Goal: Task Accomplishment & Management: Manage account settings

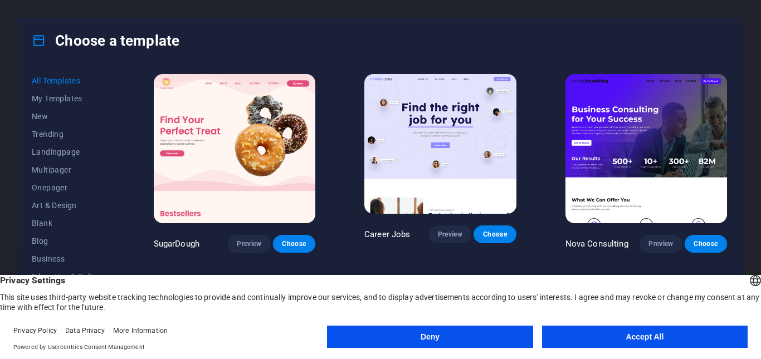
click at [639, 337] on button "Accept All" at bounding box center [644, 337] width 205 height 22
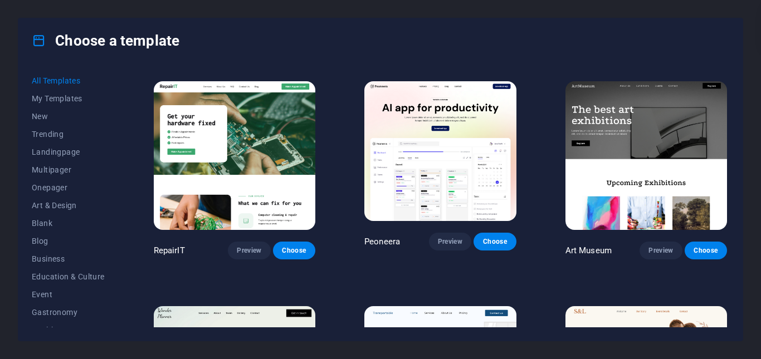
scroll to position [223, 0]
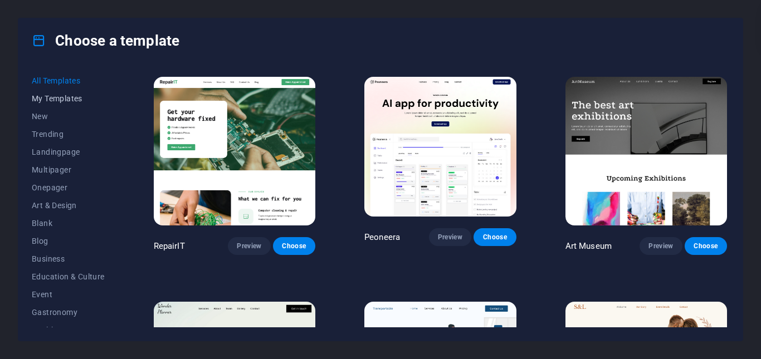
click at [47, 101] on span "My Templates" at bounding box center [68, 98] width 73 height 9
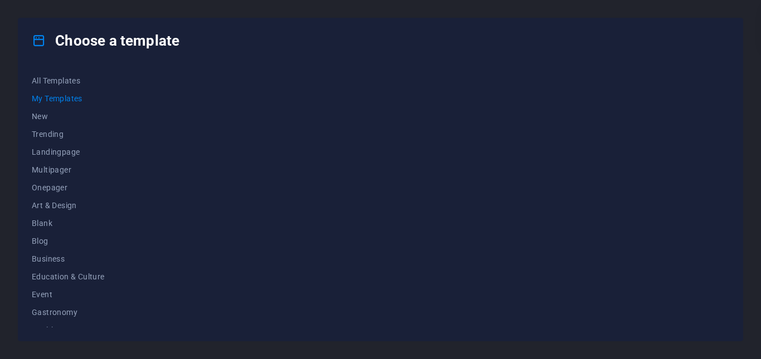
scroll to position [0, 0]
click at [54, 77] on span "All Templates" at bounding box center [68, 80] width 73 height 9
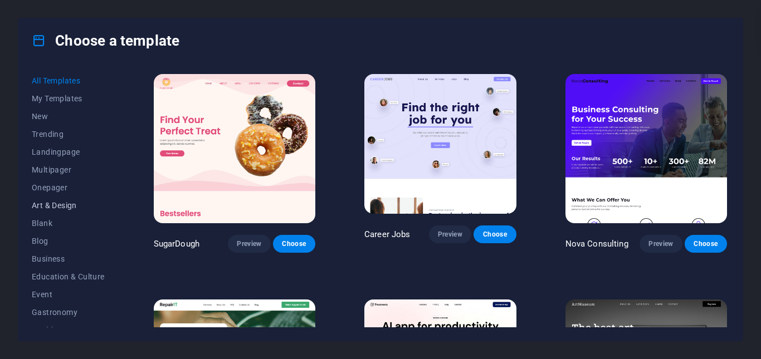
click at [67, 206] on span "Art & Design" at bounding box center [68, 205] width 73 height 9
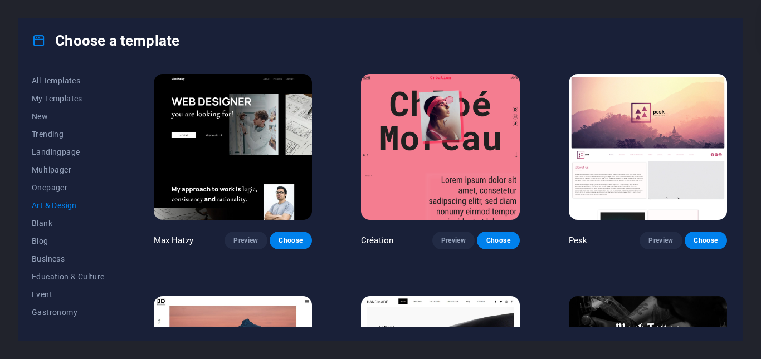
click at [222, 162] on img at bounding box center [233, 147] width 158 height 146
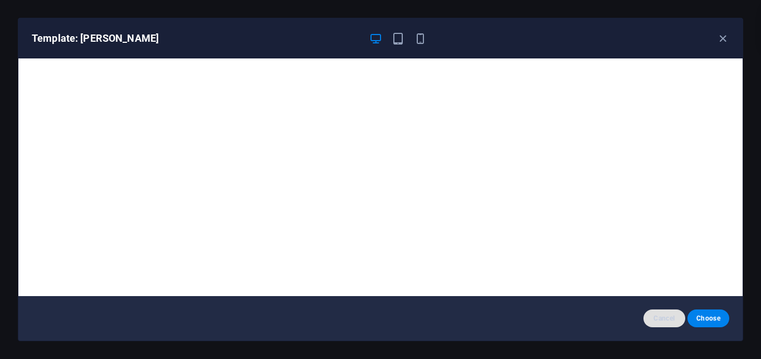
click at [674, 318] on span "Cancel" at bounding box center [664, 318] width 24 height 9
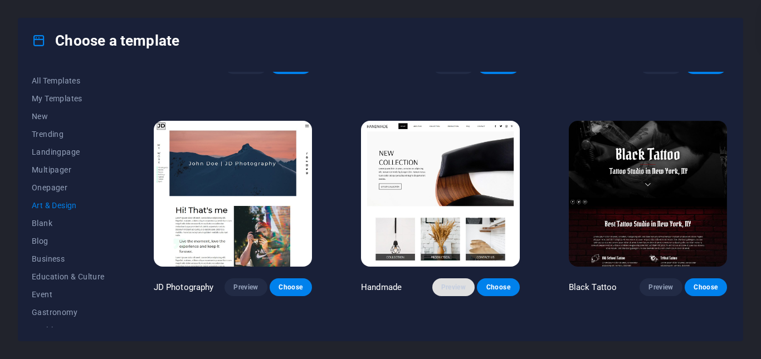
scroll to position [167, 0]
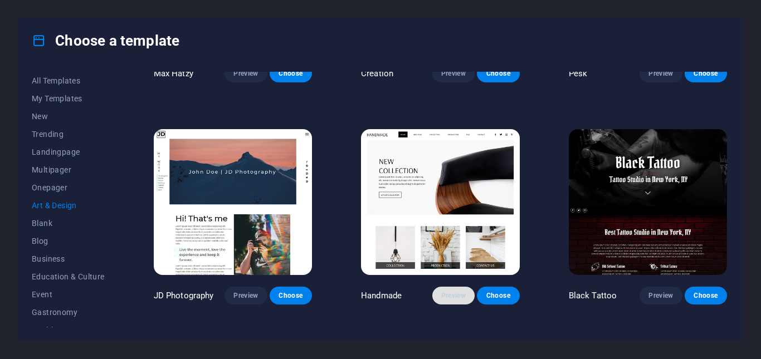
click at [434, 179] on img at bounding box center [440, 202] width 158 height 146
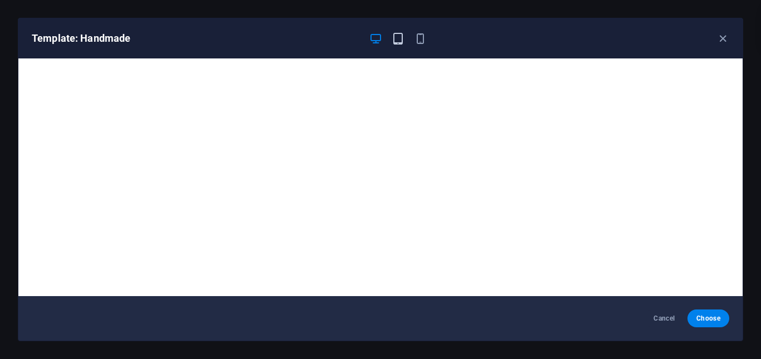
click at [396, 38] on icon "button" at bounding box center [397, 38] width 13 height 13
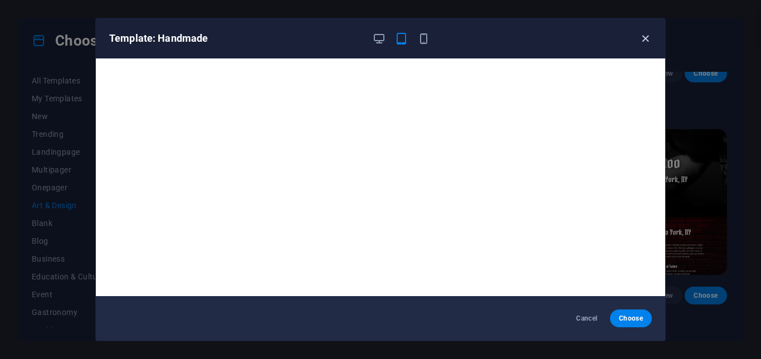
click at [639, 40] on icon "button" at bounding box center [645, 38] width 13 height 13
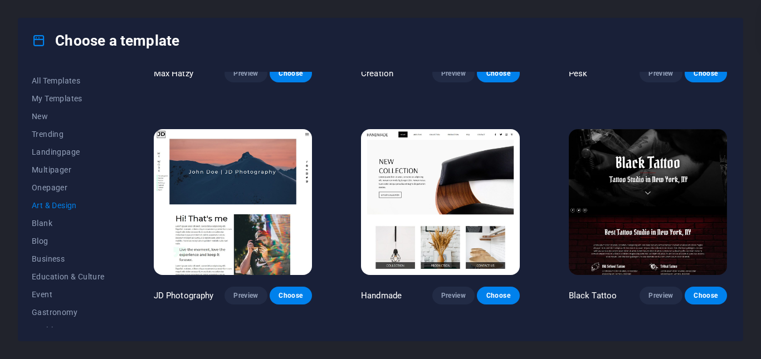
click at [627, 202] on img at bounding box center [647, 202] width 158 height 146
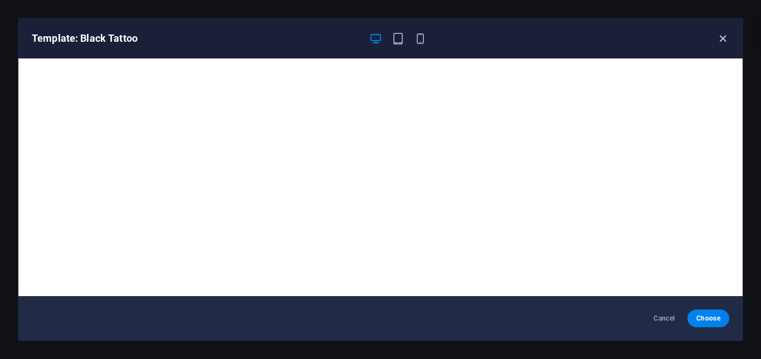
click at [721, 40] on icon "button" at bounding box center [722, 38] width 13 height 13
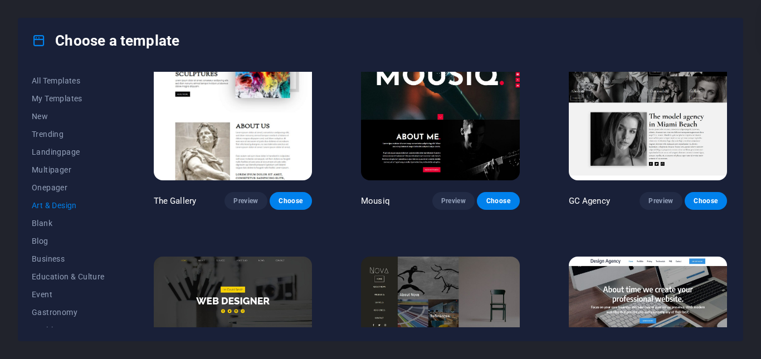
scroll to position [501, 0]
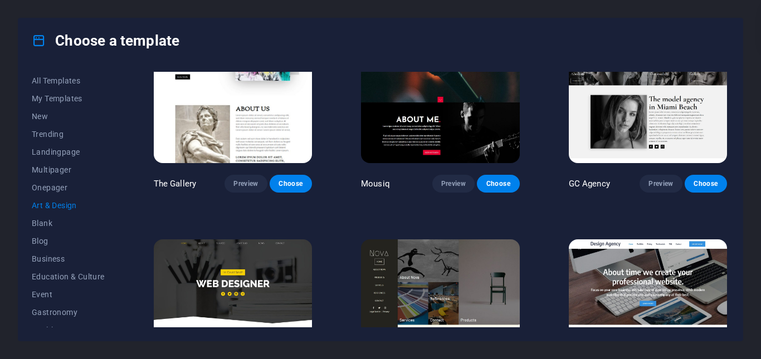
click at [189, 144] on img at bounding box center [233, 90] width 158 height 146
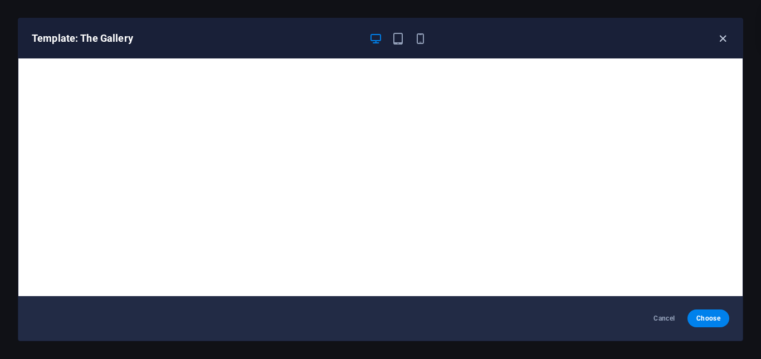
click at [724, 35] on icon "button" at bounding box center [722, 38] width 13 height 13
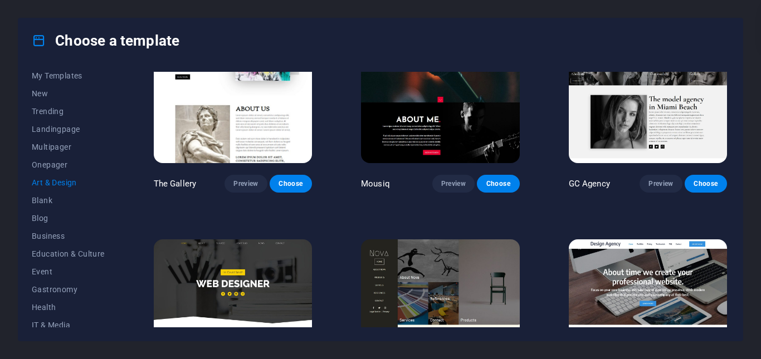
scroll to position [531, 0]
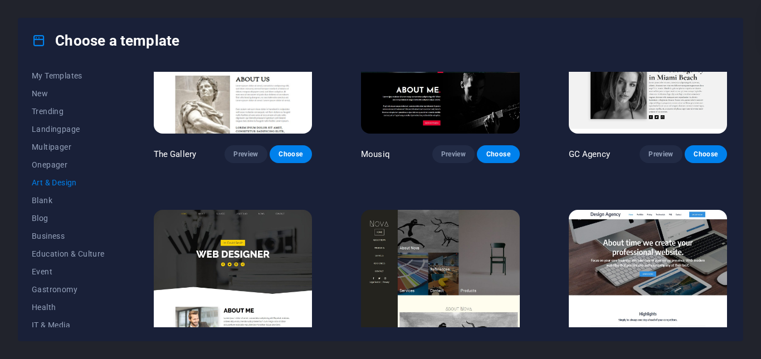
click at [161, 244] on div "Max Hatzy Preview Choose Création Preview Choose Pesk Preview Choose JD Photogr…" at bounding box center [439, 74] width 577 height 1066
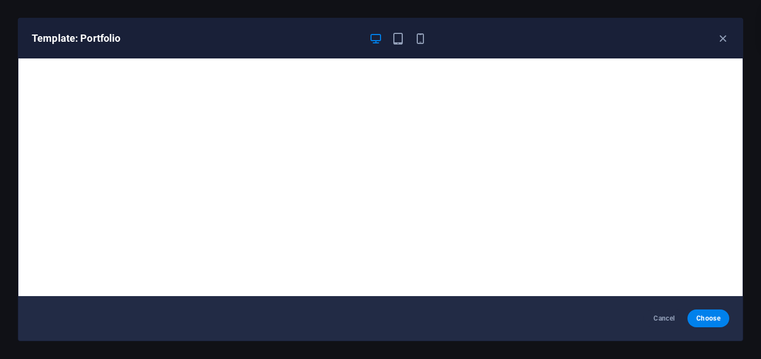
scroll to position [3, 0]
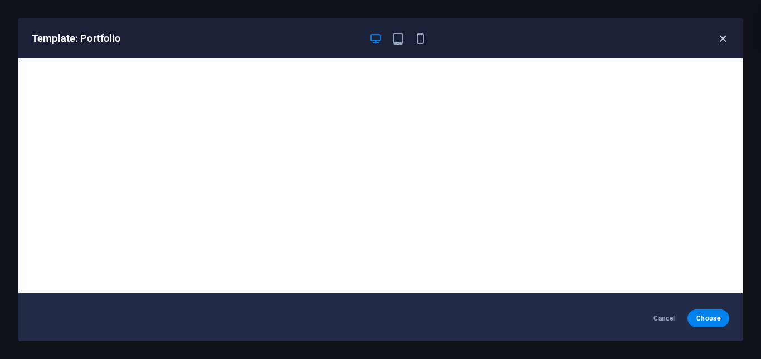
click at [716, 36] on icon "button" at bounding box center [722, 38] width 13 height 13
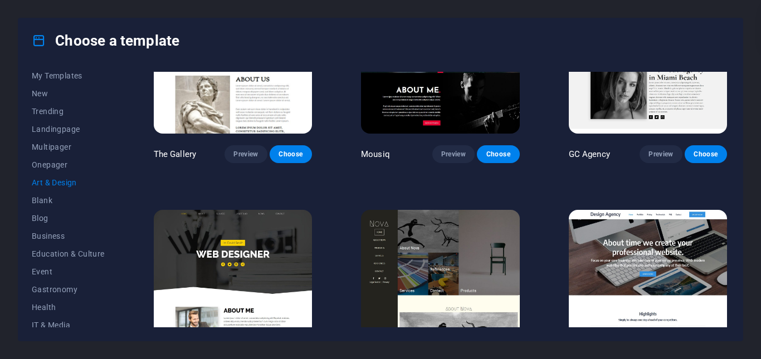
click at [396, 203] on div "Max Hatzy Preview Choose Création Preview Choose Pesk Preview Choose JD Photogr…" at bounding box center [439, 74] width 577 height 1066
click at [603, 214] on img at bounding box center [647, 283] width 158 height 146
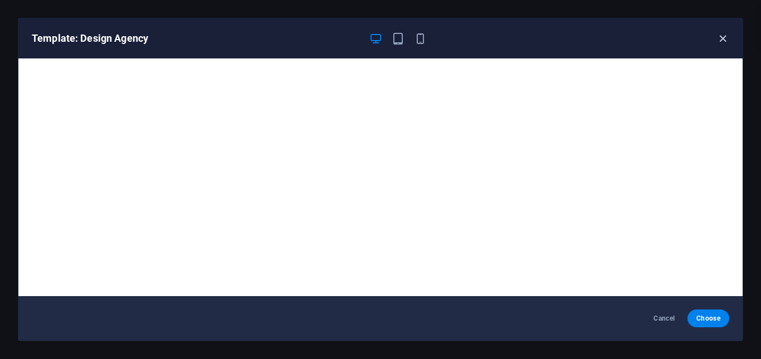
click at [717, 36] on icon "button" at bounding box center [722, 38] width 13 height 13
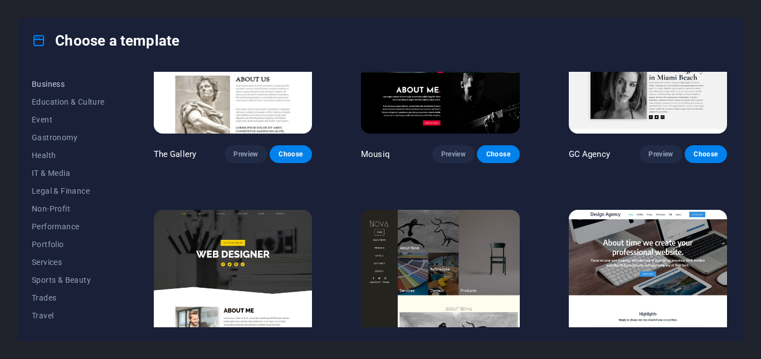
scroll to position [190, 0]
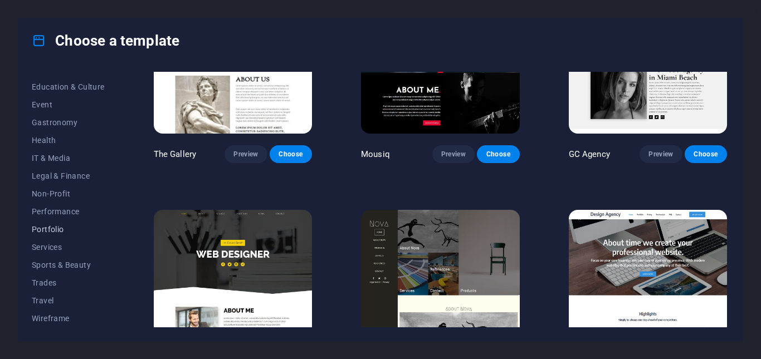
click at [45, 225] on span "Portfolio" at bounding box center [68, 229] width 73 height 9
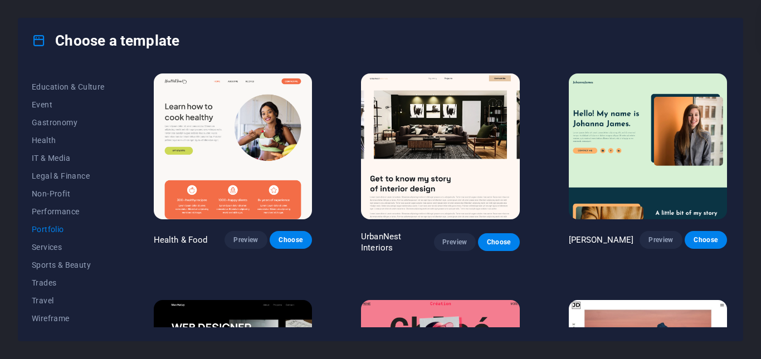
scroll to position [0, 0]
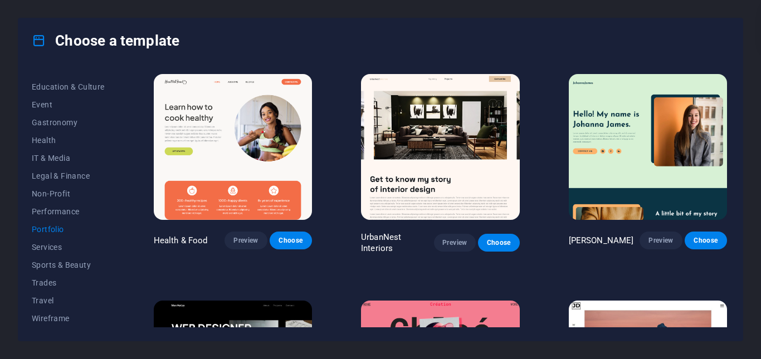
click at [653, 159] on img at bounding box center [647, 147] width 158 height 146
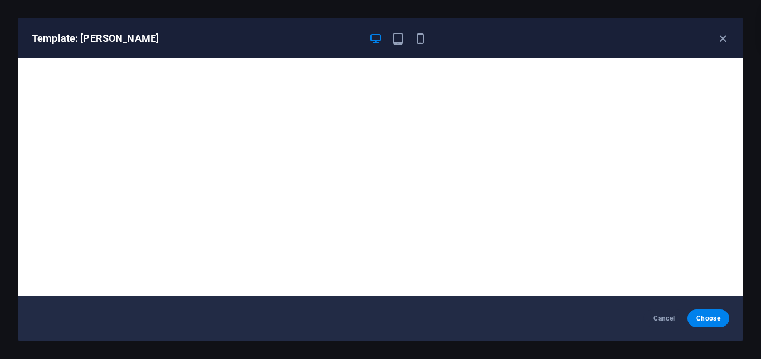
drag, startPoint x: 648, startPoint y: 139, endPoint x: 664, endPoint y: 47, distance: 93.3
click at [664, 47] on div "Template: Johanna James" at bounding box center [380, 38] width 724 height 40
click at [394, 35] on icon "button" at bounding box center [397, 38] width 13 height 13
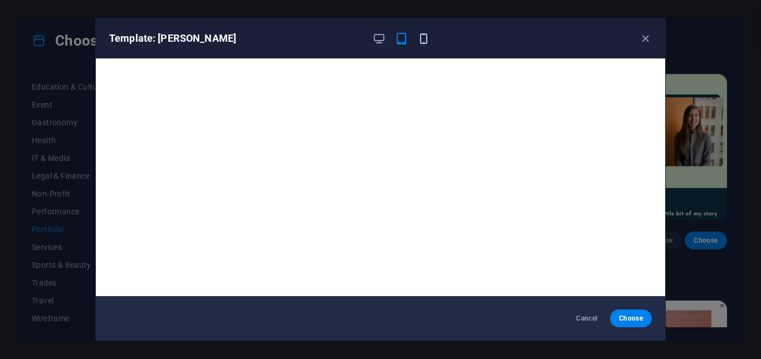
click at [423, 43] on icon "button" at bounding box center [423, 38] width 13 height 13
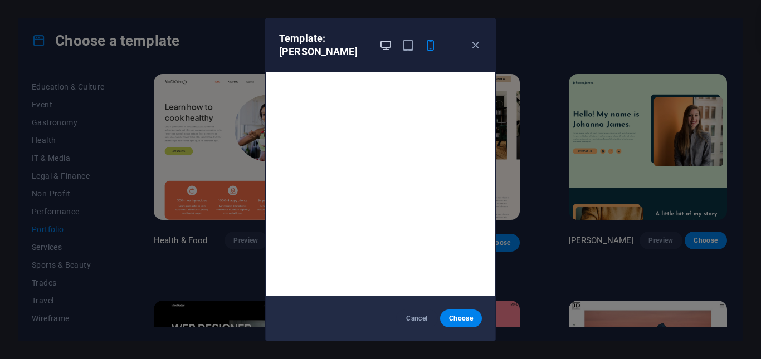
click at [386, 42] on icon "button" at bounding box center [385, 45] width 13 height 13
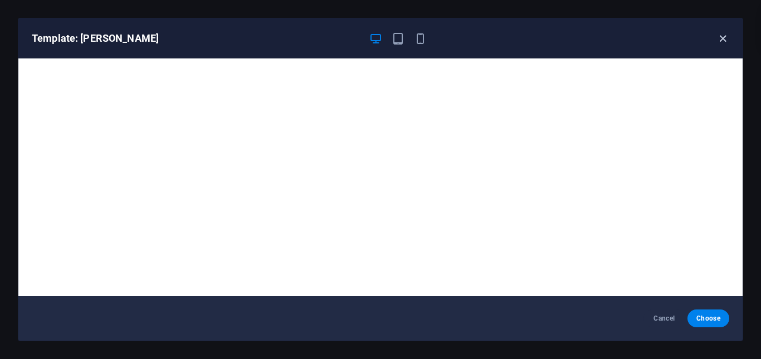
click at [717, 36] on icon "button" at bounding box center [722, 38] width 13 height 13
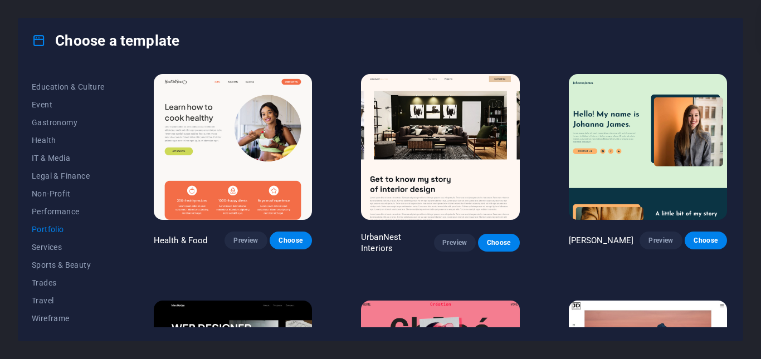
click at [406, 172] on img at bounding box center [440, 147] width 158 height 146
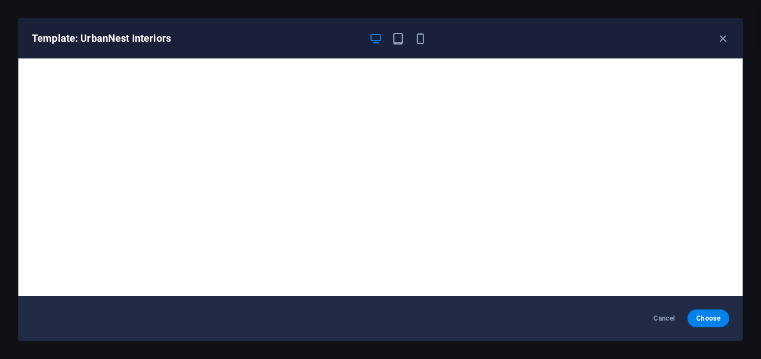
scroll to position [3, 0]
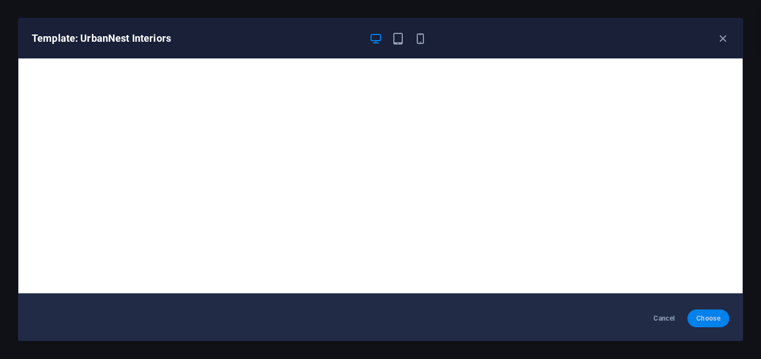
click at [705, 324] on button "Choose" at bounding box center [708, 319] width 42 height 18
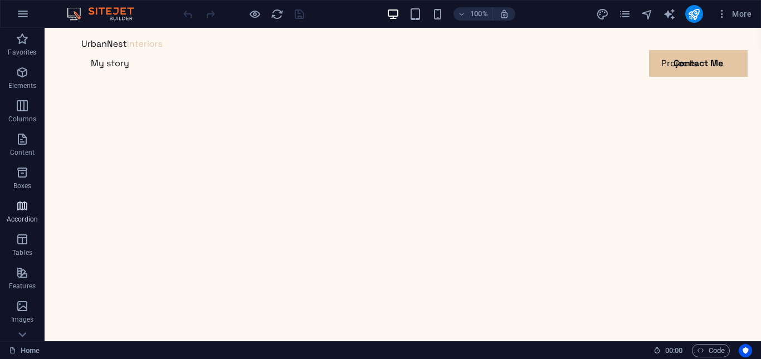
click at [24, 215] on p "Accordion" at bounding box center [22, 219] width 31 height 9
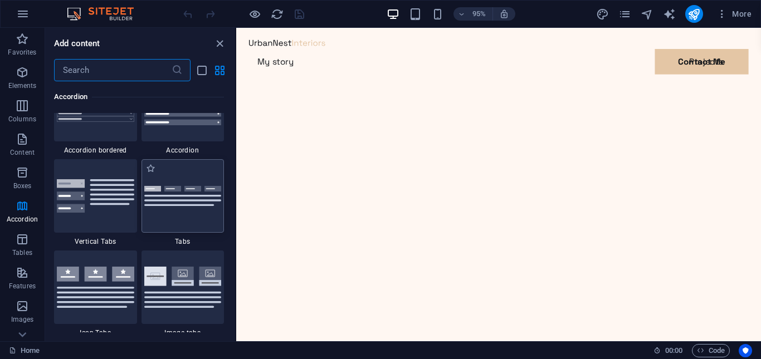
scroll to position [3667, 0]
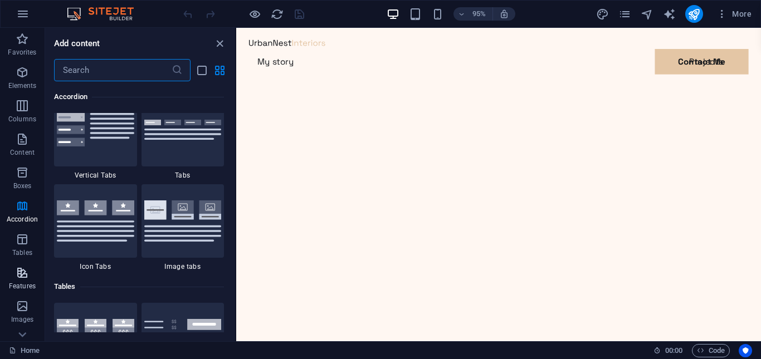
click at [33, 279] on span "Features" at bounding box center [22, 279] width 45 height 27
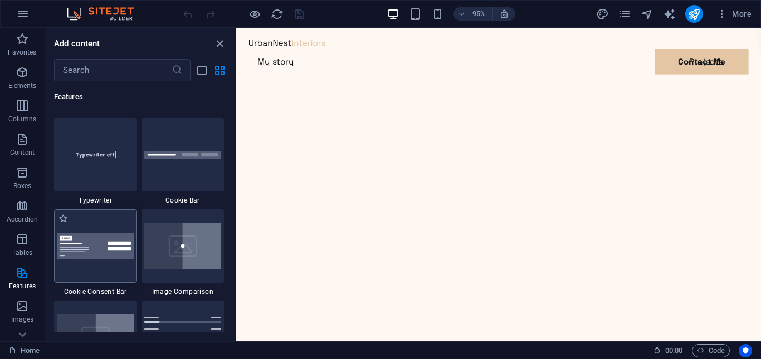
scroll to position [4507, 0]
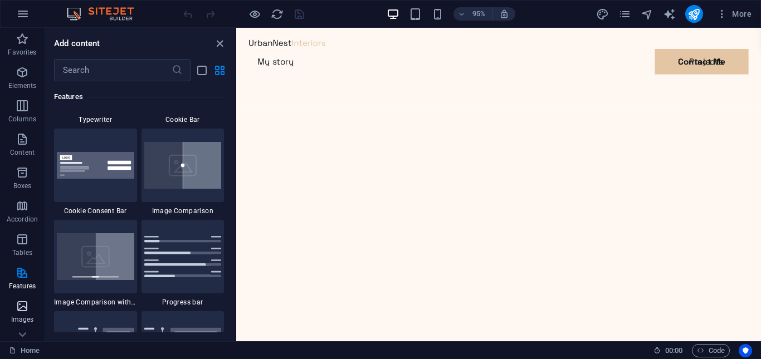
click at [25, 312] on icon "button" at bounding box center [22, 306] width 13 height 13
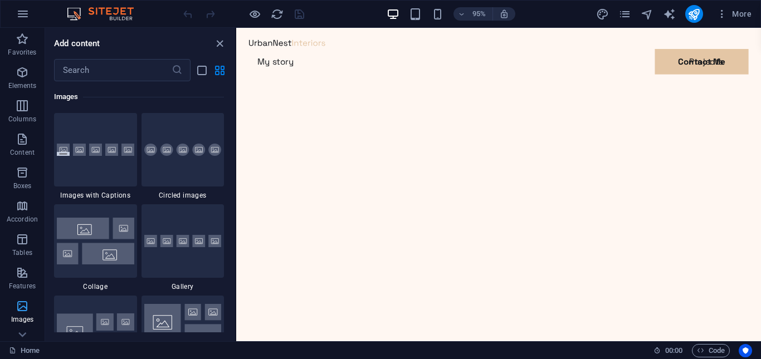
scroll to position [5646, 0]
click at [22, 329] on icon at bounding box center [22, 335] width 16 height 16
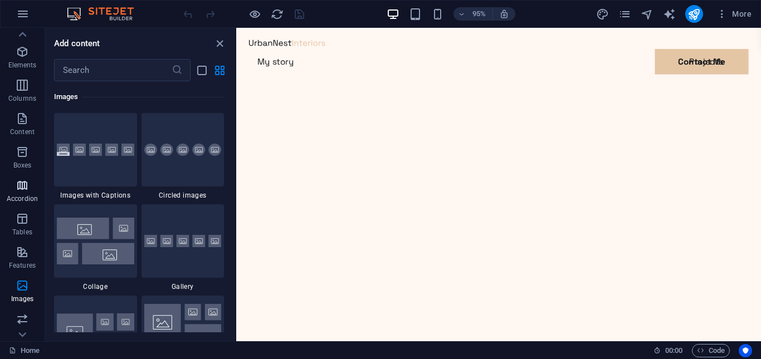
scroll to position [0, 0]
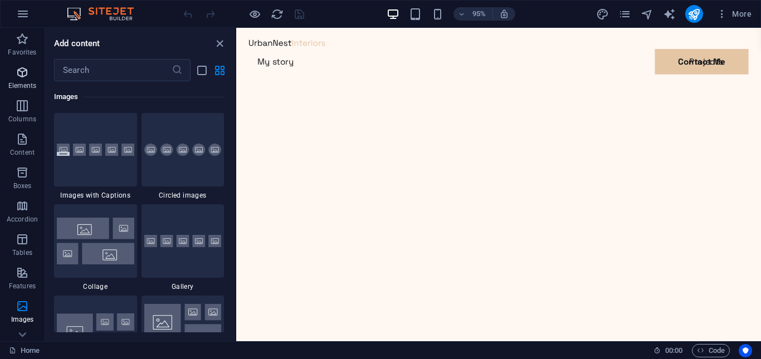
click at [22, 82] on p "Elements" at bounding box center [22, 85] width 28 height 9
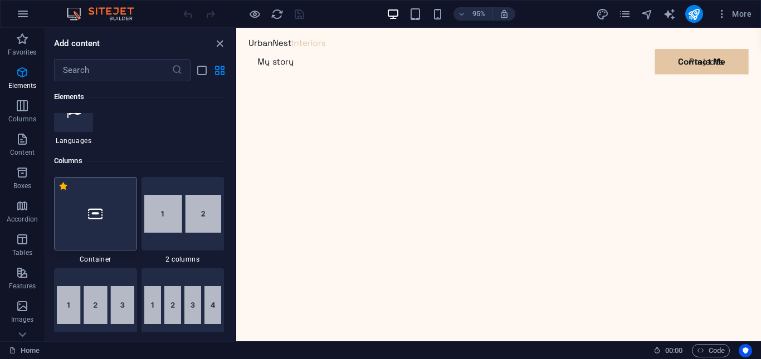
scroll to position [564, 0]
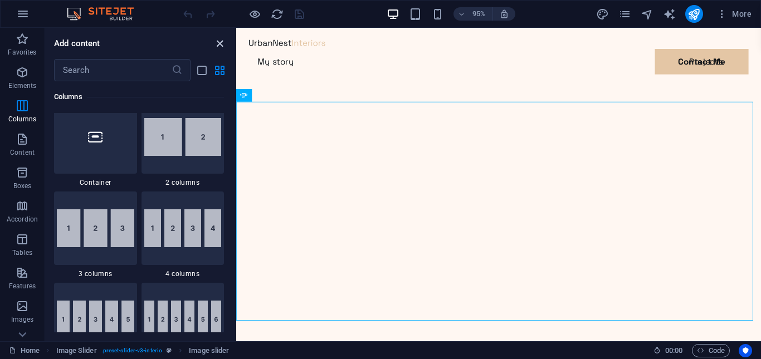
click at [222, 45] on icon "close panel" at bounding box center [219, 43] width 13 height 13
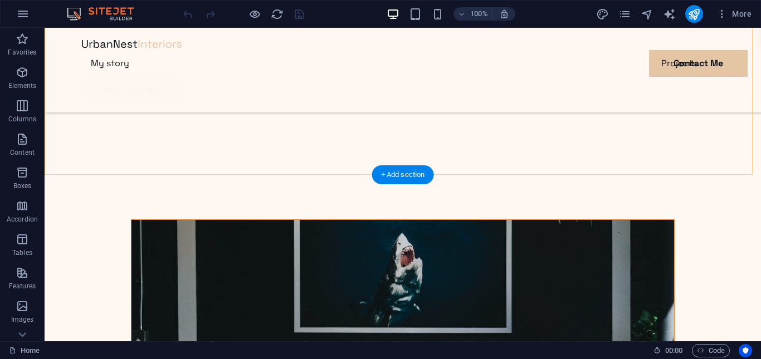
scroll to position [2506, 0]
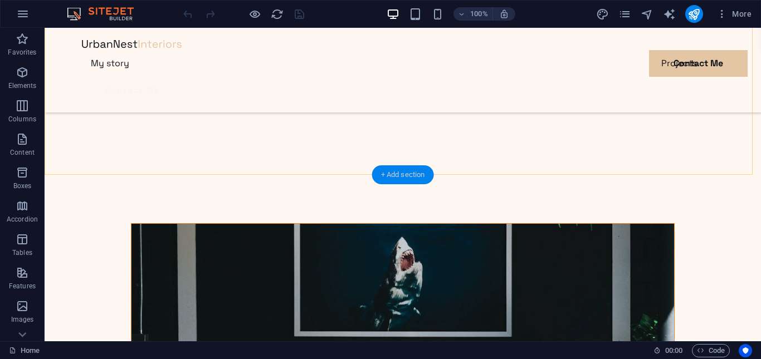
click at [391, 174] on div "+ Add section" at bounding box center [403, 174] width 62 height 19
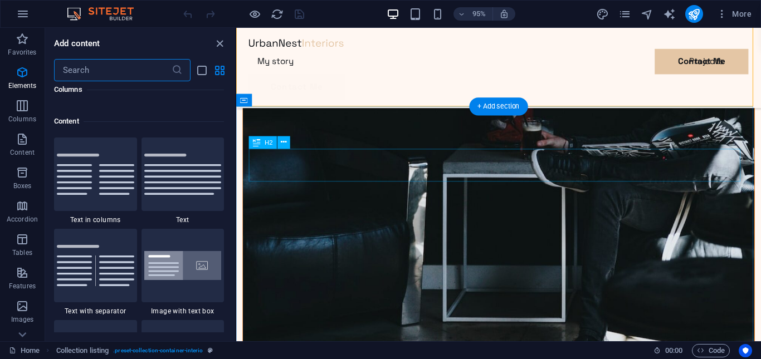
scroll to position [1948, 0]
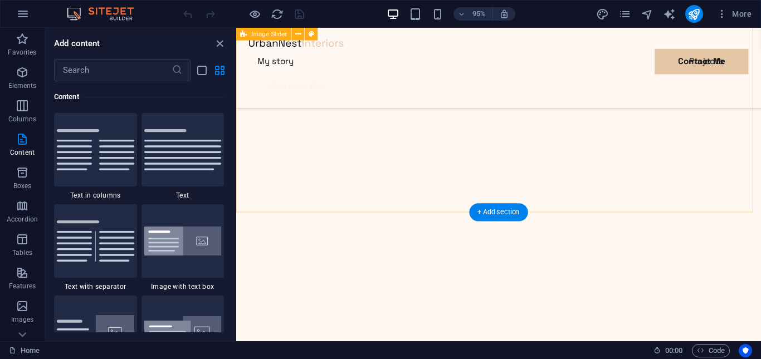
scroll to position [0, 0]
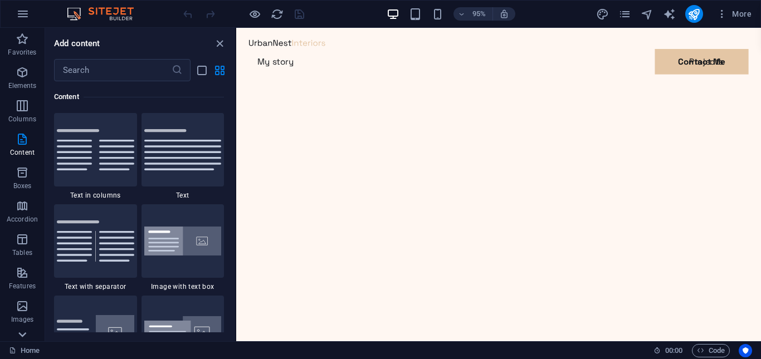
click at [19, 332] on icon at bounding box center [22, 335] width 16 height 16
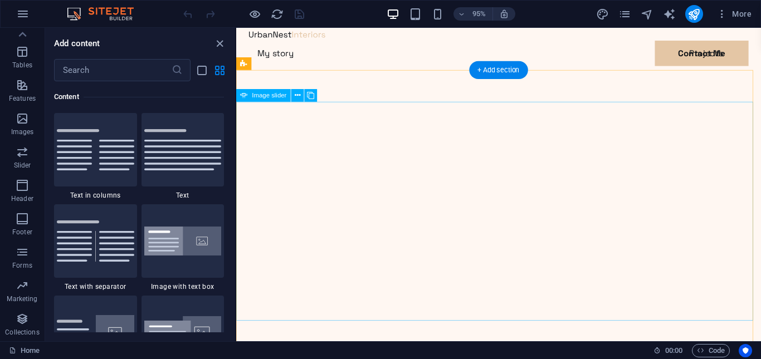
scroll to position [111, 0]
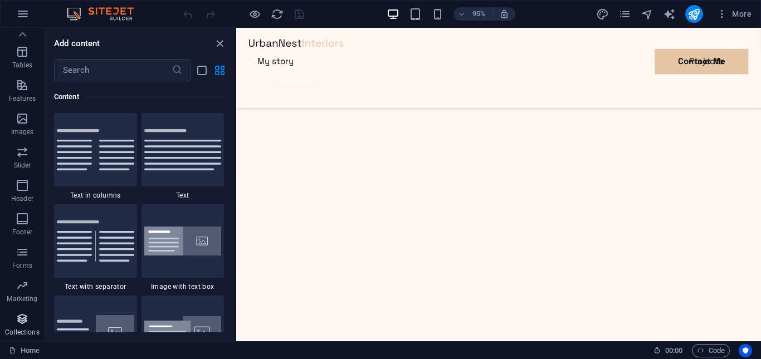
click at [18, 324] on icon "button" at bounding box center [22, 318] width 13 height 13
click at [19, 34] on icon at bounding box center [22, 35] width 16 height 16
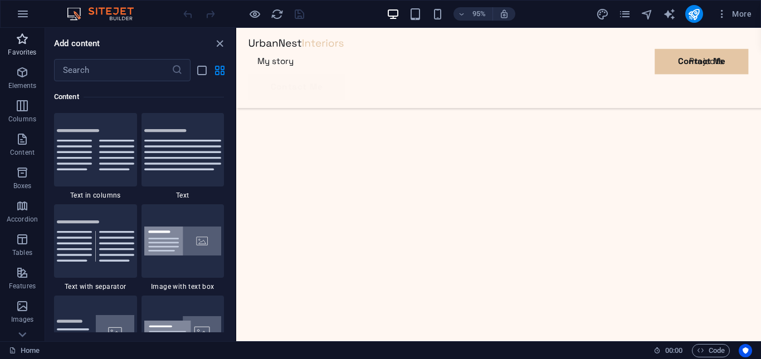
click at [19, 42] on icon "button" at bounding box center [22, 38] width 13 height 13
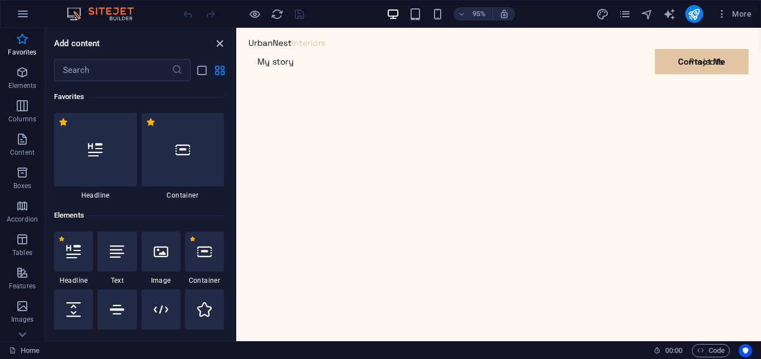
click at [215, 44] on icon "close panel" at bounding box center [219, 43] width 13 height 13
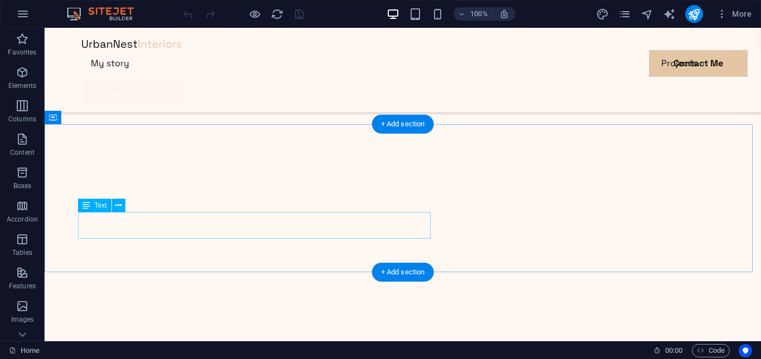
scroll to position [1448, 0]
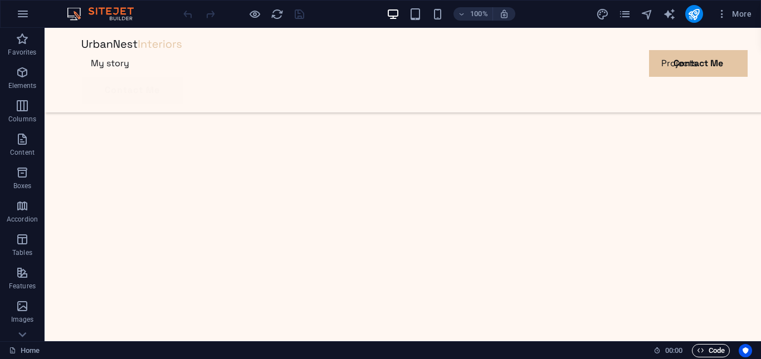
click at [703, 352] on span "Code" at bounding box center [711, 350] width 28 height 13
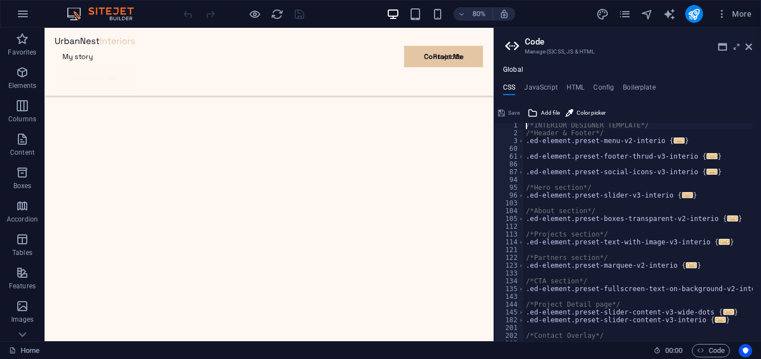
scroll to position [0, 0]
click at [749, 47] on icon at bounding box center [748, 46] width 7 height 9
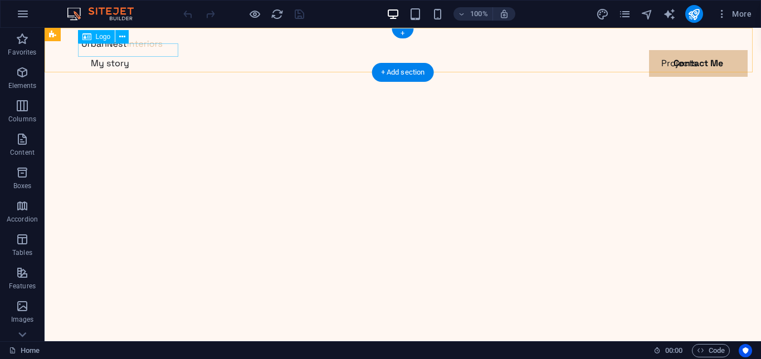
click at [106, 50] on div at bounding box center [402, 43] width 641 height 13
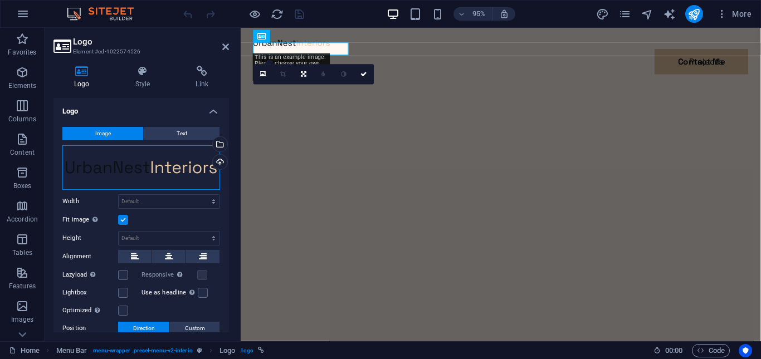
click at [170, 165] on div "Drag files here, click to choose files or select files from Files or our free s…" at bounding box center [141, 167] width 158 height 45
click at [170, 165] on body "Individual Home Favorites Elements Columns Content Boxes Accordion Tables Featu…" at bounding box center [380, 179] width 761 height 359
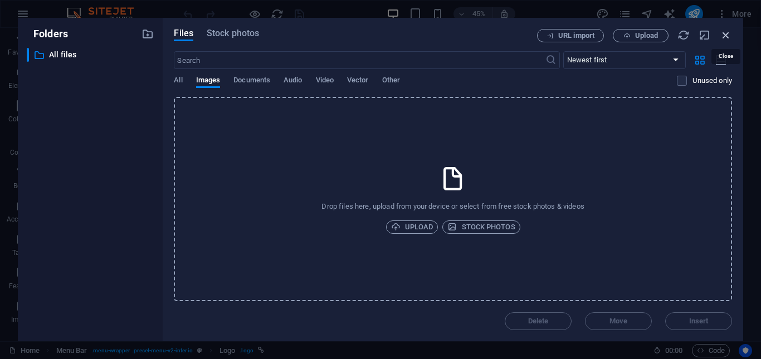
drag, startPoint x: 721, startPoint y: 38, endPoint x: 502, endPoint y: 11, distance: 220.6
click at [721, 38] on icon "button" at bounding box center [725, 35] width 12 height 12
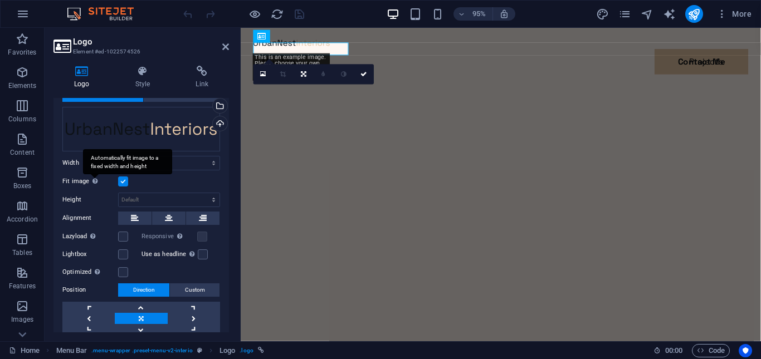
scroll to position [77, 0]
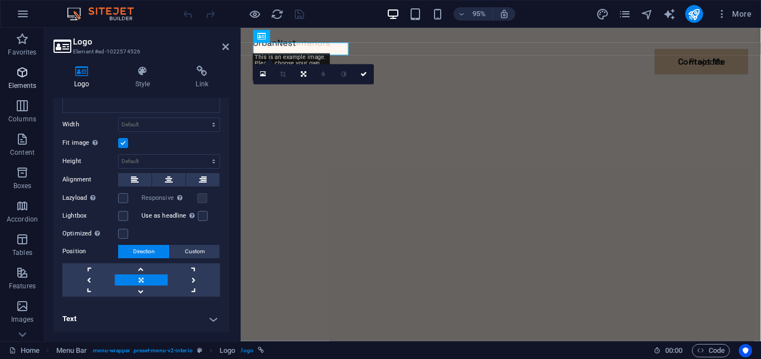
click at [23, 101] on icon "button" at bounding box center [22, 105] width 13 height 13
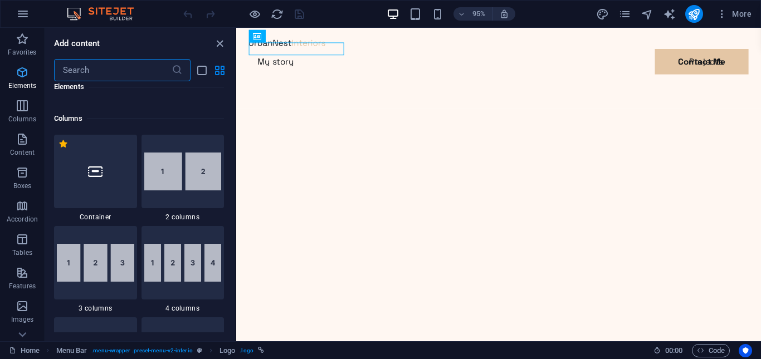
scroll to position [551, 0]
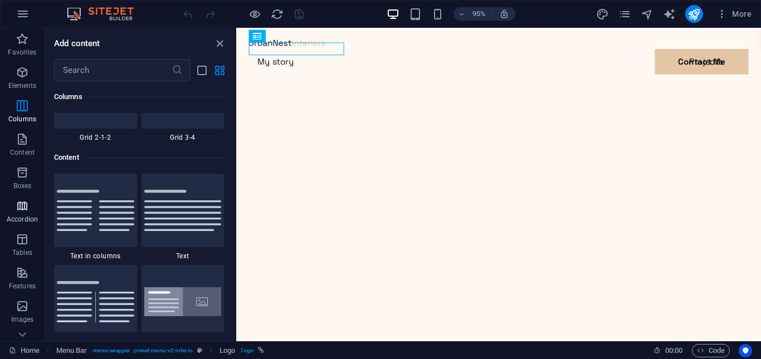
click at [27, 201] on icon "button" at bounding box center [22, 205] width 13 height 13
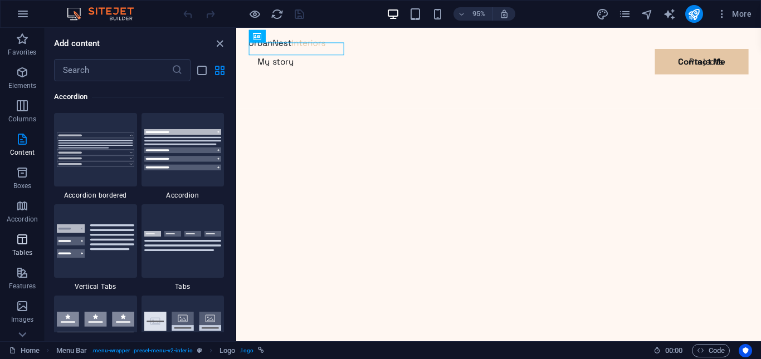
click at [20, 247] on span "Tables" at bounding box center [22, 246] width 45 height 27
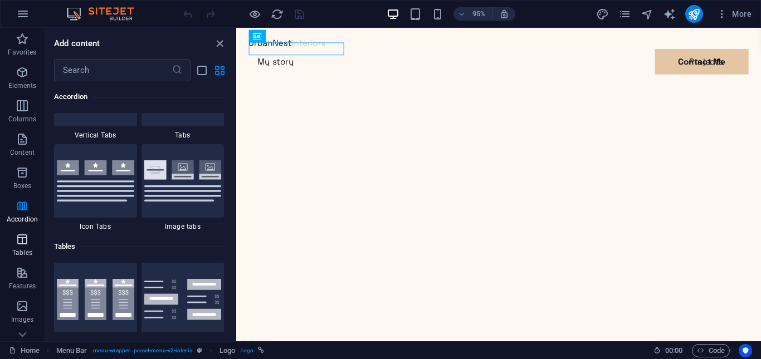
scroll to position [3856, 0]
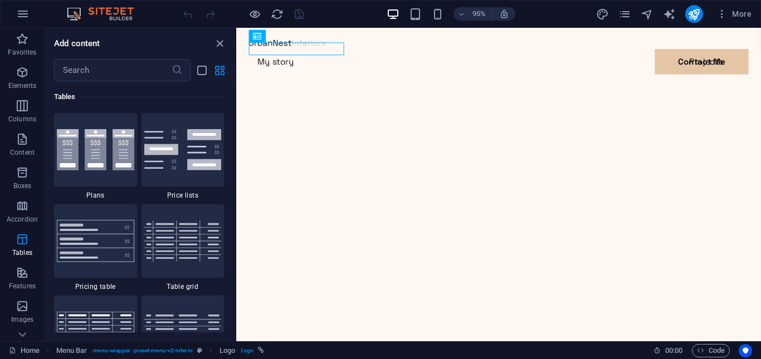
click at [89, 13] on img at bounding box center [106, 13] width 84 height 13
click at [28, 46] on span "Favorites" at bounding box center [22, 45] width 45 height 27
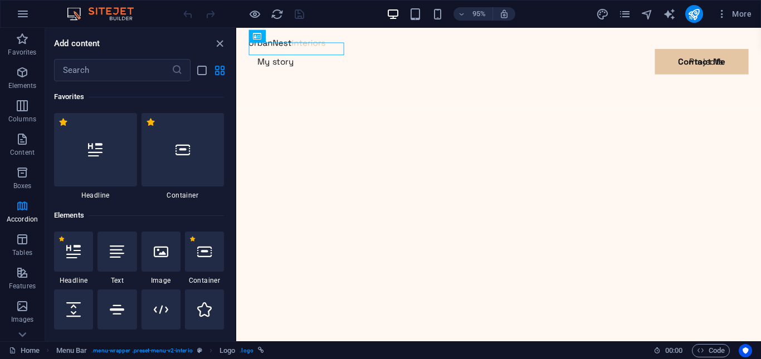
scroll to position [0, 0]
click at [122, 158] on div at bounding box center [95, 149] width 83 height 73
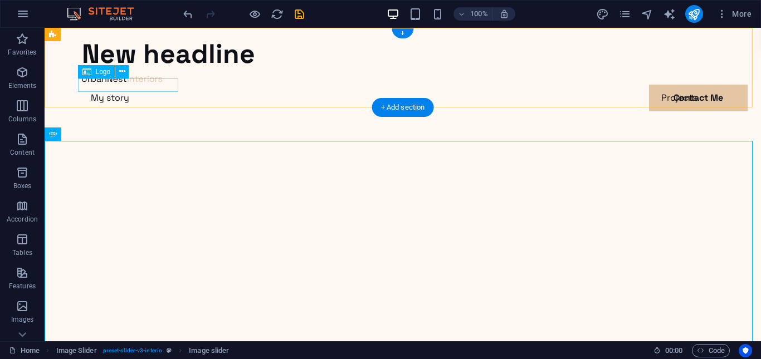
click at [128, 85] on div at bounding box center [402, 77] width 641 height 13
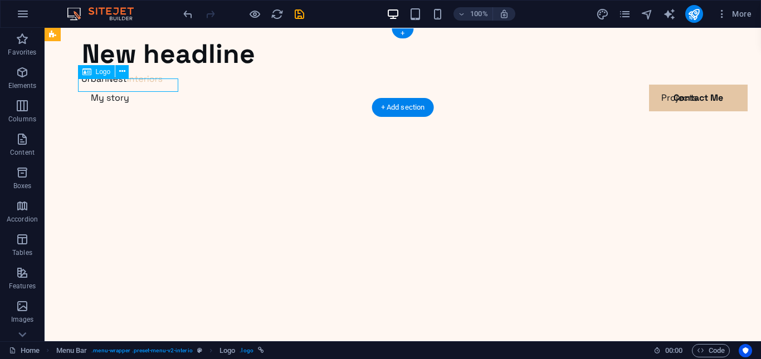
click at [127, 85] on div at bounding box center [402, 77] width 641 height 13
select select "px"
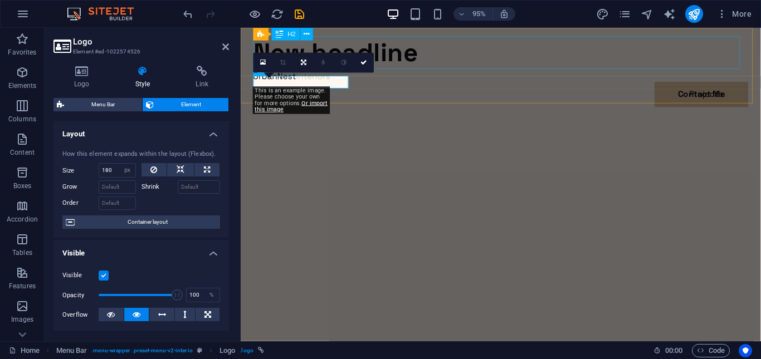
click at [635, 41] on div "New headline" at bounding box center [514, 54] width 521 height 35
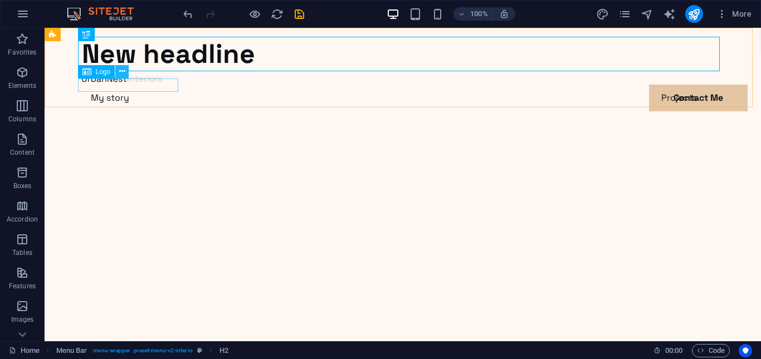
click at [119, 74] on icon at bounding box center [122, 72] width 6 height 12
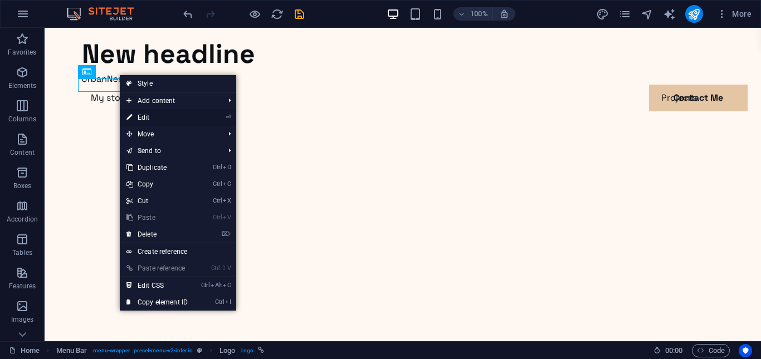
click at [136, 119] on link "⏎ Edit" at bounding box center [157, 117] width 75 height 17
select select "px"
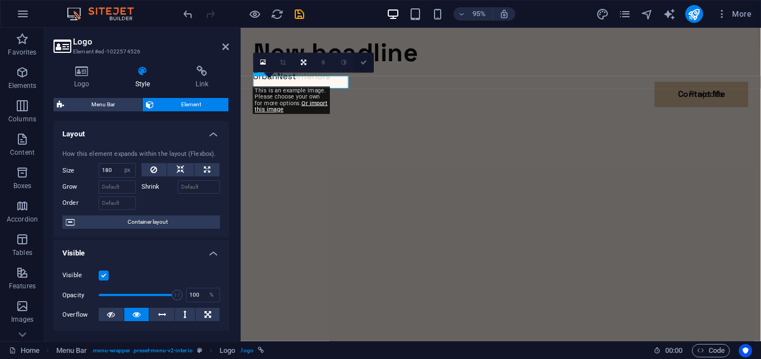
drag, startPoint x: 364, startPoint y: 62, endPoint x: 319, endPoint y: 35, distance: 53.0
click at [364, 62] on icon at bounding box center [364, 63] width 7 height 6
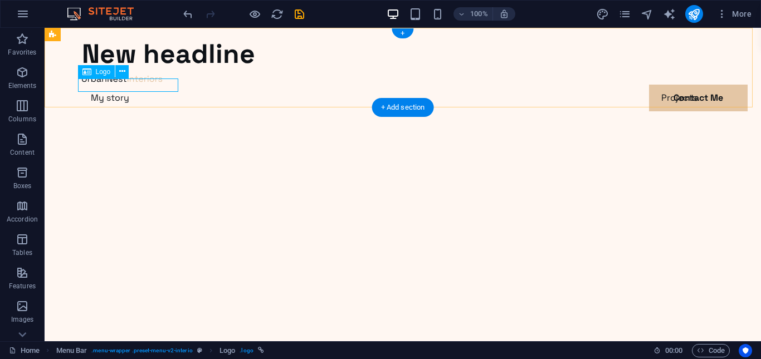
click at [140, 82] on div at bounding box center [402, 77] width 641 height 13
click at [124, 76] on icon at bounding box center [122, 72] width 6 height 12
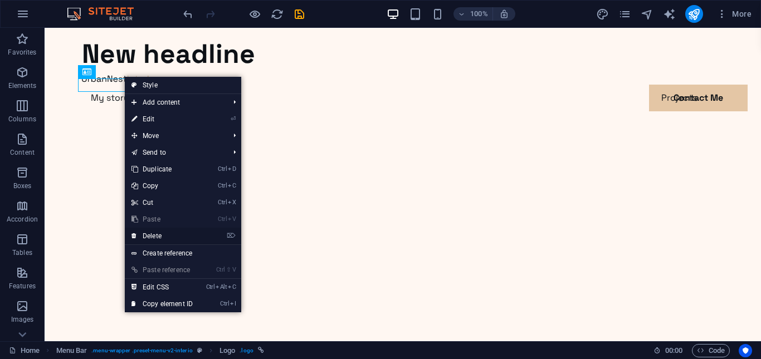
click at [159, 236] on link "⌦ Delete" at bounding box center [162, 236] width 75 height 17
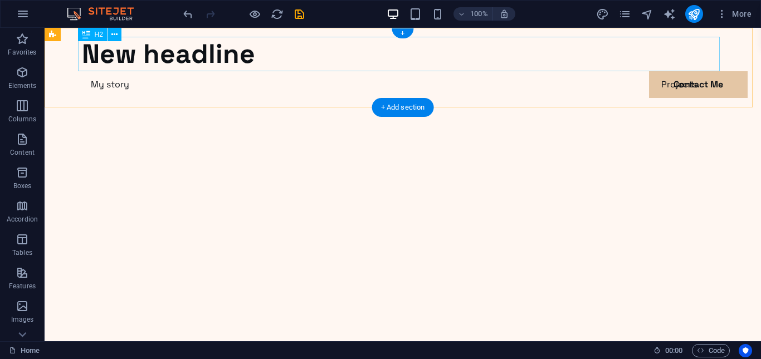
click at [172, 61] on div "New headline" at bounding box center [402, 54] width 641 height 35
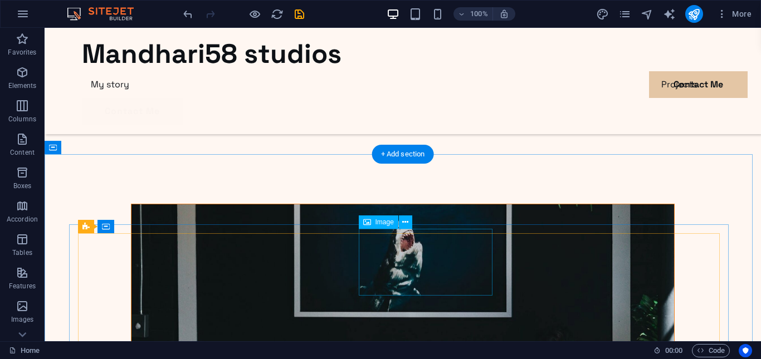
scroll to position [2561, 0]
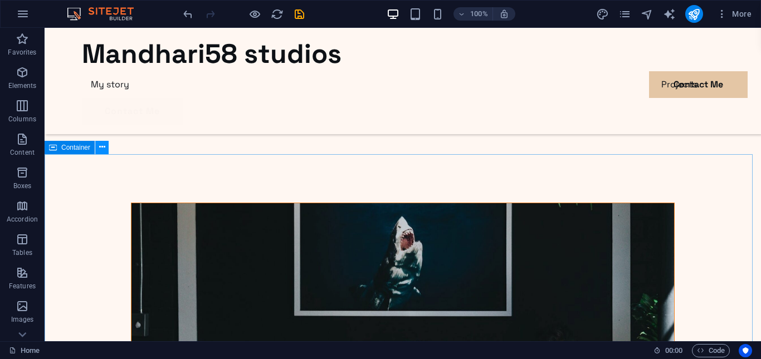
click at [100, 149] on icon at bounding box center [102, 147] width 6 height 12
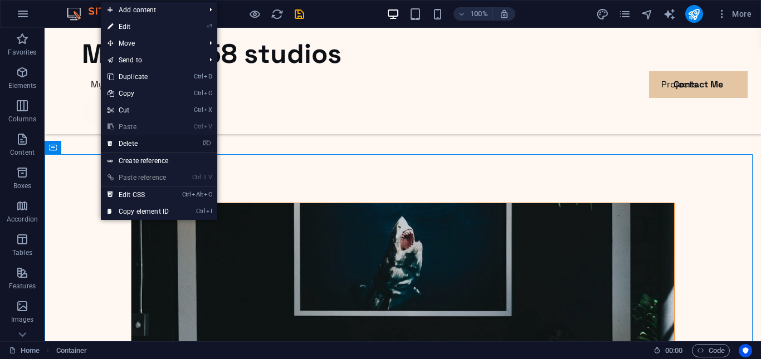
click at [112, 150] on icon at bounding box center [110, 143] width 6 height 17
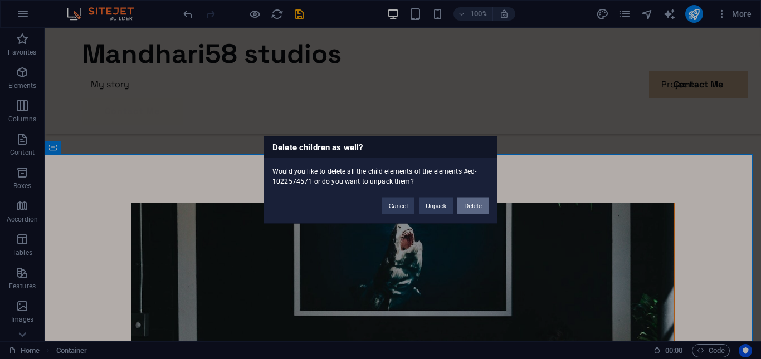
click at [470, 203] on button "Delete" at bounding box center [472, 205] width 31 height 17
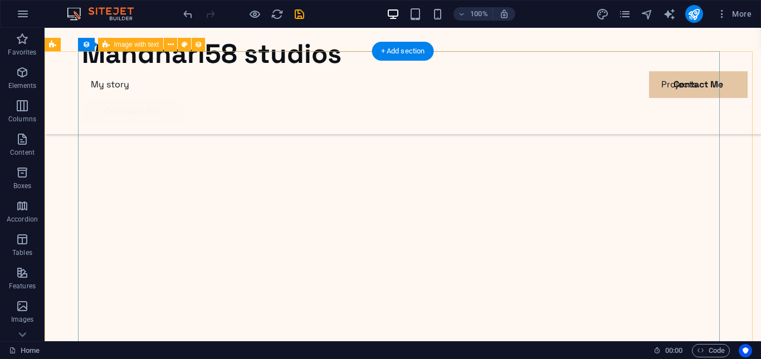
scroll to position [1409, 0]
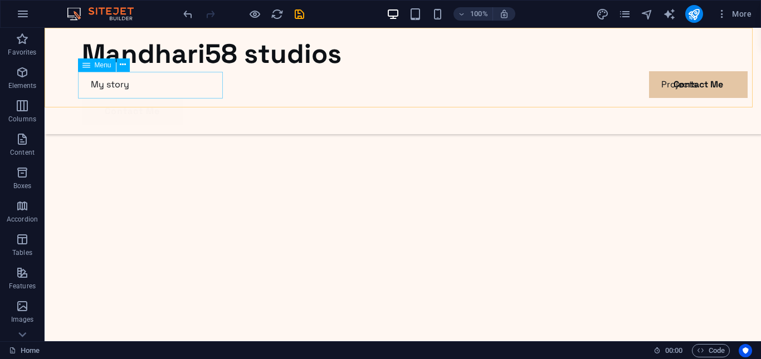
click at [167, 92] on nav "My story Projects Contact Me" at bounding box center [402, 84] width 641 height 27
click at [128, 68] on button at bounding box center [122, 64] width 13 height 13
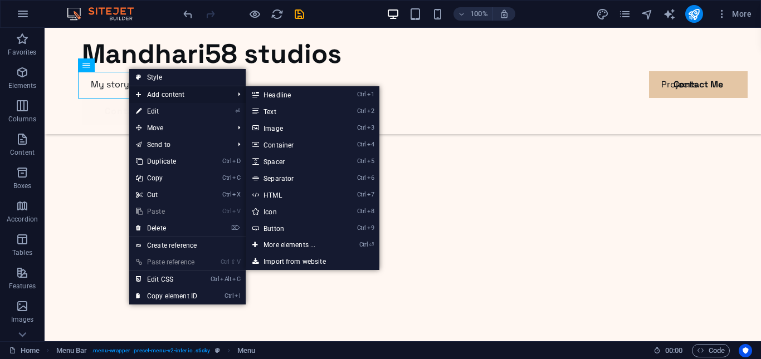
click at [143, 89] on span "Add content" at bounding box center [179, 94] width 100 height 17
click at [152, 97] on span "Add content" at bounding box center [179, 94] width 100 height 17
click at [276, 224] on link "Ctrl 9 Button" at bounding box center [292, 228] width 92 height 17
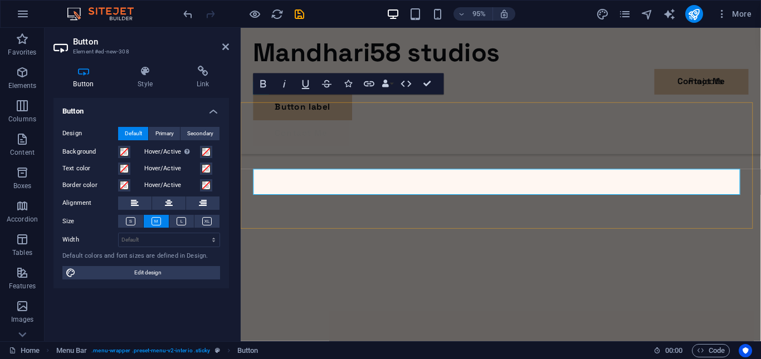
scroll to position [1510, 0]
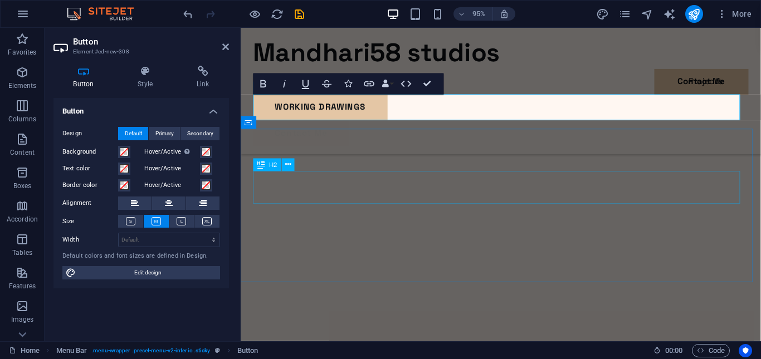
drag, startPoint x: 470, startPoint y: 198, endPoint x: 656, endPoint y: 189, distance: 186.7
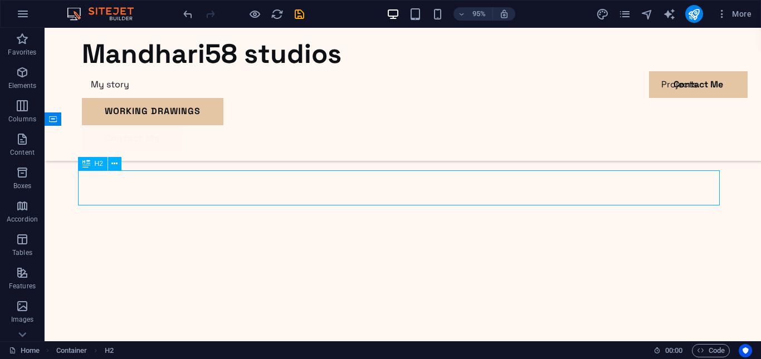
scroll to position [1462, 0]
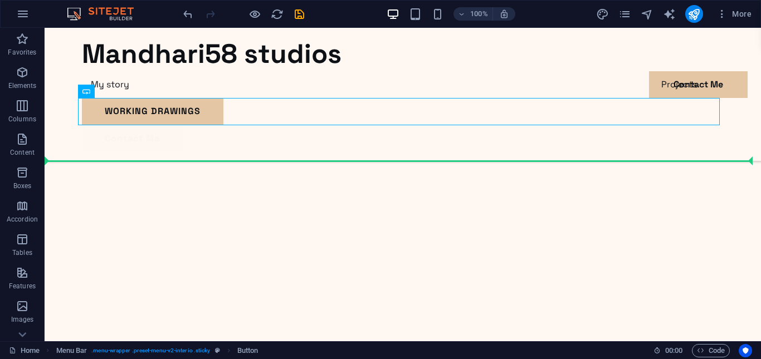
drag, startPoint x: 125, startPoint y: 111, endPoint x: 276, endPoint y: 141, distance: 153.8
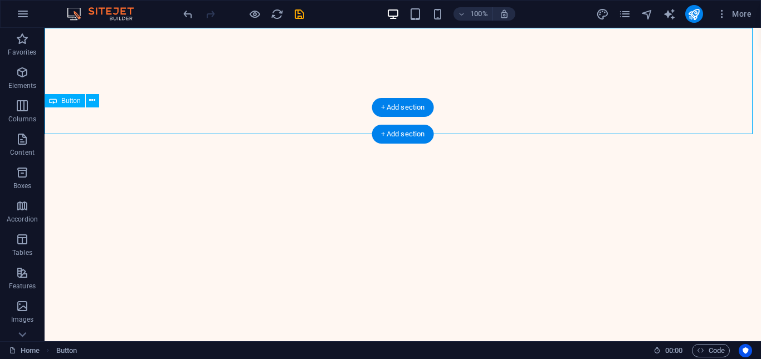
scroll to position [0, 0]
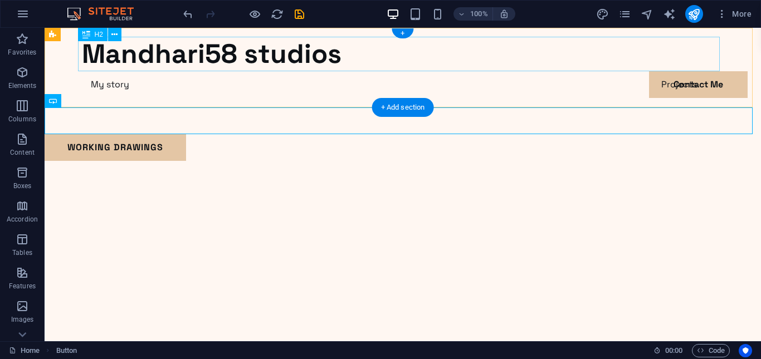
click at [425, 58] on div "Mandhari58 studios" at bounding box center [402, 54] width 641 height 35
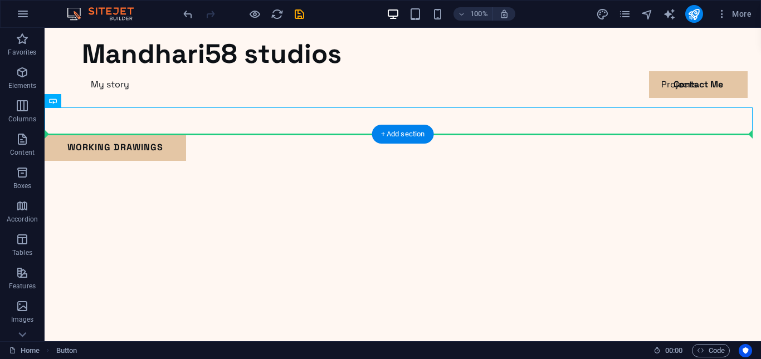
drag, startPoint x: 114, startPoint y: 120, endPoint x: 220, endPoint y: 128, distance: 106.6
click at [222, 134] on div "WORKING DRAWINGS" at bounding box center [403, 147] width 716 height 27
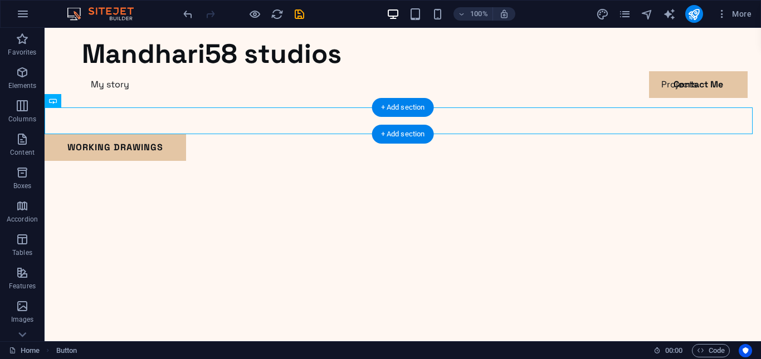
click at [179, 134] on div "WORKING DRAWINGS" at bounding box center [403, 147] width 716 height 27
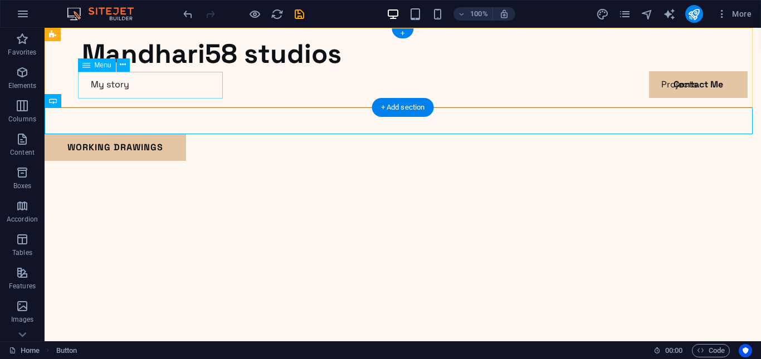
click at [191, 85] on nav "My story Projects Contact Me" at bounding box center [402, 84] width 641 height 27
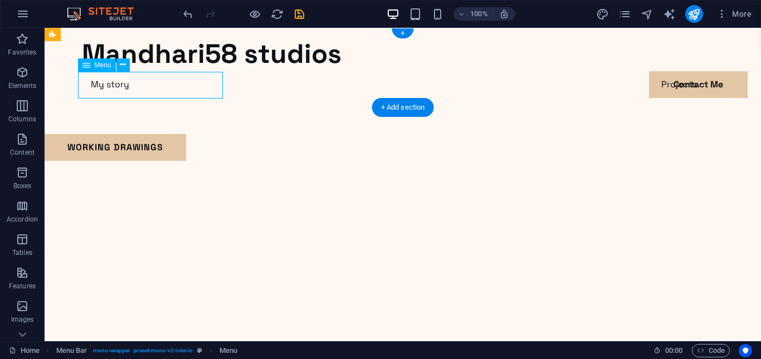
click at [198, 83] on nav "My story Projects Contact Me" at bounding box center [402, 84] width 641 height 27
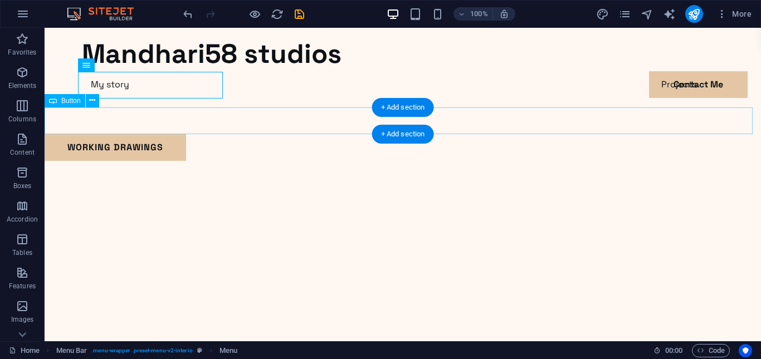
click at [140, 134] on div "WORKING DRAWINGS" at bounding box center [403, 147] width 716 height 27
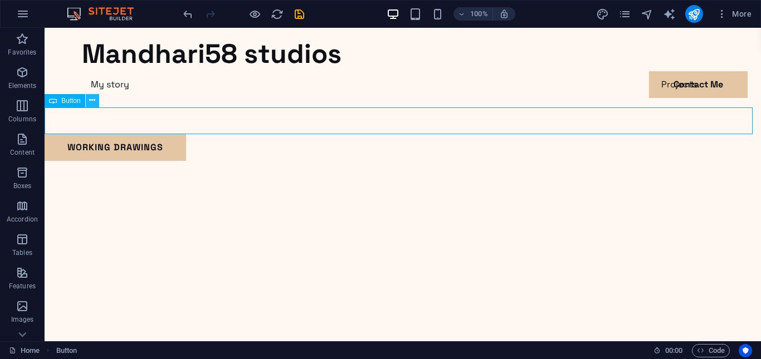
click at [91, 97] on icon at bounding box center [92, 101] width 6 height 12
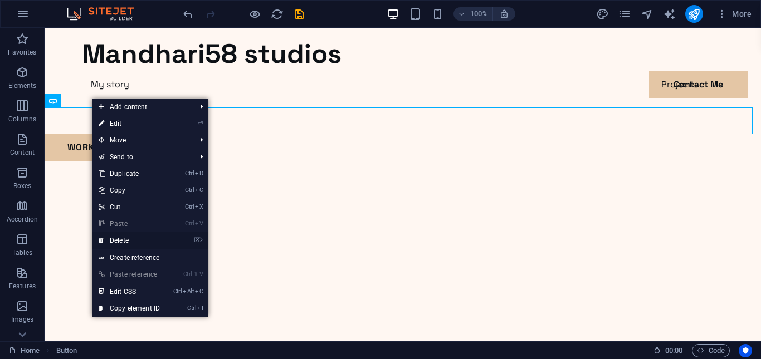
click at [115, 241] on link "⌦ Delete" at bounding box center [129, 240] width 75 height 17
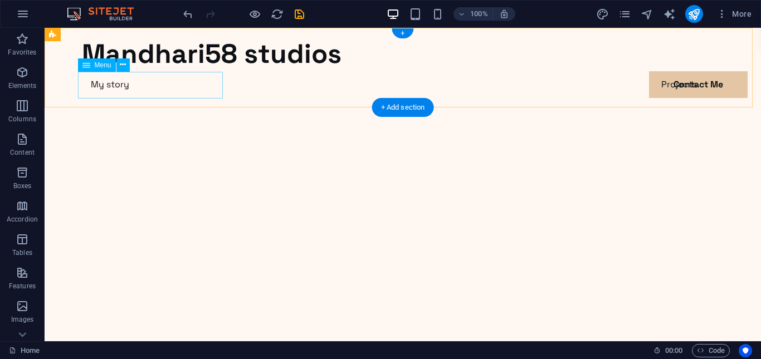
click at [155, 86] on nav "My story Projects Contact Me" at bounding box center [402, 84] width 641 height 27
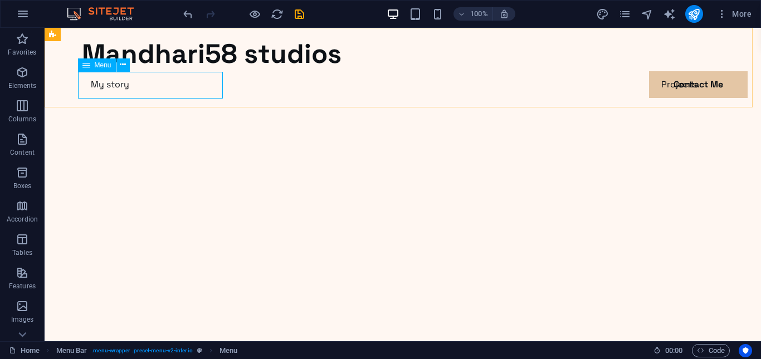
click at [88, 69] on icon at bounding box center [86, 64] width 8 height 13
click at [127, 63] on button at bounding box center [122, 64] width 13 height 13
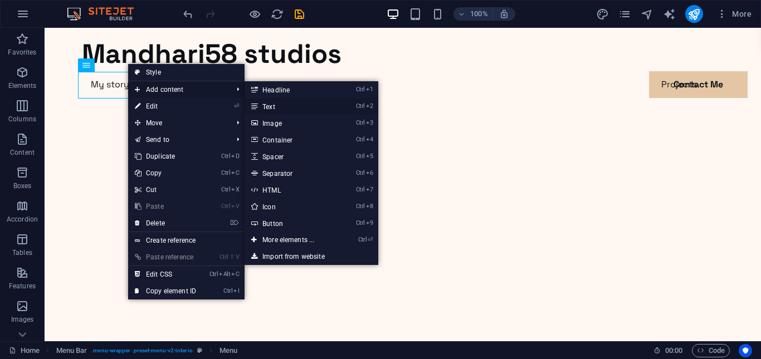
click at [262, 106] on link "Ctrl 2 Text" at bounding box center [290, 106] width 92 height 17
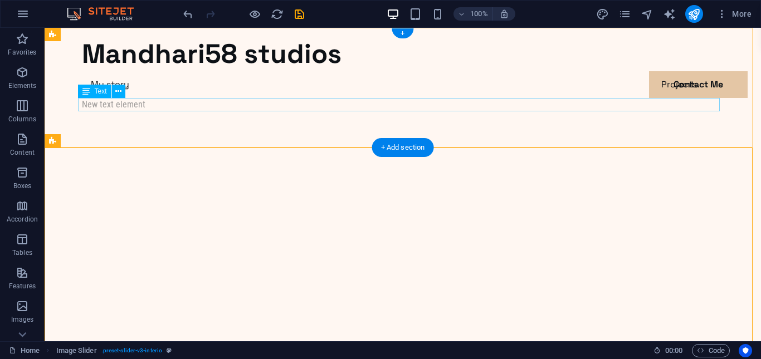
click at [126, 107] on div "New text element" at bounding box center [402, 104] width 641 height 13
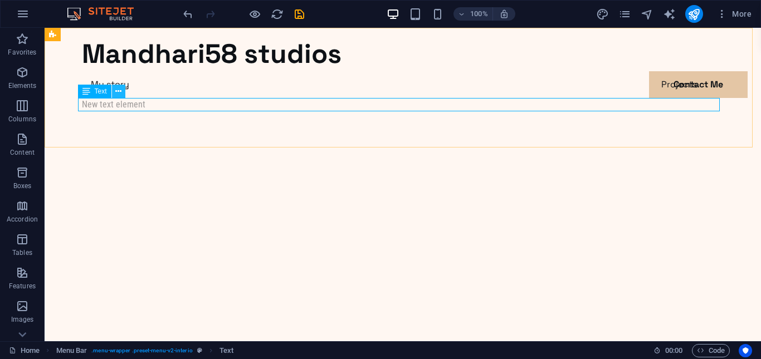
click at [117, 94] on icon at bounding box center [118, 92] width 6 height 12
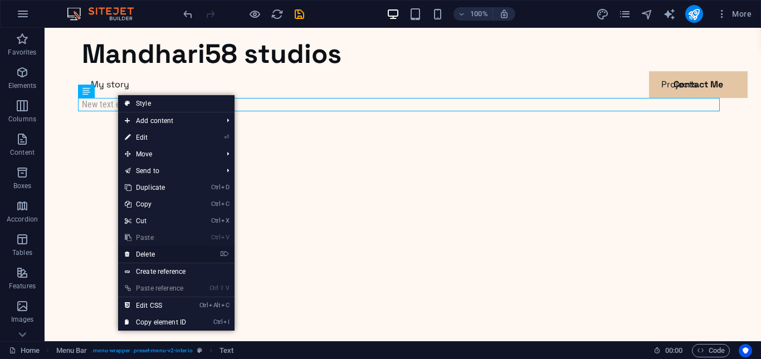
click at [151, 257] on link "⌦ Delete" at bounding box center [155, 254] width 75 height 17
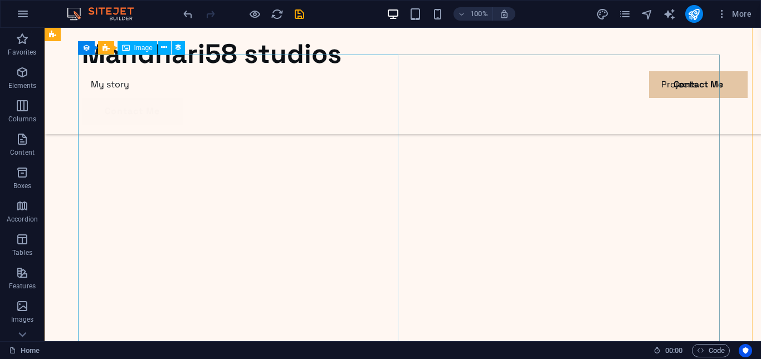
scroll to position [1949, 0]
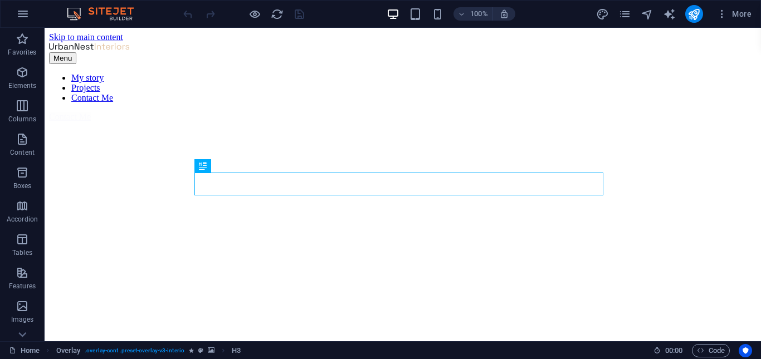
scroll to position [340, 0]
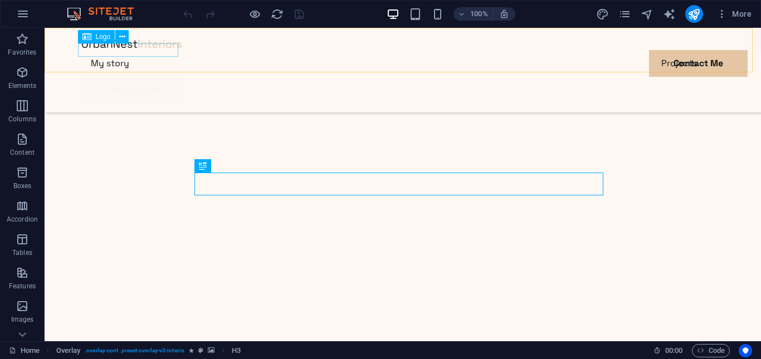
click at [129, 46] on div at bounding box center [402, 43] width 641 height 13
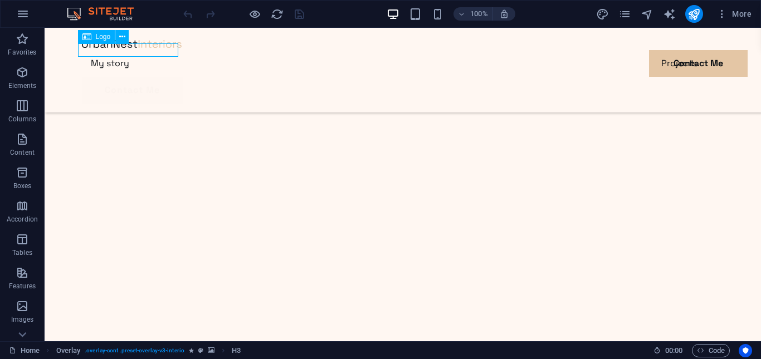
click at [129, 46] on div at bounding box center [402, 43] width 641 height 13
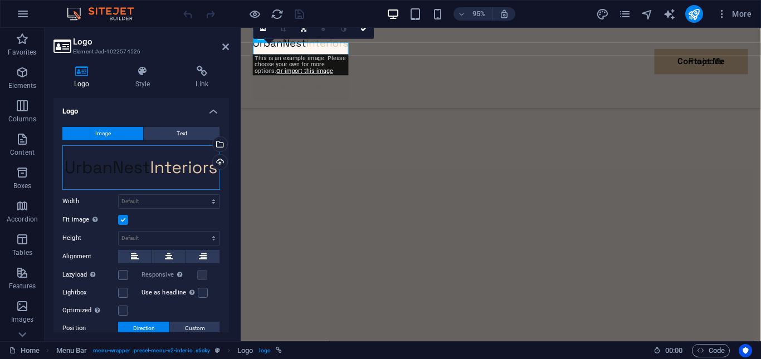
click at [151, 180] on div "Drag files here, click to choose files or select files from Files or our free s…" at bounding box center [141, 167] width 158 height 45
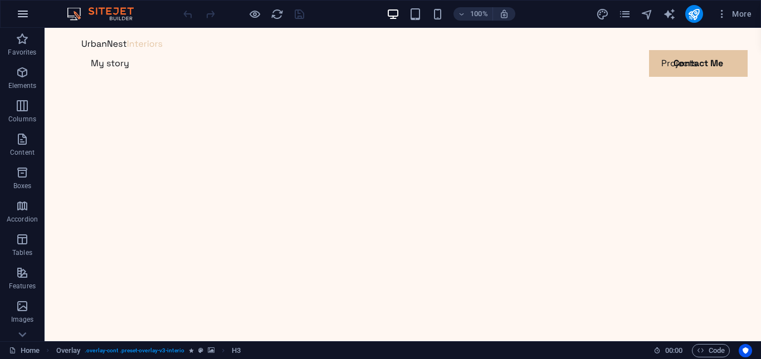
click at [16, 11] on button "button" at bounding box center [22, 14] width 27 height 27
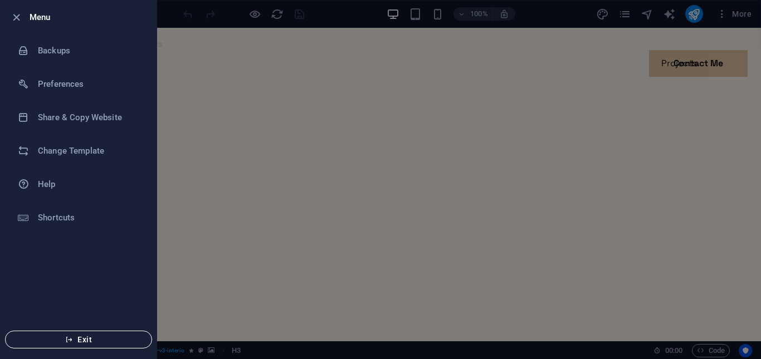
click at [91, 343] on span "Exit" at bounding box center [78, 339] width 128 height 9
click at [94, 340] on span "Exit" at bounding box center [78, 339] width 128 height 9
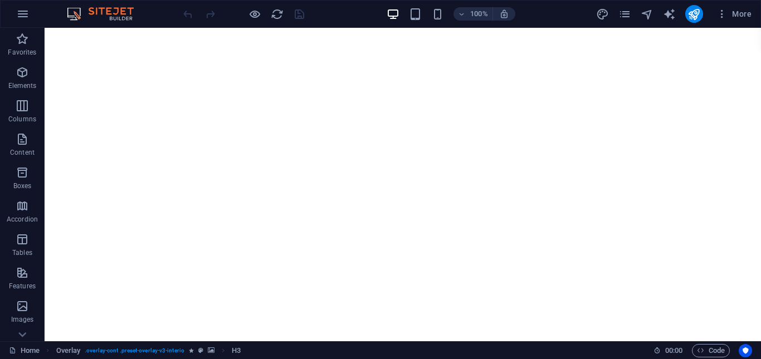
click at [117, 13] on img at bounding box center [106, 13] width 84 height 13
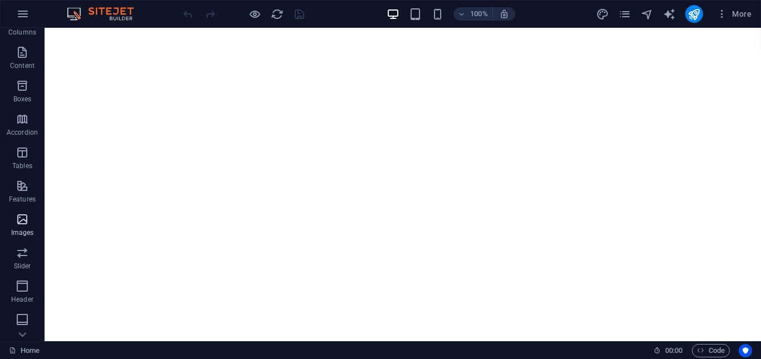
scroll to position [188, 0]
drag, startPoint x: 26, startPoint y: 315, endPoint x: 24, endPoint y: 324, distance: 9.6
click at [25, 315] on icon "button" at bounding box center [22, 318] width 13 height 13
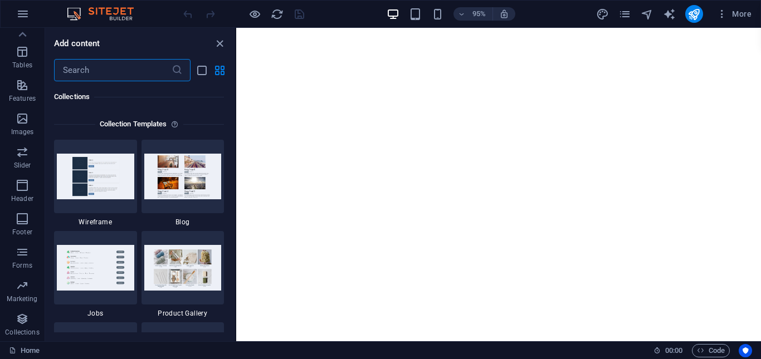
scroll to position [10193, 0]
click at [175, 184] on img at bounding box center [182, 176] width 77 height 45
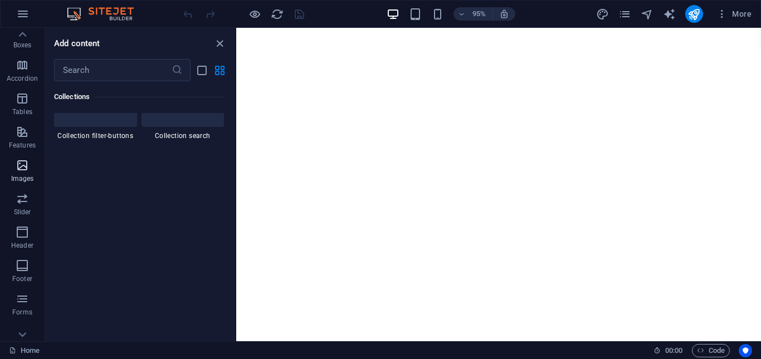
scroll to position [188, 0]
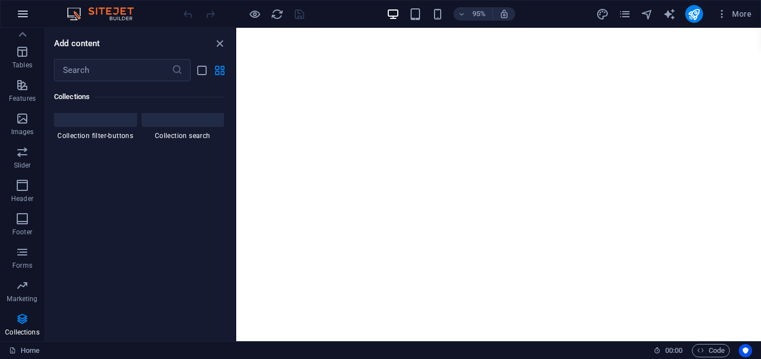
click at [14, 17] on button "button" at bounding box center [22, 14] width 27 height 27
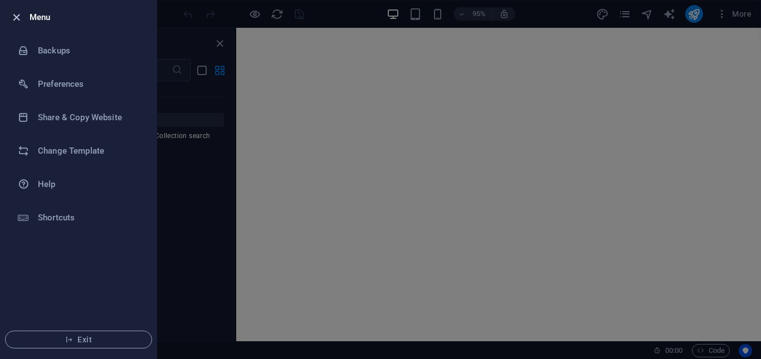
click at [19, 16] on icon "button" at bounding box center [16, 17] width 13 height 13
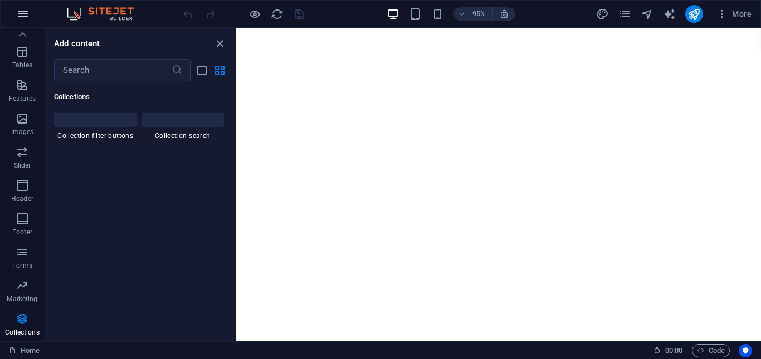
click at [25, 21] on button "button" at bounding box center [22, 14] width 27 height 27
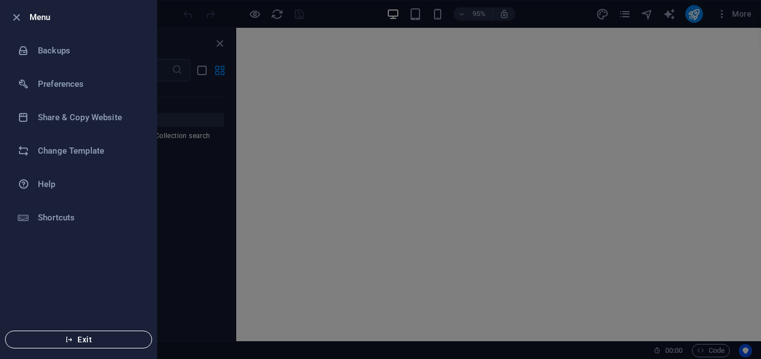
click at [68, 339] on icon "button" at bounding box center [69, 340] width 8 height 8
click at [19, 17] on icon "button" at bounding box center [16, 17] width 13 height 13
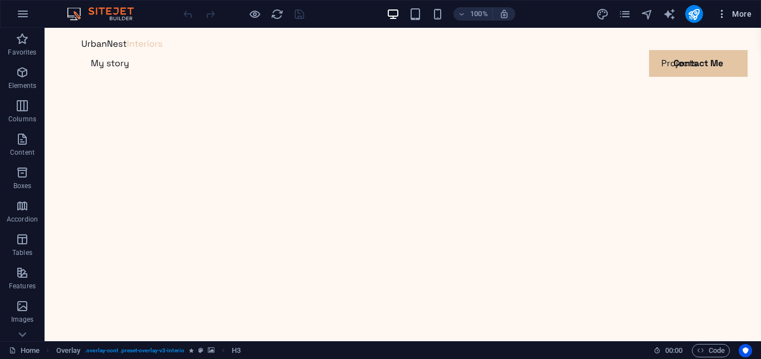
click at [742, 8] on button "More" at bounding box center [734, 14] width 44 height 18
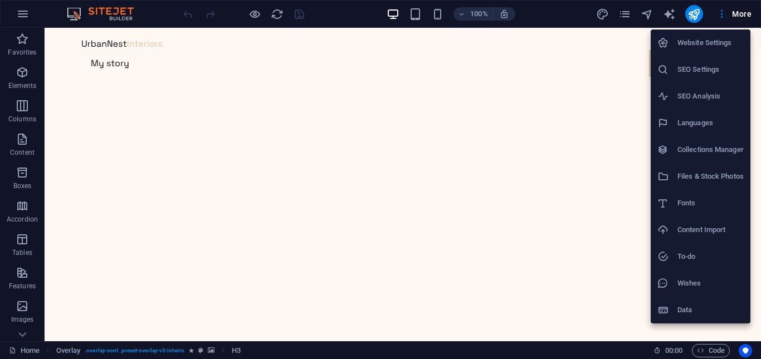
click at [727, 39] on h6 "Website Settings" at bounding box center [710, 42] width 66 height 13
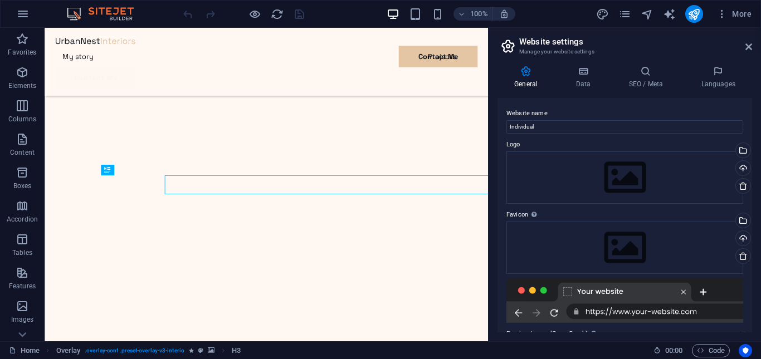
scroll to position [301, 0]
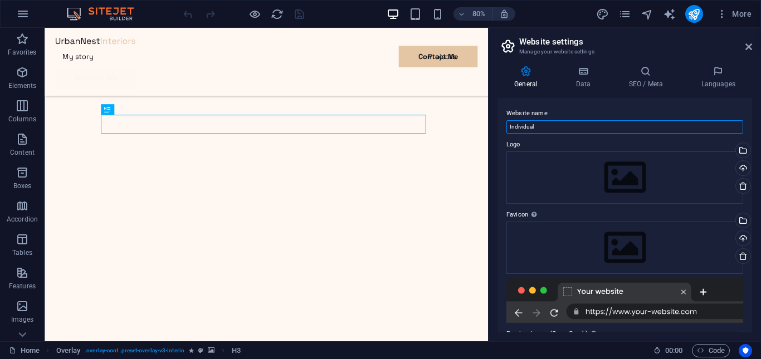
click at [610, 130] on input "Individual" at bounding box center [624, 126] width 237 height 13
type input "I"
type input "Mandhari58studios"
click at [760, 48] on aside "Website settings Manage your website settings General Data SEO / Meta Languages…" at bounding box center [624, 184] width 273 height 313
click at [752, 47] on aside "Website settings Manage your website settings General Data SEO / Meta Languages…" at bounding box center [624, 184] width 273 height 313
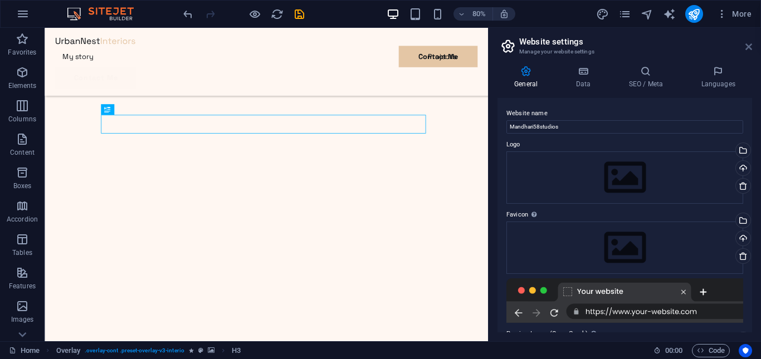
click at [751, 48] on icon at bounding box center [748, 46] width 7 height 9
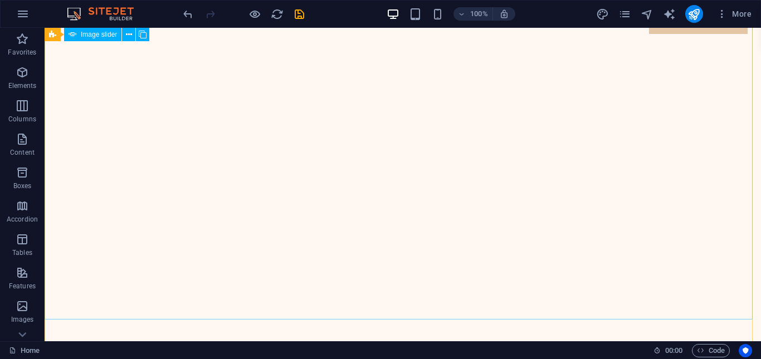
scroll to position [0, 0]
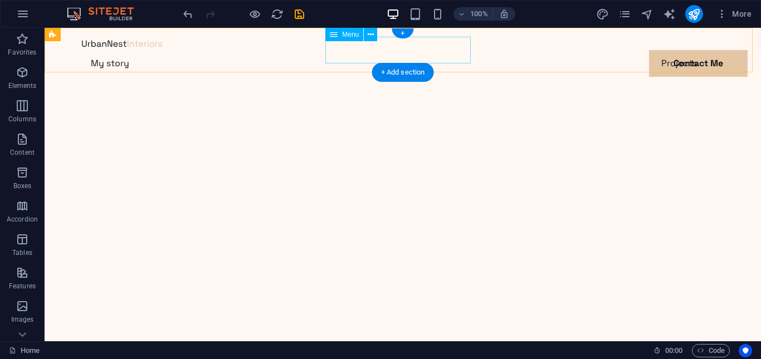
click at [411, 50] on nav "My story Projects Contact Me" at bounding box center [402, 63] width 641 height 27
click at [442, 56] on nav "My story Projects Contact Me" at bounding box center [402, 63] width 641 height 27
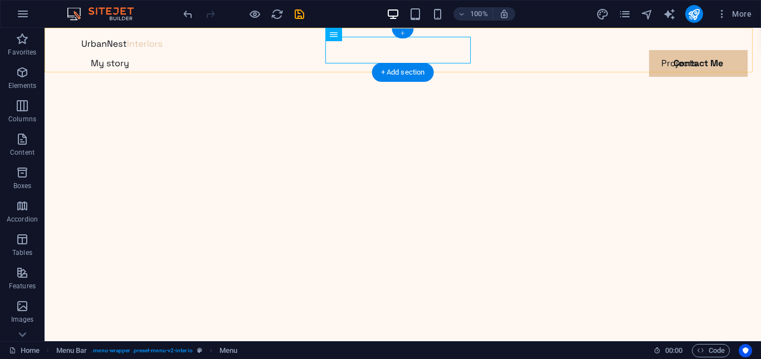
drag, startPoint x: 404, startPoint y: 33, endPoint x: 97, endPoint y: 15, distance: 307.4
click at [404, 33] on div "+" at bounding box center [402, 33] width 22 height 10
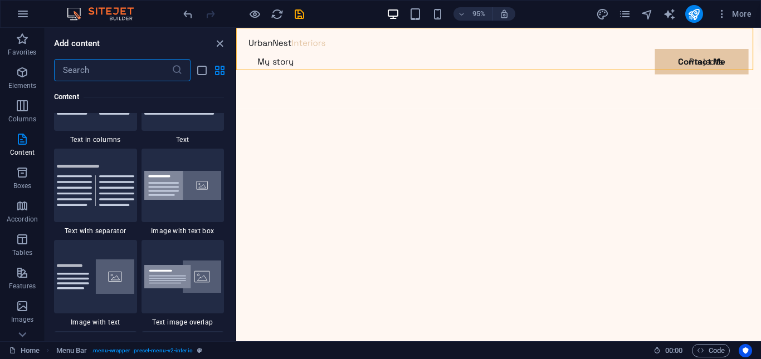
scroll to position [1781, 0]
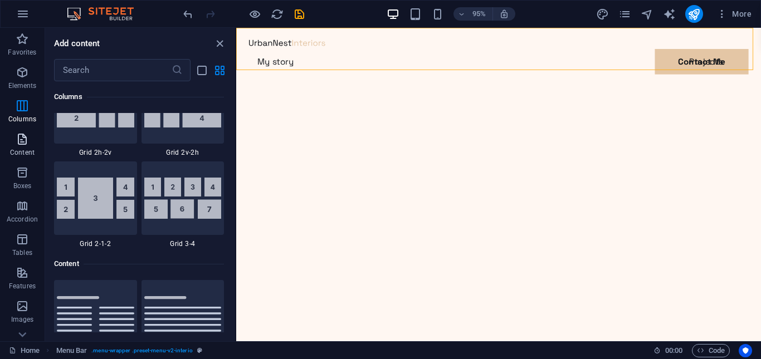
click at [18, 146] on span "Content" at bounding box center [22, 146] width 45 height 27
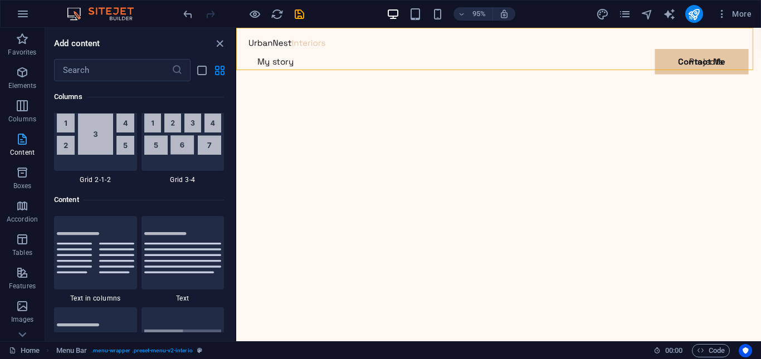
scroll to position [1948, 0]
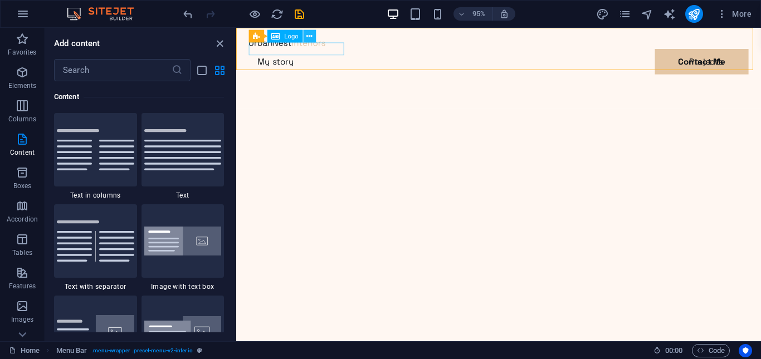
click at [308, 37] on icon at bounding box center [310, 36] width 6 height 11
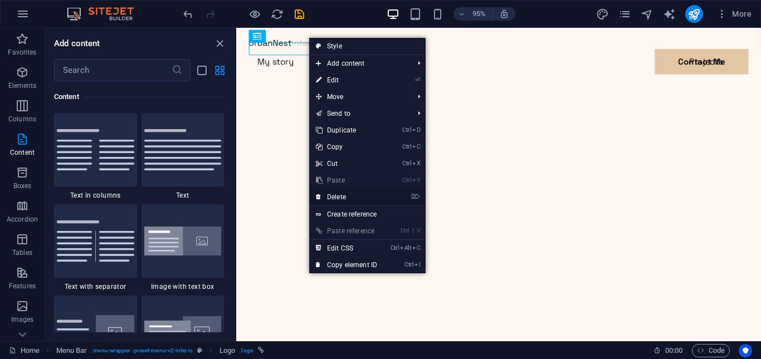
drag, startPoint x: 336, startPoint y: 193, endPoint x: 150, endPoint y: 115, distance: 201.4
click at [336, 193] on link "⌦ Delete" at bounding box center [346, 197] width 75 height 17
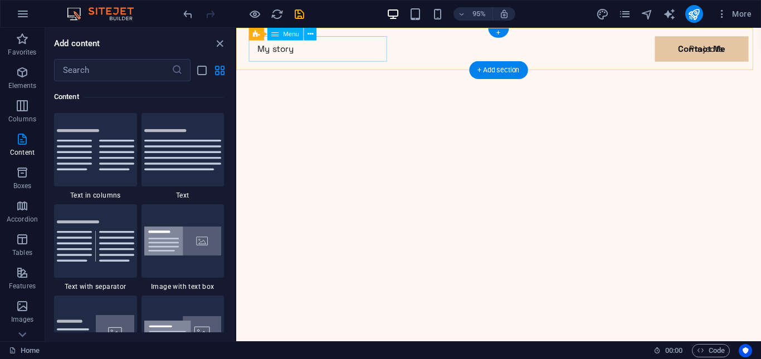
click at [335, 43] on nav "My story Projects Contact Me" at bounding box center [512, 50] width 526 height 27
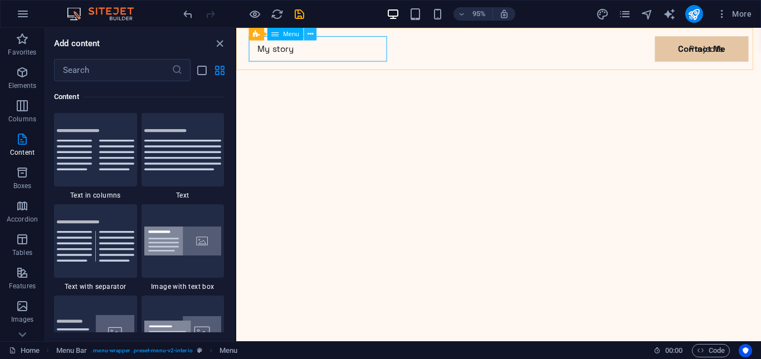
click at [311, 35] on icon at bounding box center [310, 33] width 6 height 11
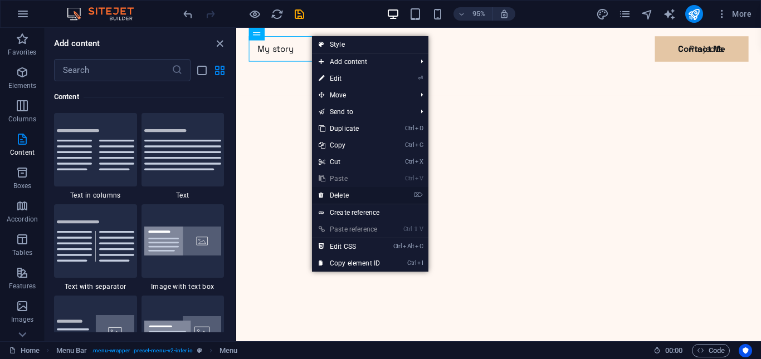
click at [332, 197] on link "⌦ Delete" at bounding box center [349, 195] width 75 height 17
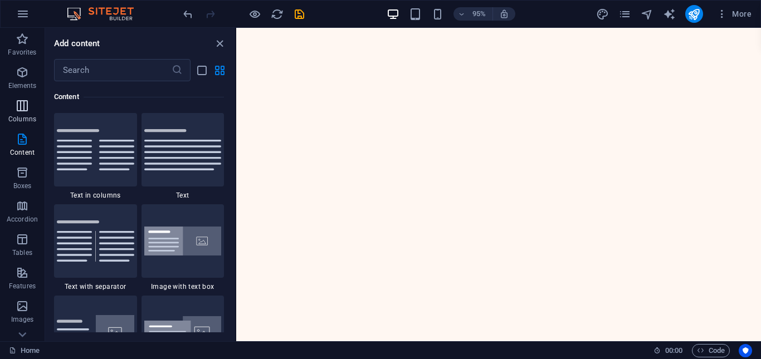
click at [24, 107] on icon "button" at bounding box center [22, 105] width 13 height 13
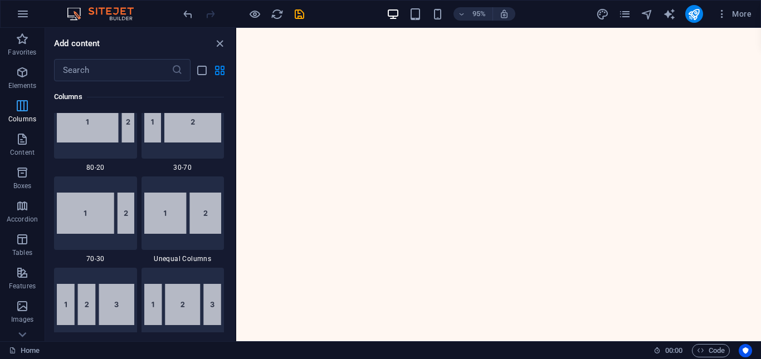
scroll to position [551, 0]
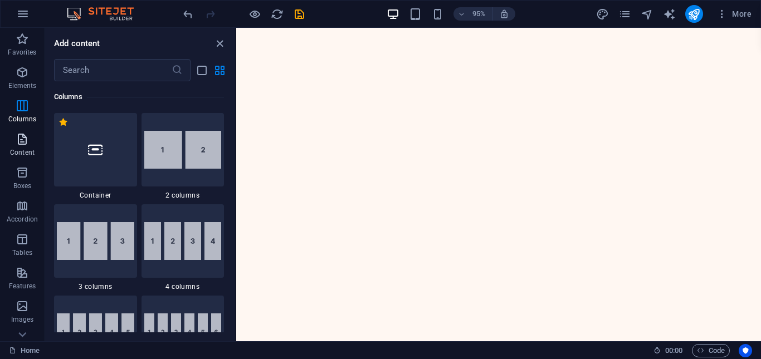
drag, startPoint x: 18, startPoint y: 143, endPoint x: 56, endPoint y: 133, distance: 39.7
click at [19, 143] on icon "button" at bounding box center [22, 139] width 13 height 13
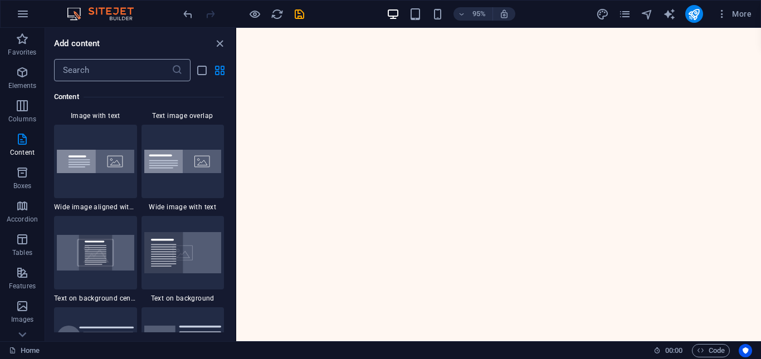
scroll to position [2227, 0]
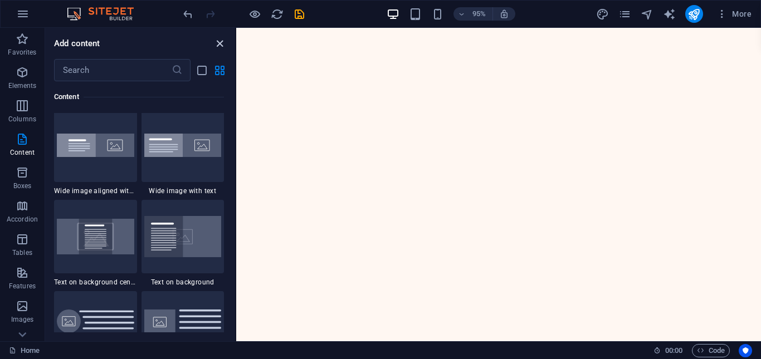
click at [214, 43] on icon "close panel" at bounding box center [219, 43] width 13 height 13
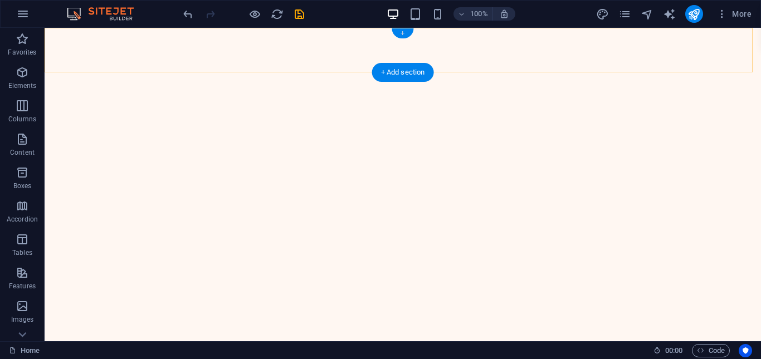
click at [397, 31] on div "+" at bounding box center [402, 33] width 22 height 10
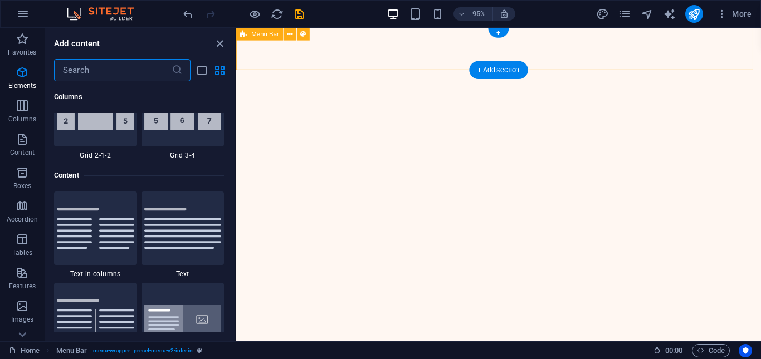
scroll to position [1948, 0]
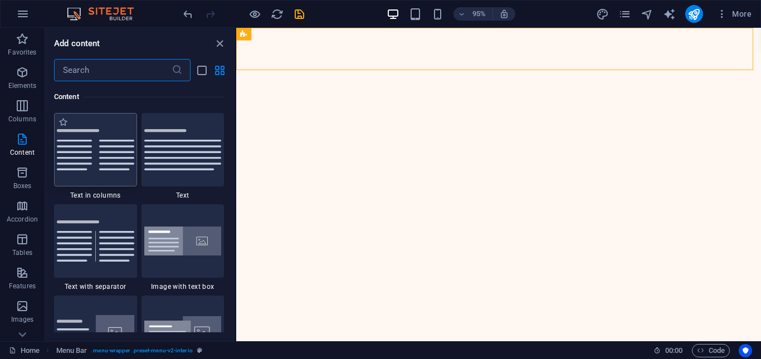
click at [91, 144] on img at bounding box center [95, 149] width 77 height 41
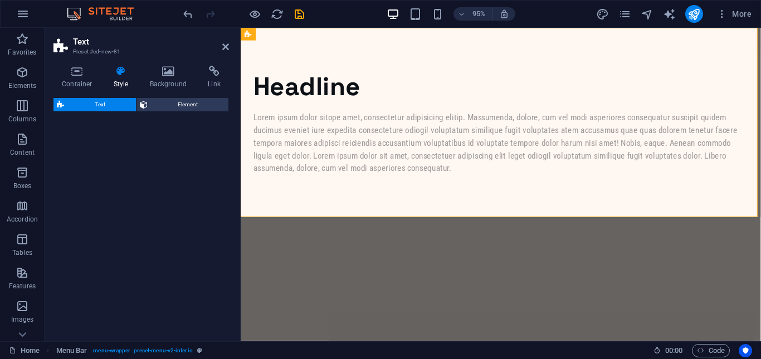
drag, startPoint x: 381, startPoint y: 163, endPoint x: 319, endPoint y: 320, distance: 169.5
select select "rem"
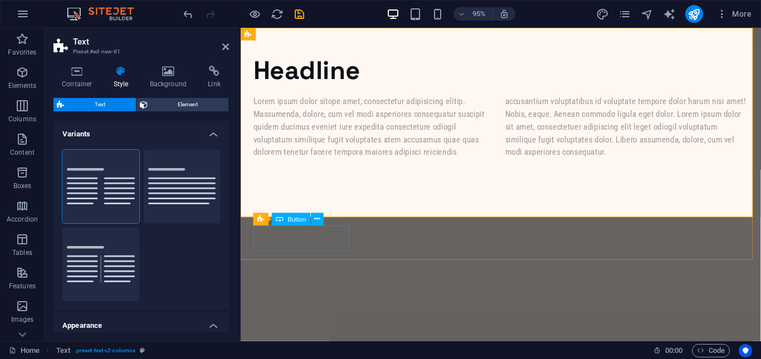
scroll to position [0, 0]
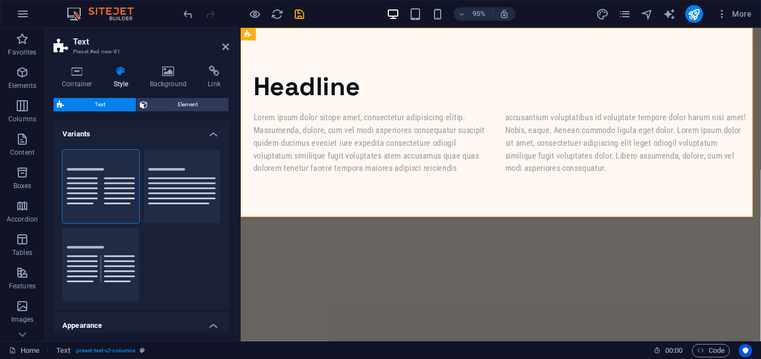
click at [231, 43] on aside "Text Preset #ed-new-81 Container Style Background Link Size Height Default px r…" at bounding box center [143, 184] width 196 height 313
drag, startPoint x: 226, startPoint y: 45, endPoint x: 181, endPoint y: 17, distance: 52.2
click at [226, 45] on icon at bounding box center [225, 46] width 7 height 9
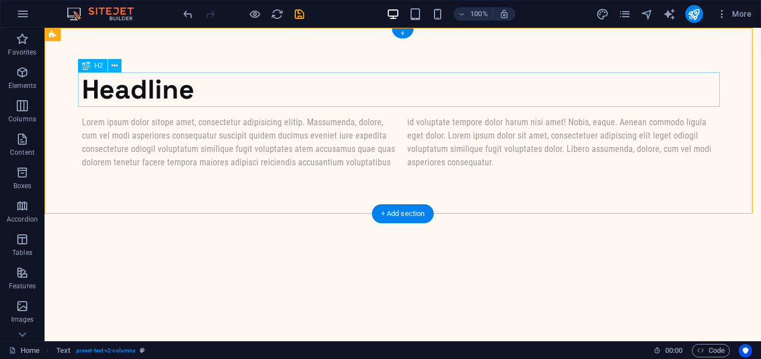
click at [174, 101] on div "Headline" at bounding box center [402, 89] width 641 height 35
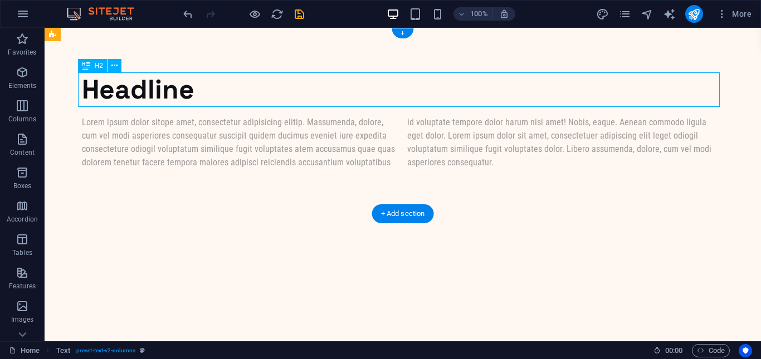
click at [174, 101] on div "Headline" at bounding box center [402, 89] width 641 height 35
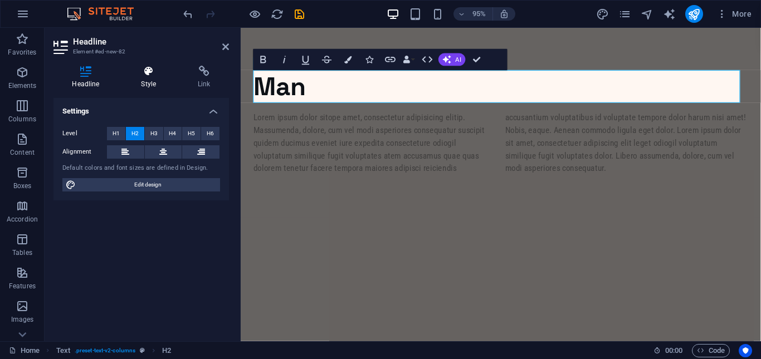
click at [144, 81] on h4 "Style" at bounding box center [150, 77] width 57 height 23
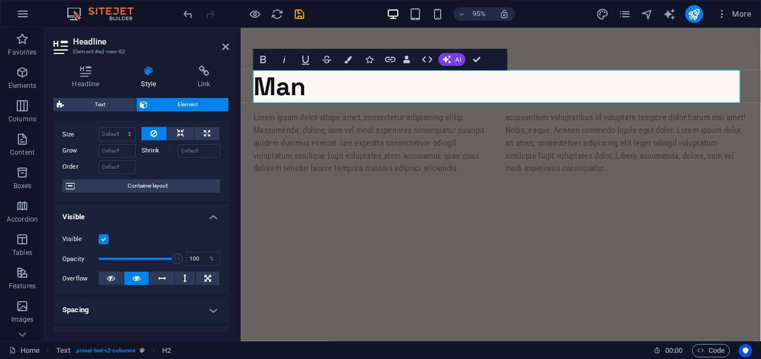
scroll to position [148, 0]
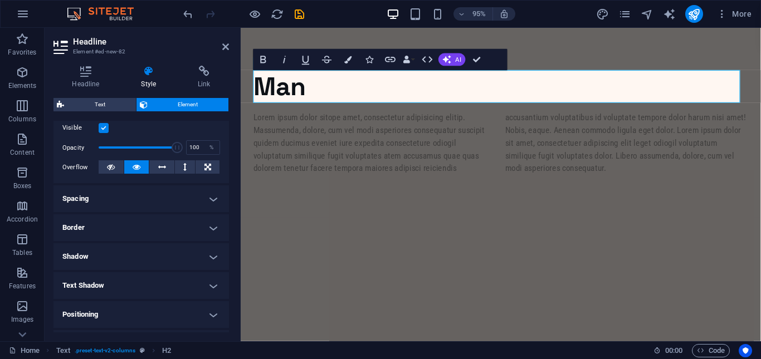
click at [123, 195] on h4 "Spacing" at bounding box center [140, 198] width 175 height 27
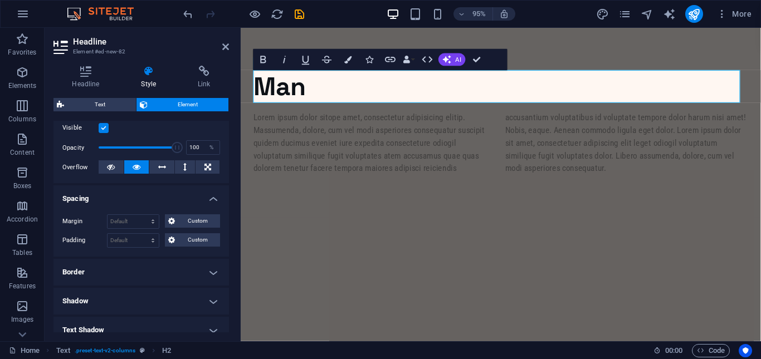
click at [188, 262] on h4 "Border" at bounding box center [140, 272] width 175 height 27
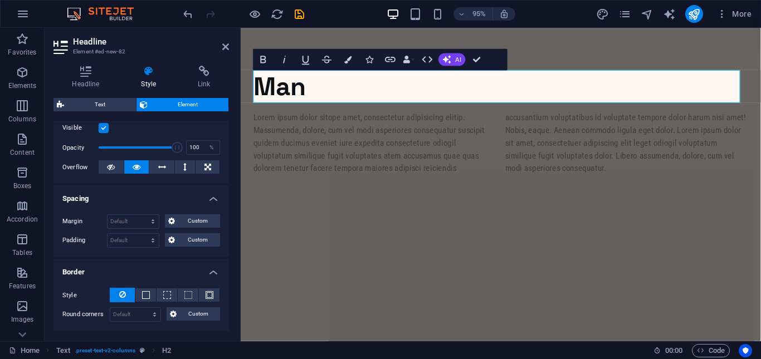
scroll to position [259, 0]
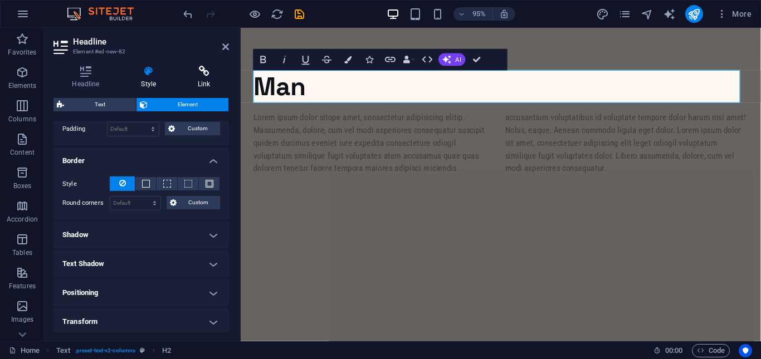
click at [199, 82] on h4 "Link" at bounding box center [204, 77] width 50 height 23
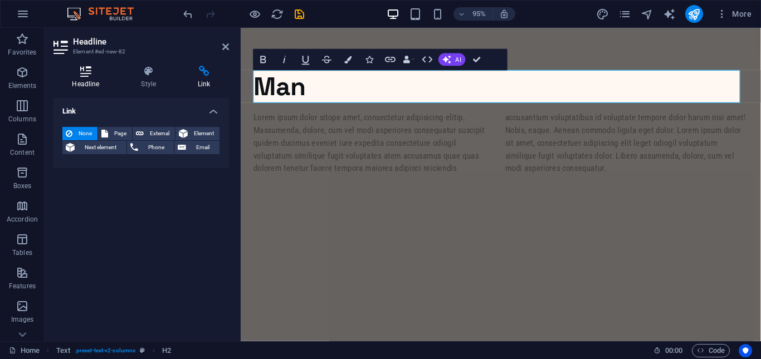
click at [90, 83] on h4 "Headline" at bounding box center [87, 77] width 69 height 23
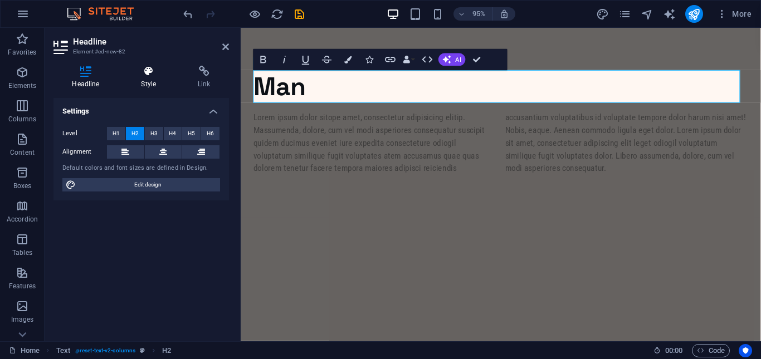
click at [144, 83] on h4 "Style" at bounding box center [150, 77] width 57 height 23
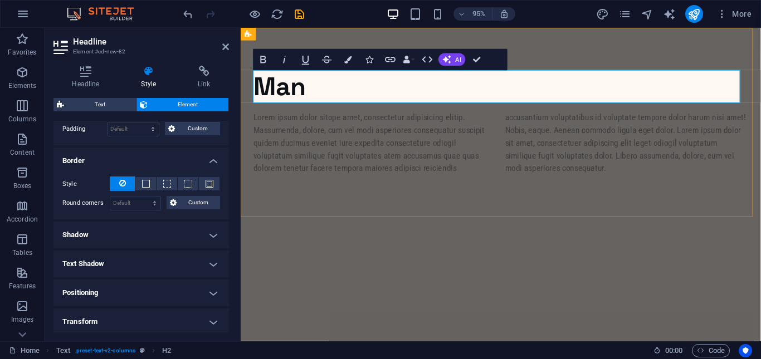
click at [325, 98] on h2 "​Man" at bounding box center [514, 89] width 521 height 35
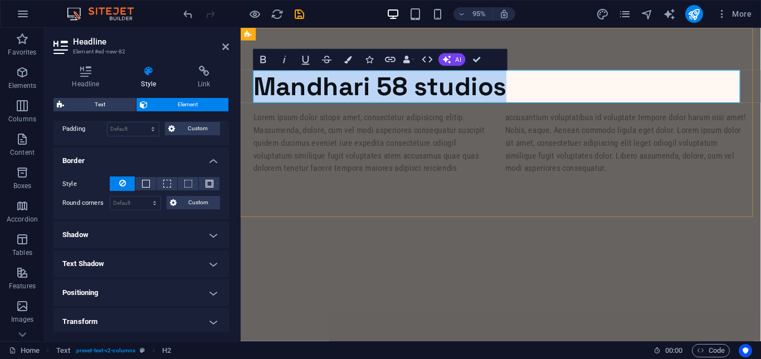
drag, startPoint x: 533, startPoint y: 96, endPoint x: 264, endPoint y: 92, distance: 268.4
click at [262, 93] on h2 "​Mandhari 58 studios" at bounding box center [514, 89] width 521 height 35
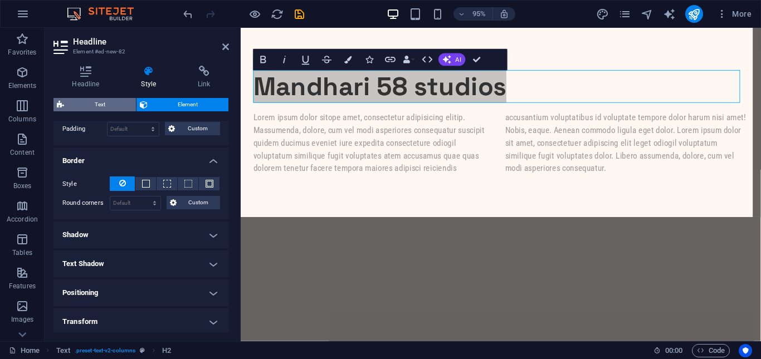
click at [92, 104] on span "Text" at bounding box center [99, 104] width 65 height 13
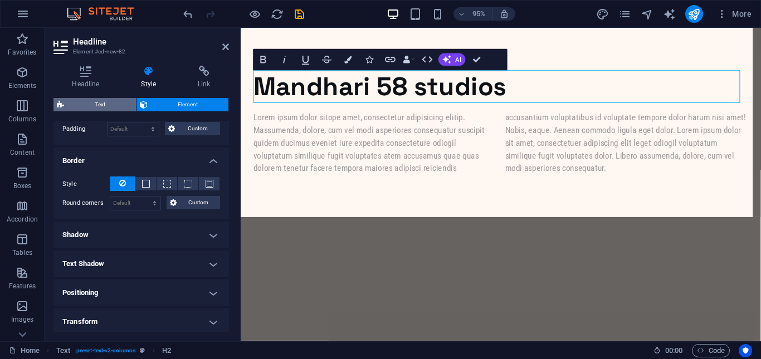
select select "rem"
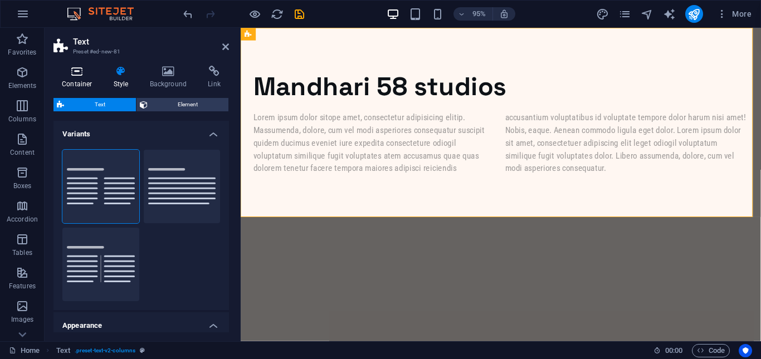
click at [82, 73] on icon at bounding box center [76, 71] width 47 height 11
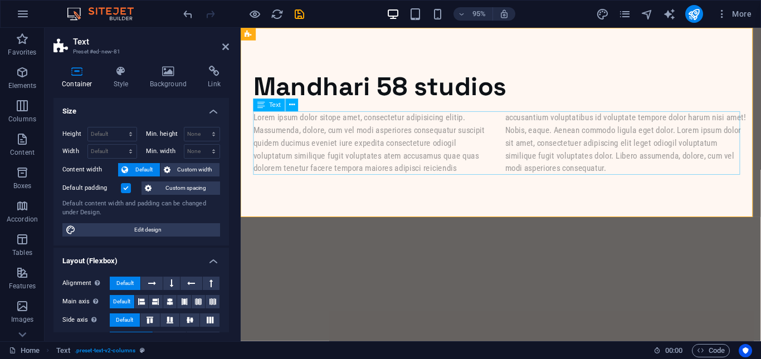
drag, startPoint x: 389, startPoint y: 146, endPoint x: 579, endPoint y: 141, distance: 190.0
click at [579, 141] on div "Lorem ipsum dolor sitope amet, consectetur adipisicing elitip. Massumenda, dolo…" at bounding box center [514, 149] width 521 height 67
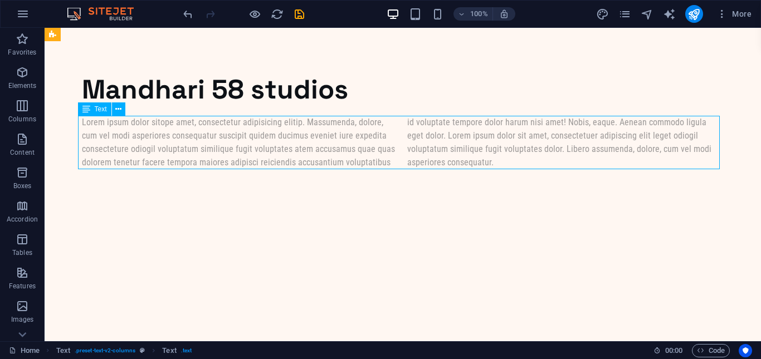
click at [383, 141] on div "Lorem ipsum dolor sitope amet, consectetur adipisicing elitip. Massumenda, dolo…" at bounding box center [402, 142] width 641 height 53
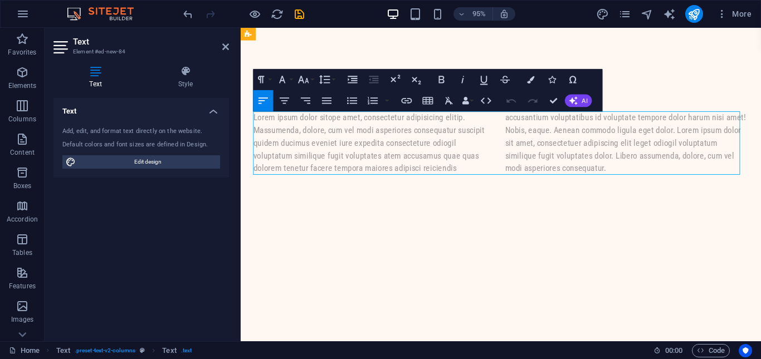
drag, startPoint x: 521, startPoint y: 172, endPoint x: 324, endPoint y: 116, distance: 205.0
click at [325, 116] on div "Lorem ipsum dolor sitope amet, consectetur adipisicing elitip. Massumenda, dolo…" at bounding box center [514, 149] width 521 height 67
click at [481, 176] on p "Lorem ipsum dolor sitope amet, consectetur adipisicing elitip. Massumenda, dolo…" at bounding box center [514, 149] width 521 height 67
drag, startPoint x: 510, startPoint y: 174, endPoint x: 306, endPoint y: 121, distance: 210.7
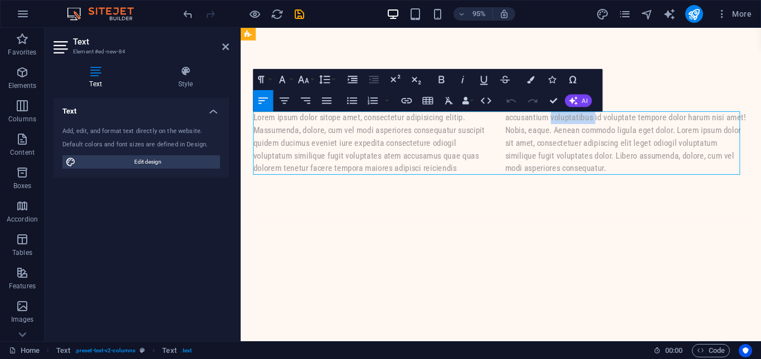
click at [306, 121] on div "Lorem ipsum dolor sitope amet, consectetur adipisicing elitip. Massumenda, dolo…" at bounding box center [514, 149] width 521 height 67
click at [468, 181] on p "Lorem ipsum dolor sitope amet, consectetur adipisicing elitip. Massumenda, dolo…" at bounding box center [514, 149] width 521 height 67
click at [468, 182] on p "Lorem ipsum dolor sitope amet, consectetur adipisicing elitip. Massumenda, dolo…" at bounding box center [514, 149] width 521 height 67
click at [508, 170] on div "Lorem ipsum dolor sitope amet, consectetur adipisicing elitip. Massumenda, dolo…" at bounding box center [514, 149] width 521 height 67
click at [497, 169] on p "Lorem ipsum dolor sitope amet, consectetur adipisicing elitip. Massumenda, dolo…" at bounding box center [514, 149] width 521 height 67
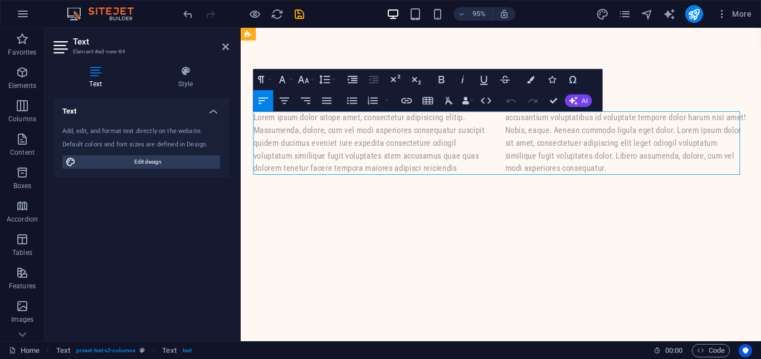
click at [497, 169] on p "Lorem ipsum dolor sitope amet, consectetur adipisicing elitip. Massumenda, dolo…" at bounding box center [514, 149] width 521 height 67
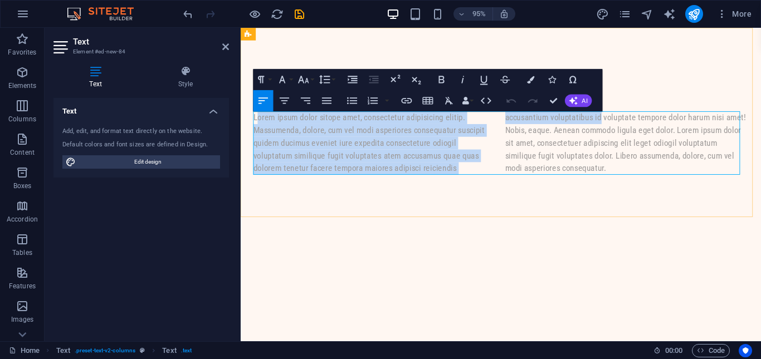
drag, startPoint x: 505, startPoint y: 174, endPoint x: 258, endPoint y: 122, distance: 252.0
click at [258, 122] on p "Lorem ipsum dolor sitope amet, consectetur adipisicing elitip. Massumenda, dolo…" at bounding box center [514, 149] width 521 height 67
drag, startPoint x: 498, startPoint y: 177, endPoint x: 242, endPoint y: 119, distance: 261.9
click at [242, 119] on div "Mandhari 58 studios Lorem ipsum dolor sitope amet, consectetur adipisicing elit…" at bounding box center [514, 127] width 547 height 199
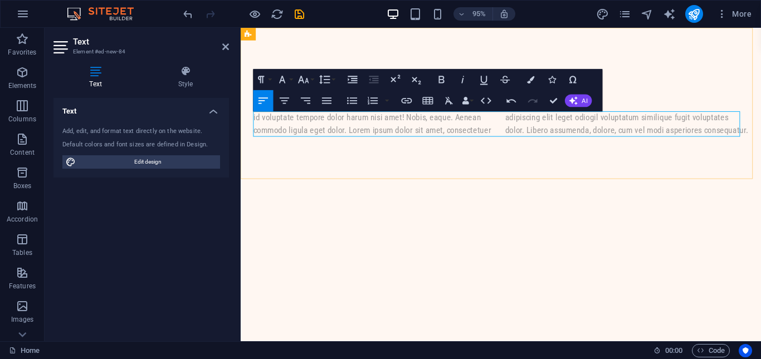
drag, startPoint x: 507, startPoint y: 138, endPoint x: 438, endPoint y: 138, distance: 68.5
click at [435, 137] on div "id voluptate tempore dolor harum nisi amet! Nobis, eaque. Aenean commodo ligula…" at bounding box center [514, 129] width 521 height 27
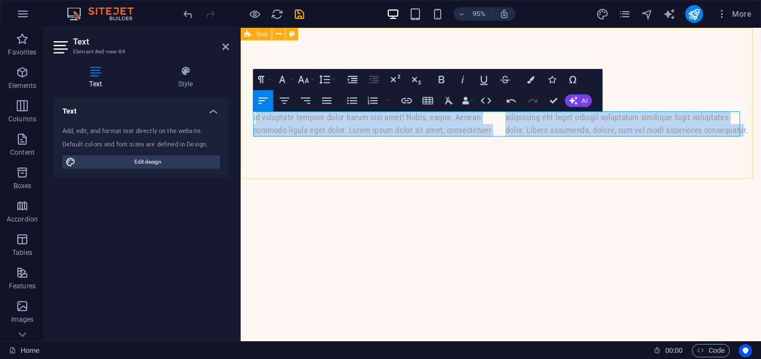
drag, startPoint x: 737, startPoint y: 139, endPoint x: 259, endPoint y: 128, distance: 478.4
click at [258, 127] on p "id voluptate tempore dolor harum nisi amet! Nobis, eaque. Aenean commodo ligula…" at bounding box center [514, 129] width 521 height 27
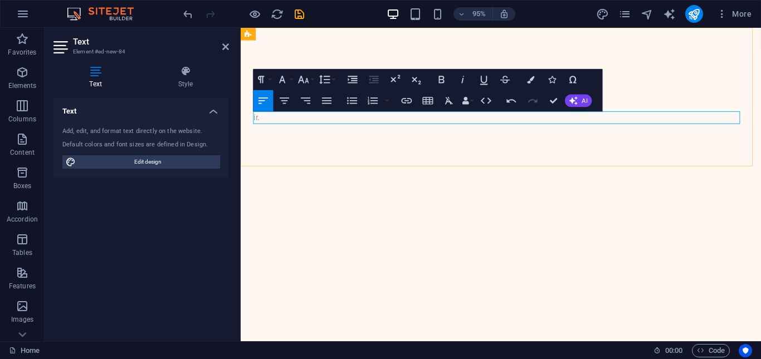
click at [265, 125] on p "ir." at bounding box center [382, 122] width 256 height 13
drag, startPoint x: 499, startPoint y: 139, endPoint x: 256, endPoint y: 122, distance: 243.9
drag, startPoint x: 256, startPoint y: 122, endPoint x: 505, endPoint y: 125, distance: 248.9
click at [505, 125] on p "​" at bounding box center [382, 122] width 256 height 13
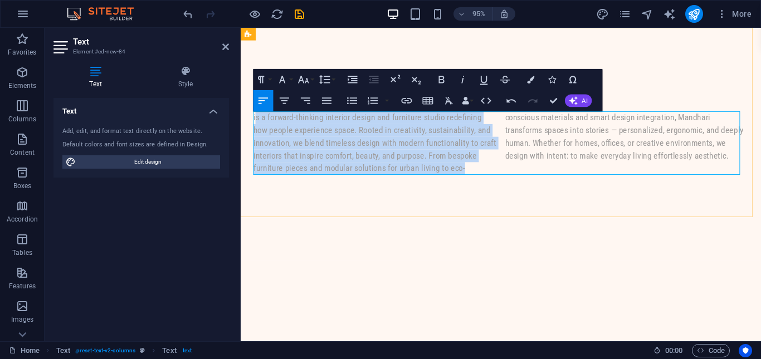
drag, startPoint x: 478, startPoint y: 177, endPoint x: 257, endPoint y: 122, distance: 228.2
click at [257, 122] on p "is a forward-thinking interior design and furniture studio redefining how peopl…" at bounding box center [514, 149] width 521 height 67
click at [499, 179] on p "is a forward-thinking interior design and furniture studio redefining how peopl…" at bounding box center [514, 149] width 521 height 67
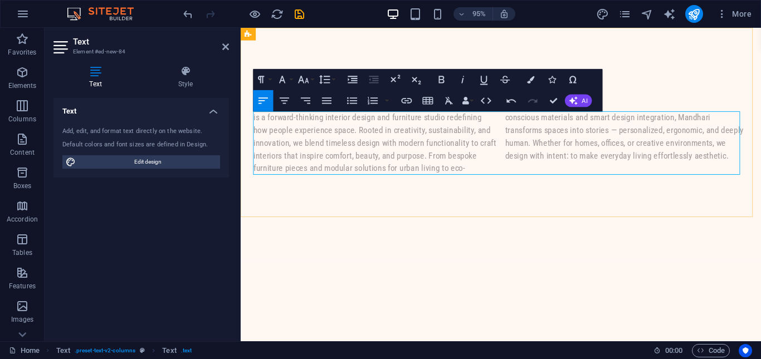
click at [256, 129] on p "is a forward-thinking interior design and furniture studio redefining how peopl…" at bounding box center [514, 149] width 521 height 67
click at [649, 205] on div "Mandhari 58 studios [GEOGRAPHIC_DATA] is a forward-thinking interior design and…" at bounding box center [514, 127] width 547 height 199
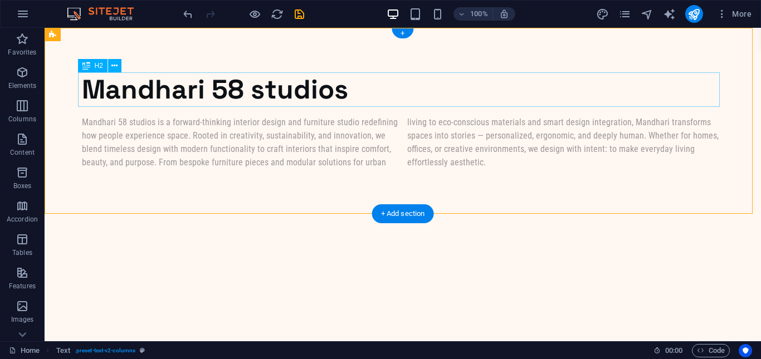
click at [334, 89] on div "Mandhari 58 studios" at bounding box center [402, 89] width 641 height 35
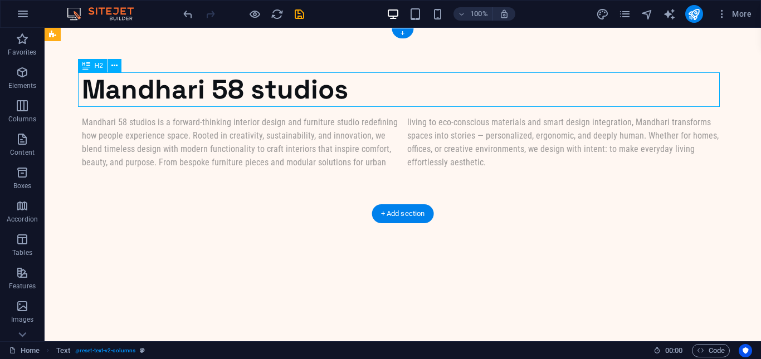
click at [334, 89] on div "Mandhari 58 studios" at bounding box center [402, 89] width 641 height 35
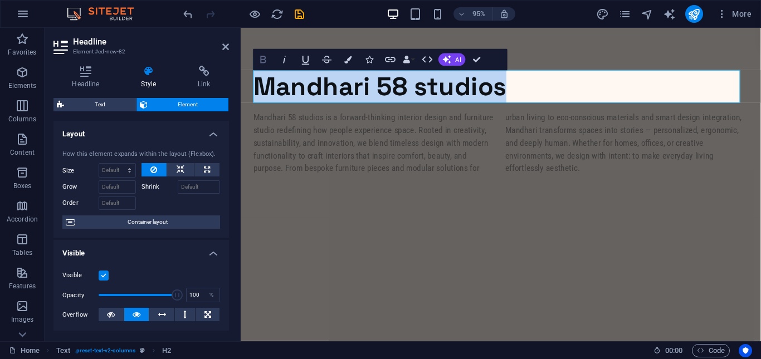
click at [267, 58] on icon "button" at bounding box center [263, 59] width 13 height 13
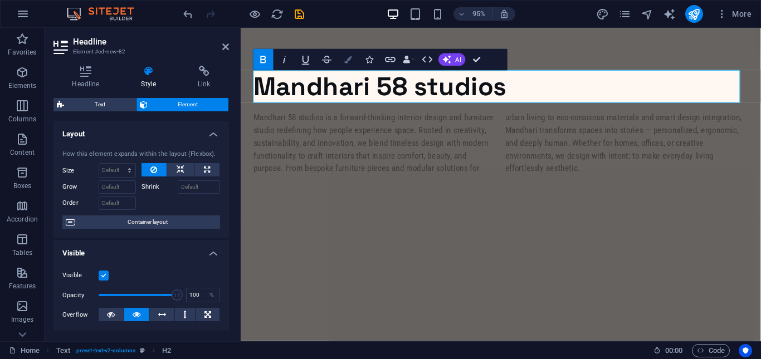
click at [351, 61] on icon "button" at bounding box center [347, 59] width 7 height 7
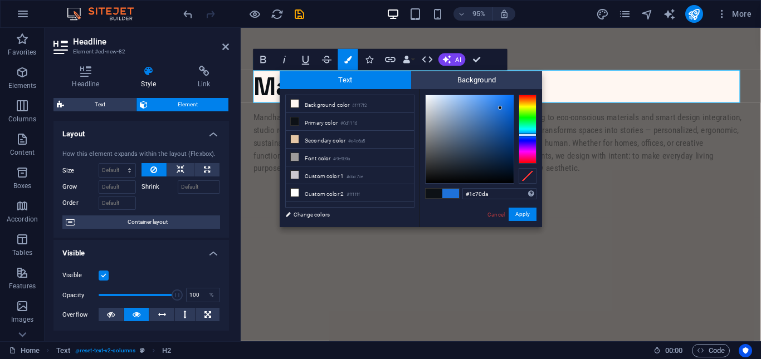
type input "#1a6fda"
drag, startPoint x: 494, startPoint y: 110, endPoint x: 502, endPoint y: 107, distance: 8.8
click at [502, 107] on div at bounding box center [469, 139] width 88 height 88
click at [288, 61] on icon "button" at bounding box center [284, 59] width 13 height 13
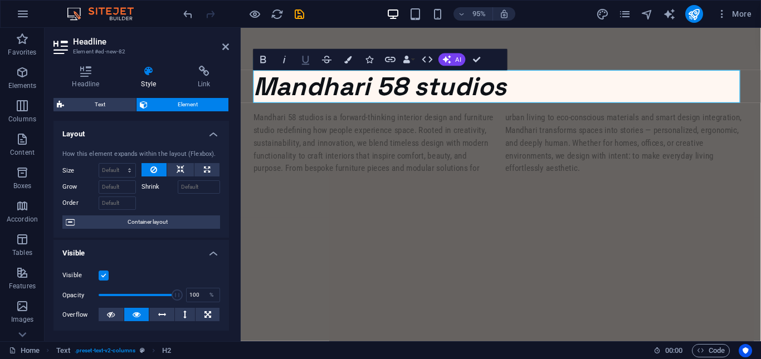
click at [305, 64] on icon "button" at bounding box center [305, 60] width 7 height 9
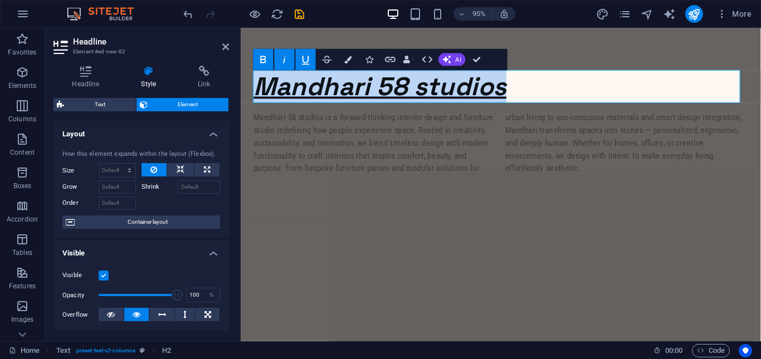
click at [286, 62] on icon "button" at bounding box center [284, 59] width 13 height 13
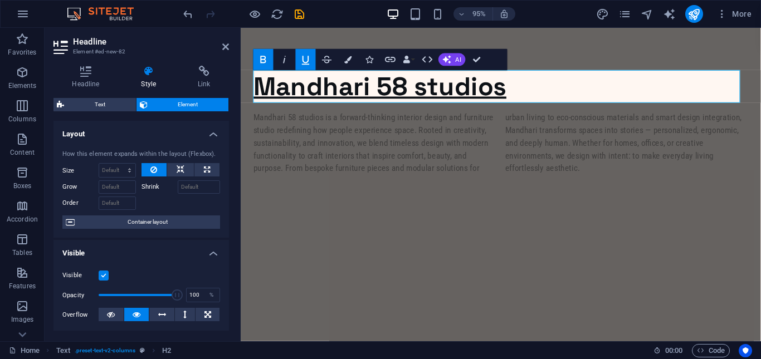
click at [257, 63] on icon "button" at bounding box center [263, 59] width 13 height 13
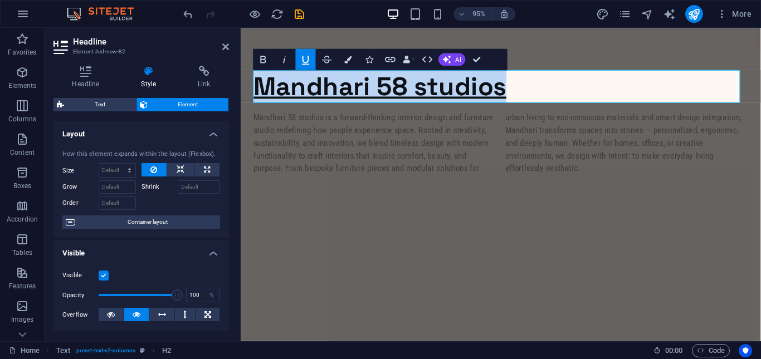
click at [297, 58] on button "Underline" at bounding box center [306, 59] width 20 height 21
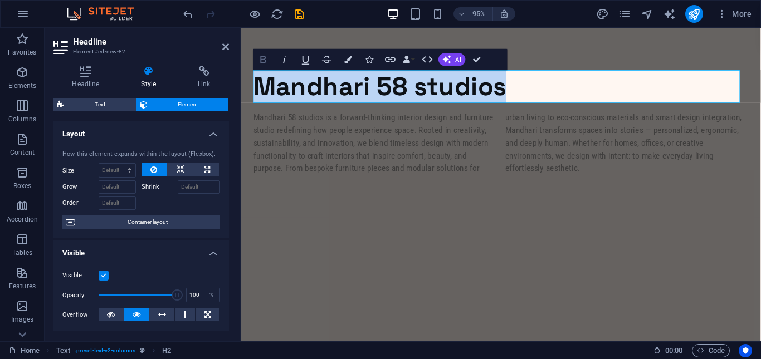
click at [269, 61] on button "Bold" at bounding box center [263, 59] width 20 height 21
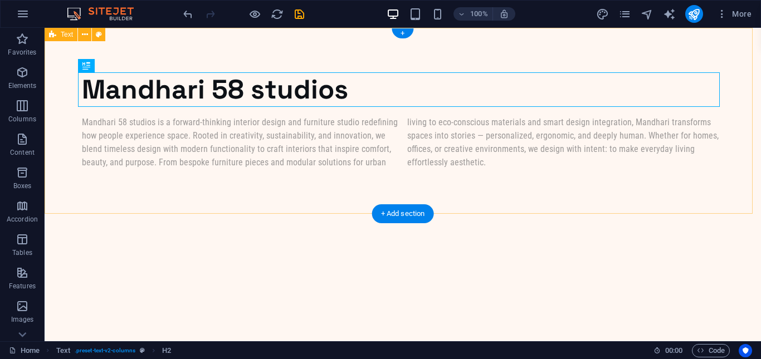
click at [503, 199] on div "Mandhari 58 studios [GEOGRAPHIC_DATA] is a forward-thinking interior design and…" at bounding box center [403, 121] width 716 height 186
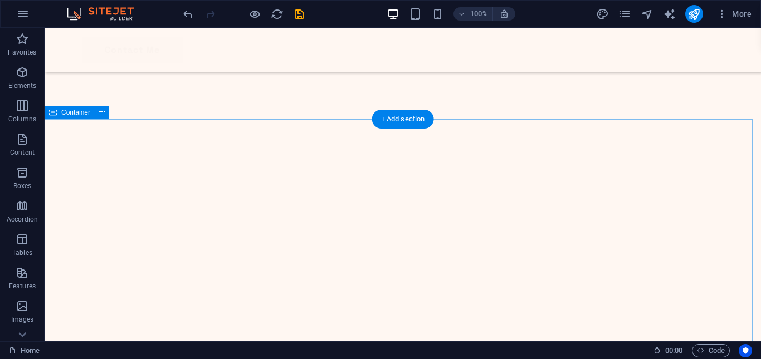
scroll to position [947, 0]
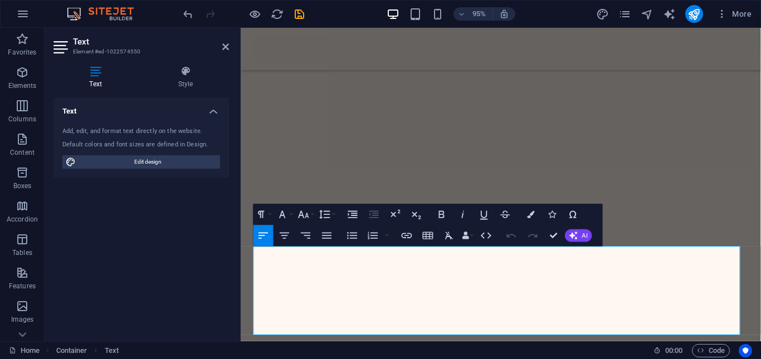
scroll to position [869, 0]
drag, startPoint x: 423, startPoint y: 342, endPoint x: 254, endPoint y: 265, distance: 185.6
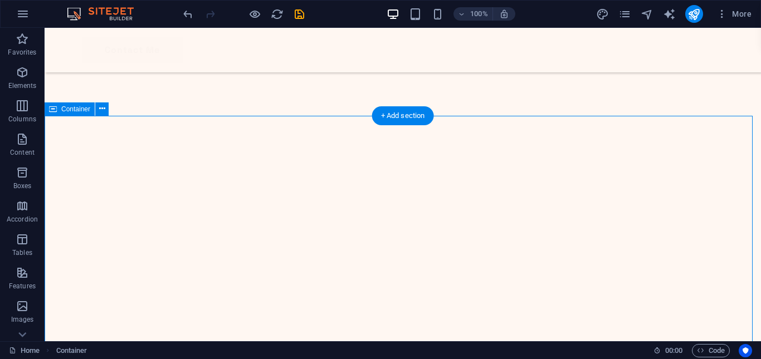
scroll to position [1032, 0]
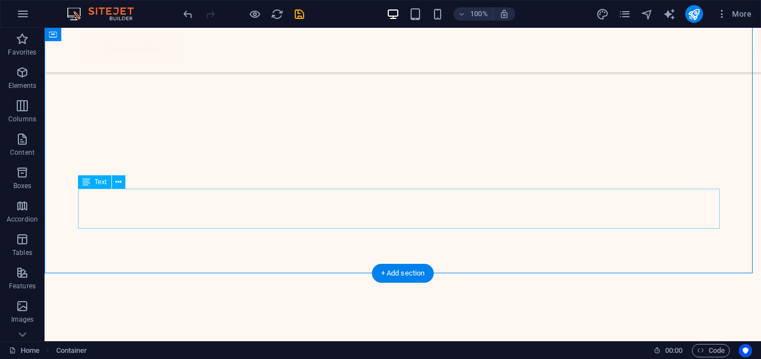
click at [117, 178] on icon at bounding box center [118, 183] width 6 height 12
click at [119, 186] on icon at bounding box center [118, 183] width 6 height 12
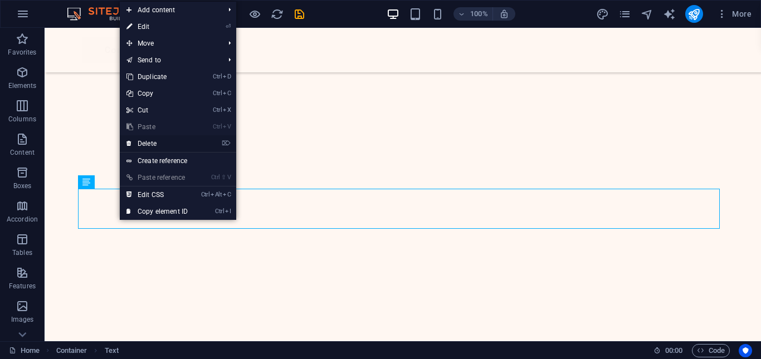
click at [145, 144] on link "⌦ Delete" at bounding box center [157, 143] width 75 height 17
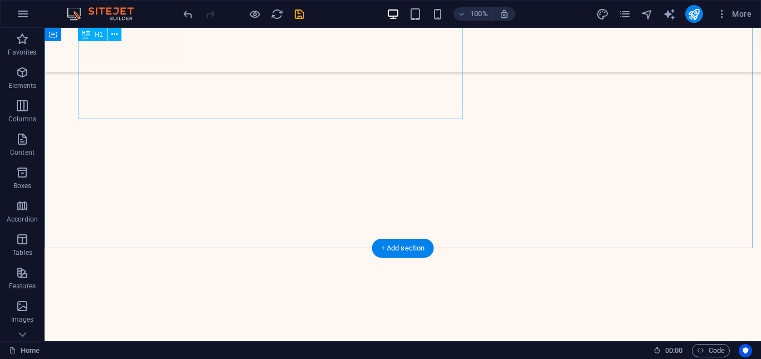
scroll to position [920, 0]
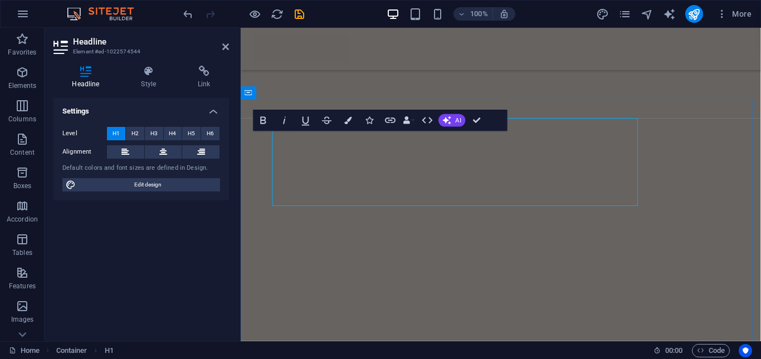
scroll to position [842, 0]
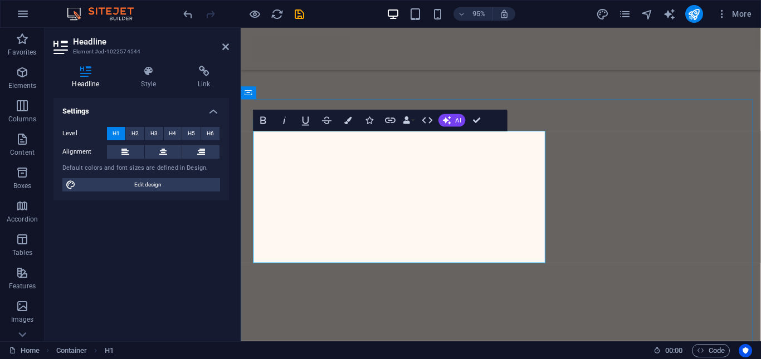
drag, startPoint x: 674, startPoint y: 204, endPoint x: 847, endPoint y: 196, distance: 173.4
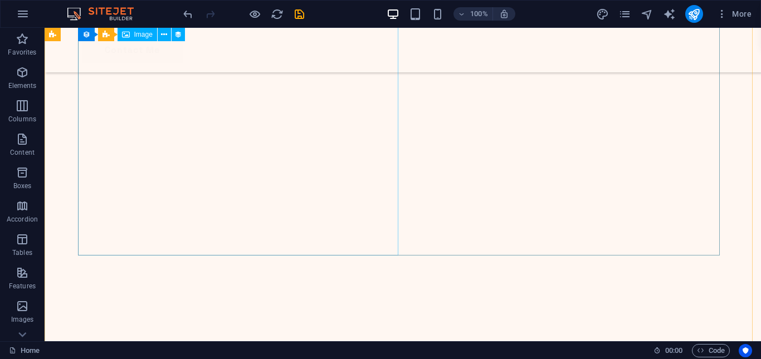
scroll to position [1719, 0]
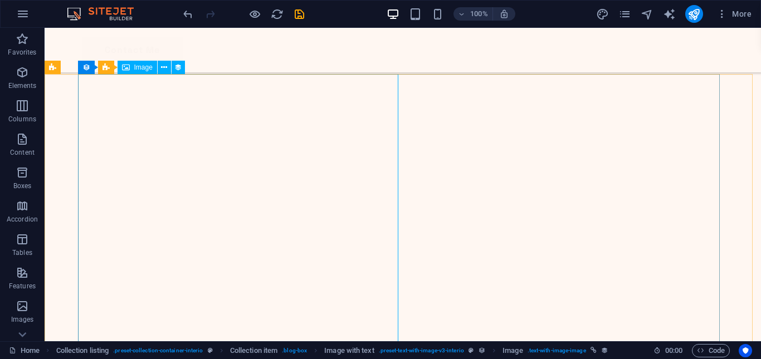
click at [135, 65] on span "Image" at bounding box center [143, 67] width 18 height 7
click at [174, 63] on icon at bounding box center [178, 68] width 8 height 12
select select "%"
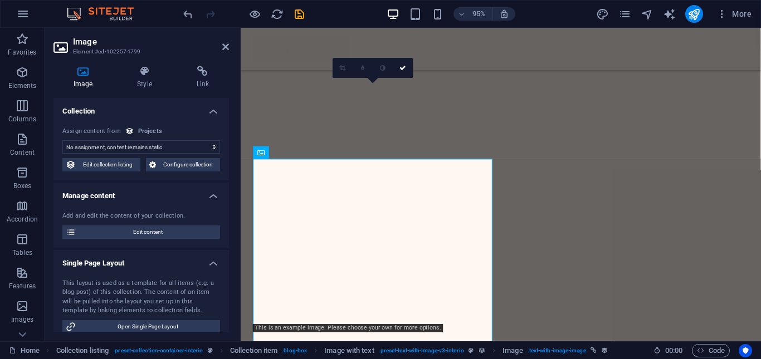
scroll to position [1762, 0]
select select "project-picture"
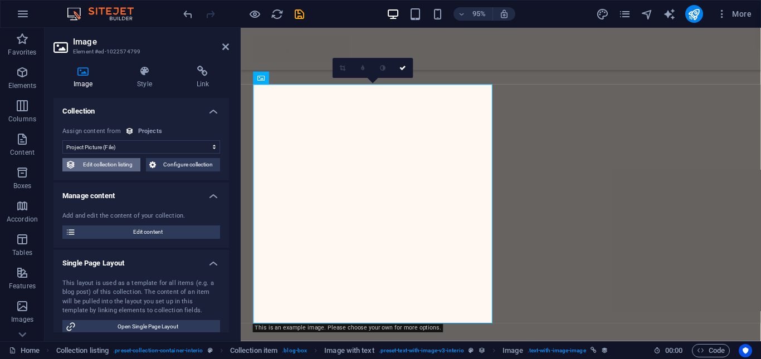
click at [134, 164] on span "Edit collection listing" at bounding box center [108, 164] width 58 height 13
select select "createdAt_DESC"
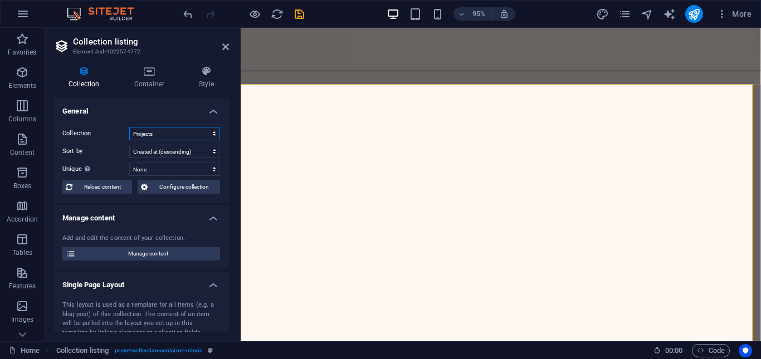
click at [210, 135] on select "Projects" at bounding box center [174, 133] width 91 height 13
click at [70, 151] on label "Sort by" at bounding box center [95, 151] width 67 height 13
click at [129, 151] on select "Created at (ascending) Created at (descending) Updated at (ascending) Updated a…" at bounding box center [174, 151] width 91 height 13
click at [203, 151] on select "Created at (ascending) Created at (descending) Updated at (ascending) Updated a…" at bounding box center [174, 151] width 91 height 13
click at [204, 151] on select "Created at (ascending) Created at (descending) Updated at (ascending) Updated a…" at bounding box center [174, 151] width 91 height 13
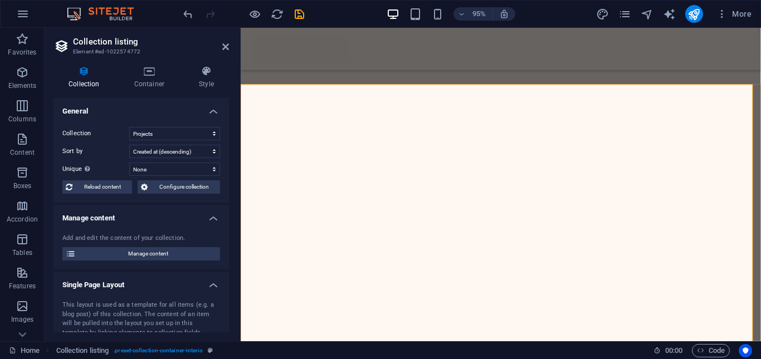
click at [163, 247] on div "Add and edit the content of your collection. Manage content" at bounding box center [140, 247] width 175 height 45
click at [155, 251] on span "Manage content" at bounding box center [148, 253] width 138 height 13
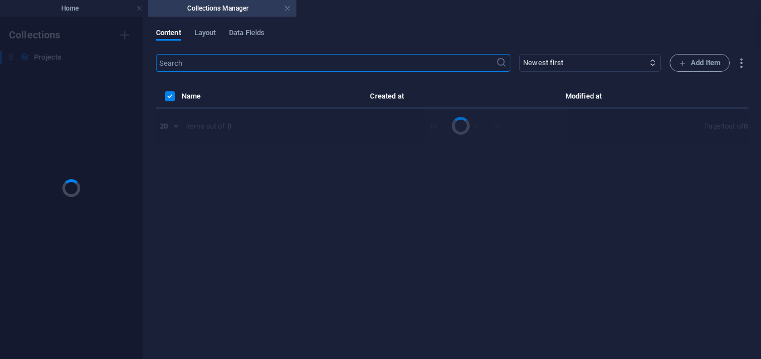
scroll to position [0, 0]
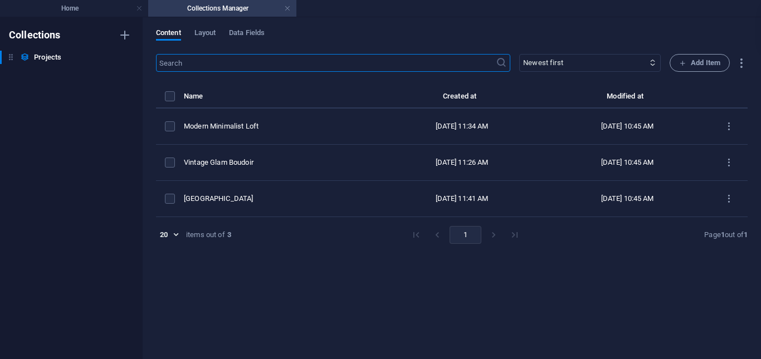
click at [284, 4] on h4 "Collections Manager" at bounding box center [222, 8] width 148 height 12
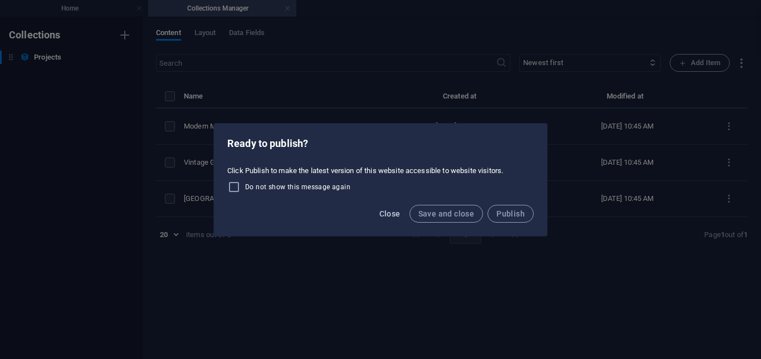
click at [390, 214] on span "Close" at bounding box center [389, 213] width 21 height 9
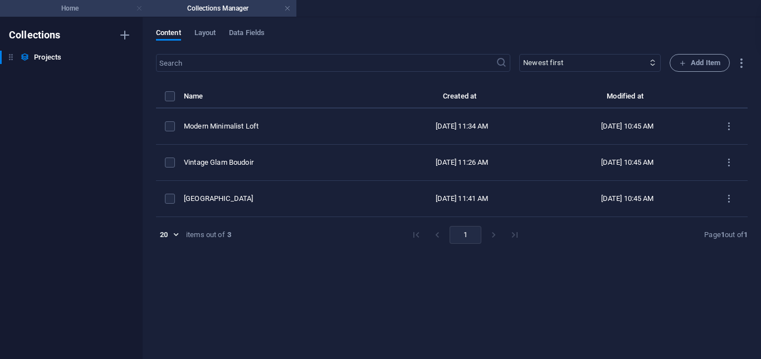
click at [138, 11] on link at bounding box center [139, 8] width 7 height 11
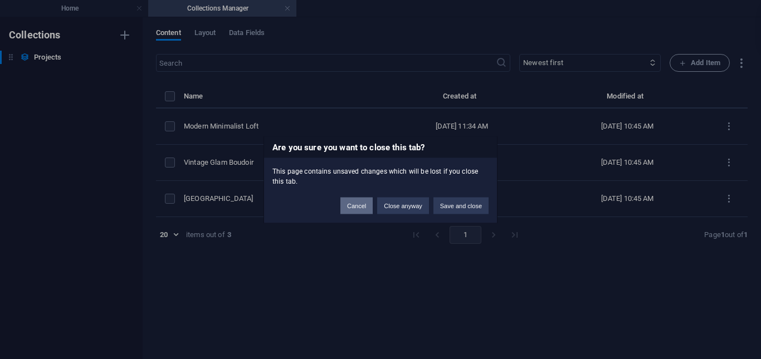
click at [362, 210] on button "Cancel" at bounding box center [356, 205] width 32 height 17
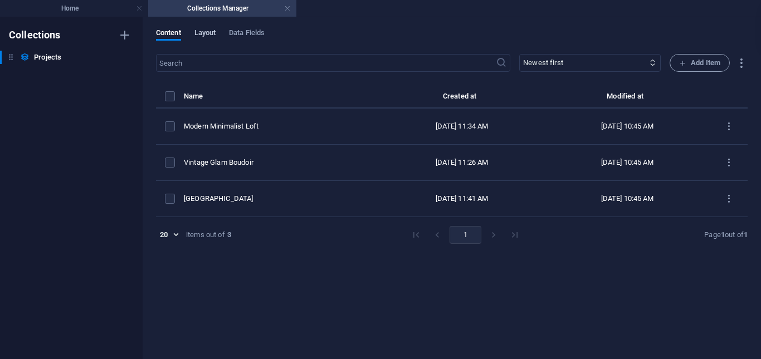
click at [216, 38] on span "Layout" at bounding box center [205, 34] width 22 height 16
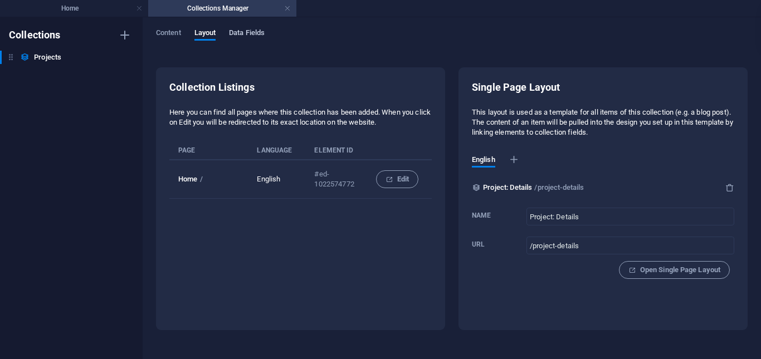
click at [237, 40] on button "Data Fields" at bounding box center [247, 34] width 36 height 12
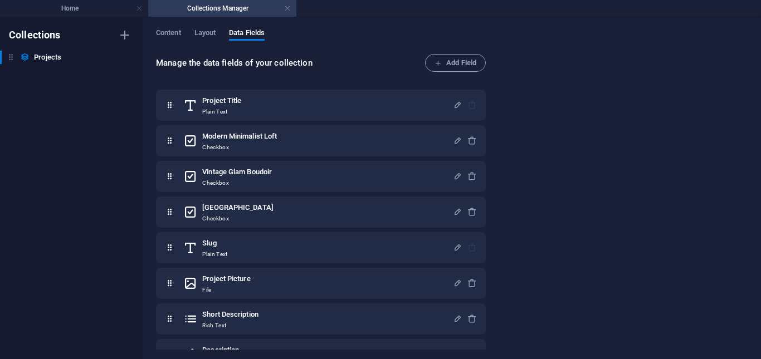
click at [291, 11] on h4 "Collections Manager" at bounding box center [222, 8] width 148 height 12
click at [36, 9] on h4 "Home" at bounding box center [74, 8] width 148 height 12
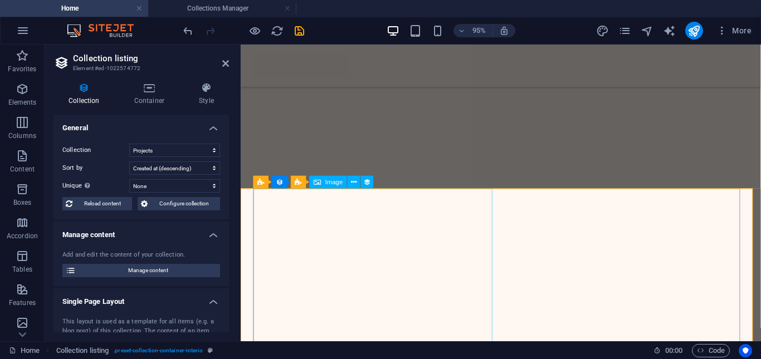
scroll to position [1782, 0]
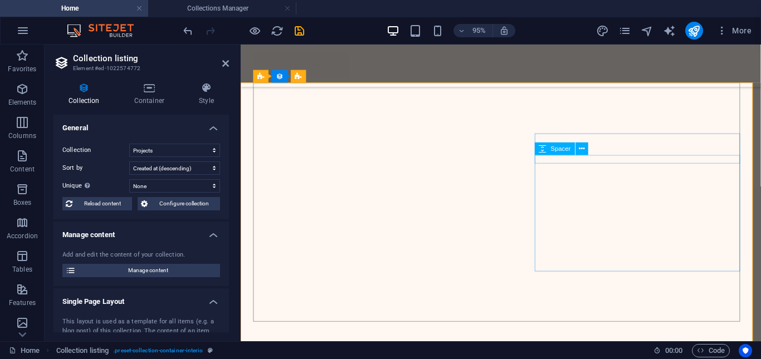
select select "px"
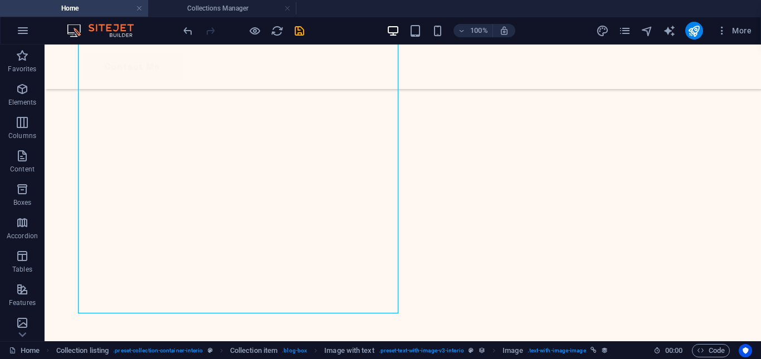
scroll to position [1739, 0]
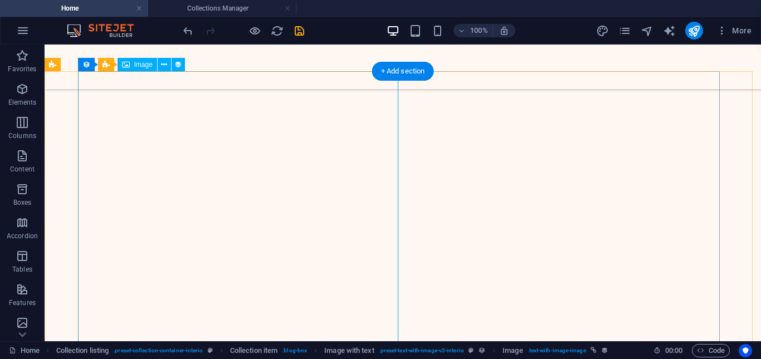
select select "project-picture"
select select "%"
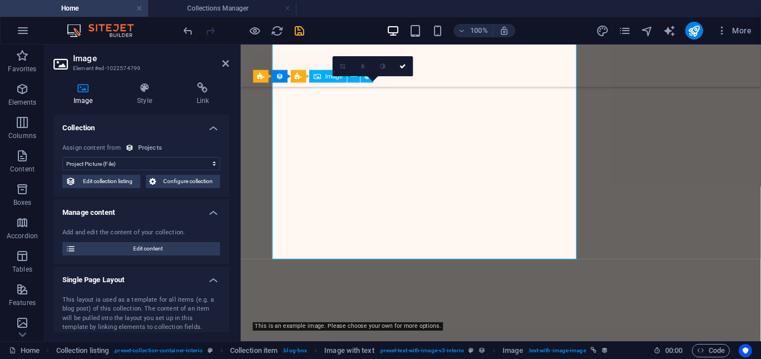
scroll to position [1782, 0]
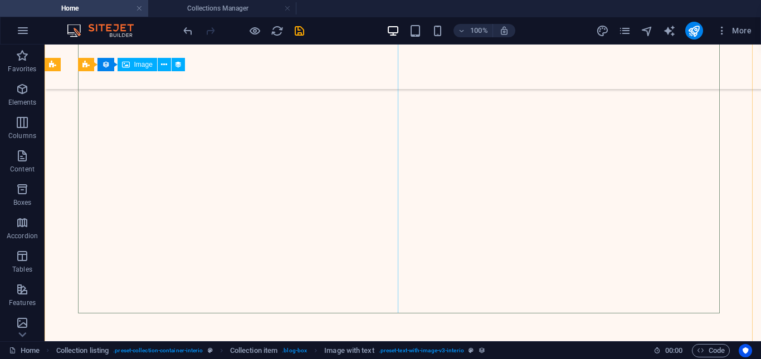
scroll to position [1739, 0]
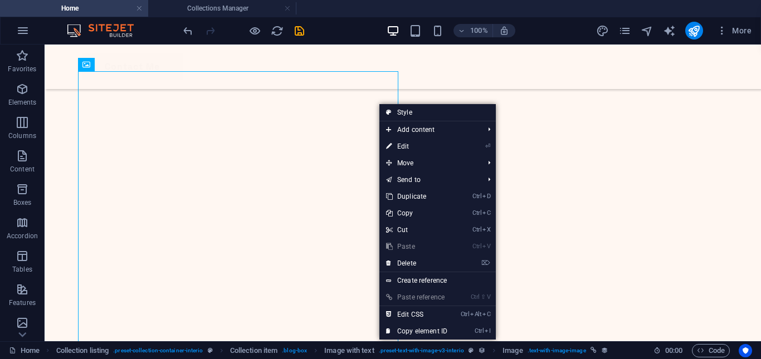
click at [401, 244] on link "Ctrl V Paste" at bounding box center [416, 246] width 75 height 17
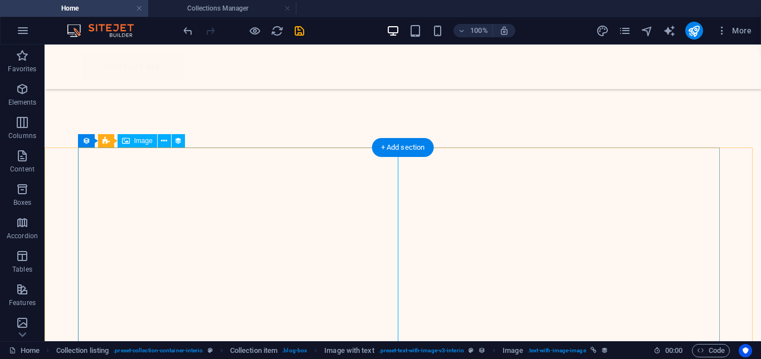
scroll to position [1737, 0]
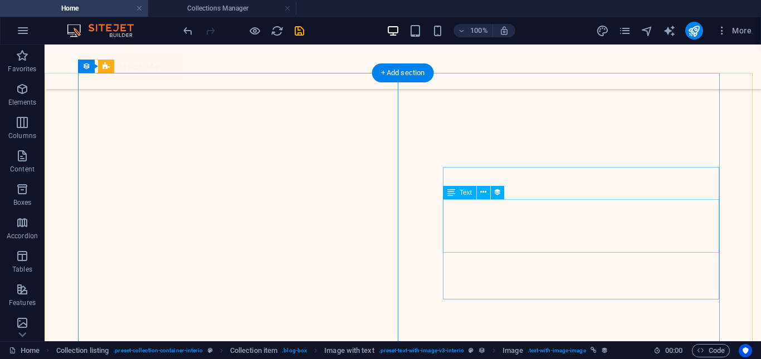
select select "short-description"
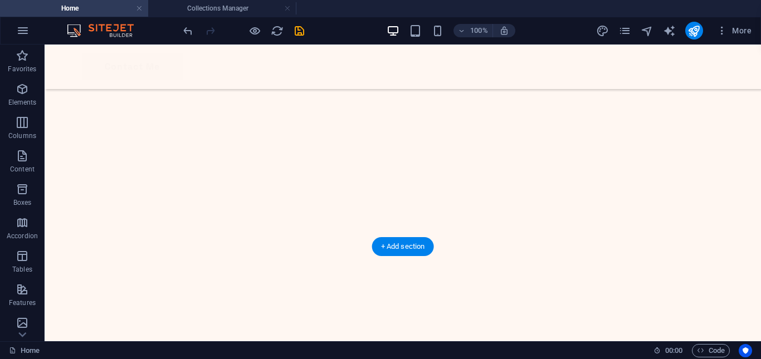
scroll to position [144, 0]
click at [139, 12] on link at bounding box center [139, 8] width 7 height 11
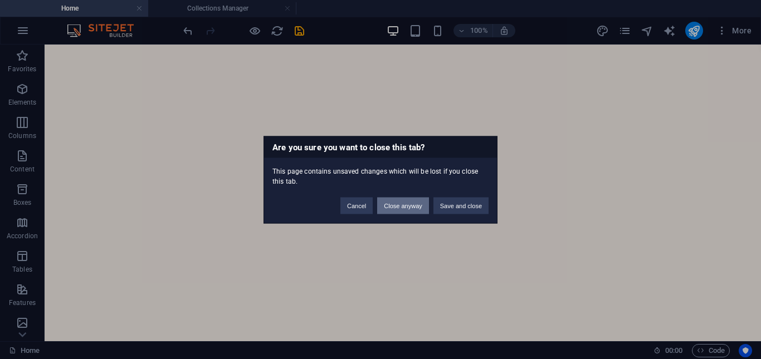
click at [397, 202] on button "Close anyway" at bounding box center [402, 205] width 51 height 17
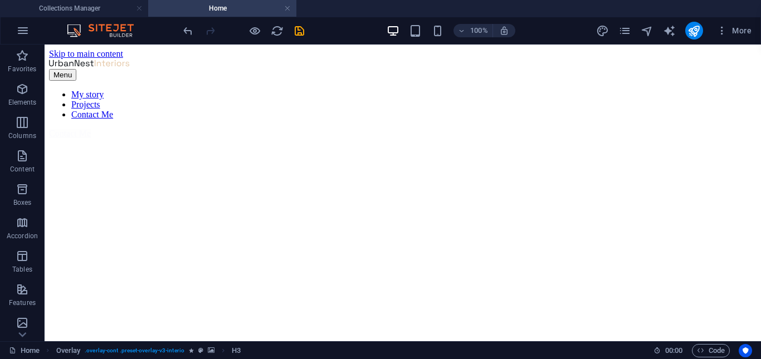
click at [281, 7] on h4 "Home" at bounding box center [222, 8] width 148 height 12
click at [283, 8] on h4 "Home" at bounding box center [222, 8] width 148 height 12
click at [286, 9] on link at bounding box center [287, 8] width 7 height 11
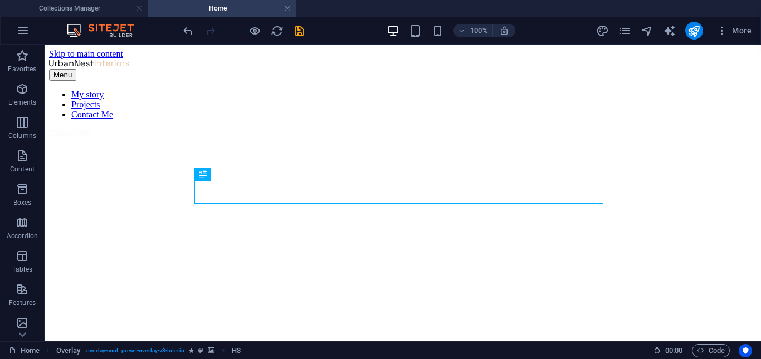
scroll to position [349, 0]
click at [290, 9] on link at bounding box center [287, 8] width 7 height 11
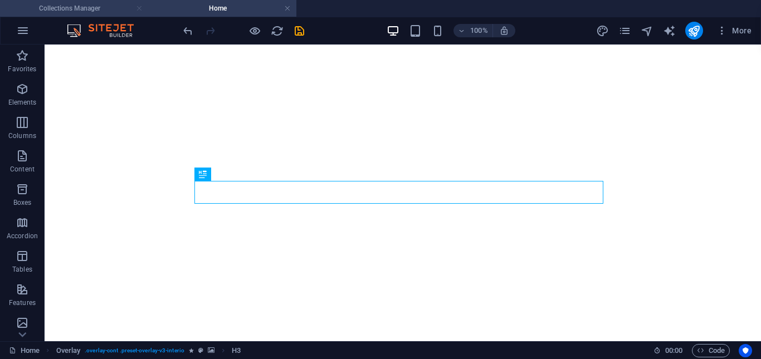
click at [136, 6] on link at bounding box center [139, 8] width 7 height 11
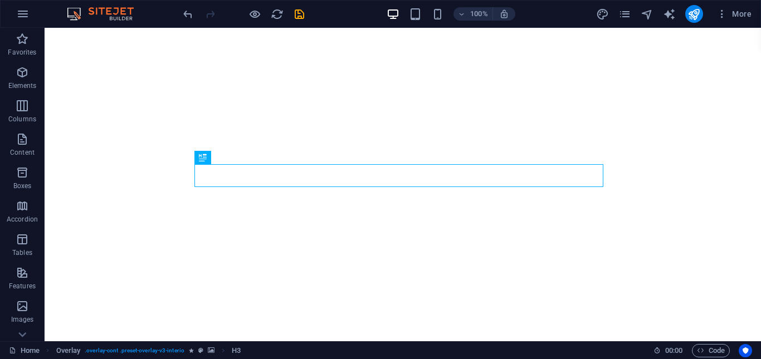
click at [86, 19] on img at bounding box center [106, 13] width 84 height 13
click at [73, 12] on img at bounding box center [106, 13] width 84 height 13
click at [22, 10] on icon "button" at bounding box center [22, 13] width 13 height 13
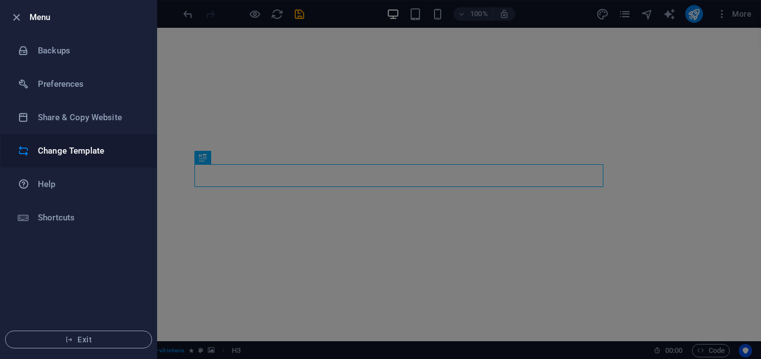
click at [52, 158] on li "Change Template" at bounding box center [79, 150] width 156 height 33
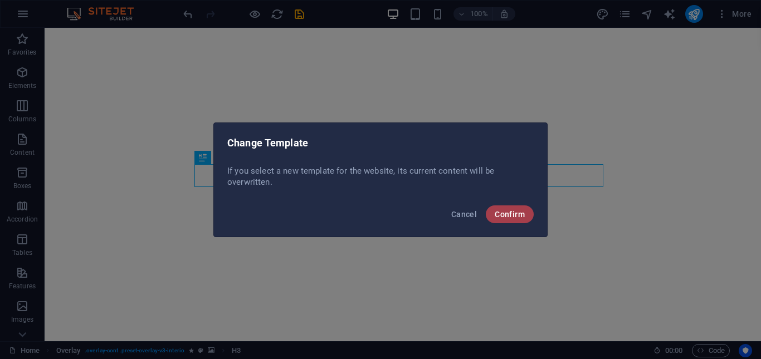
click at [523, 211] on button "Confirm" at bounding box center [510, 214] width 48 height 18
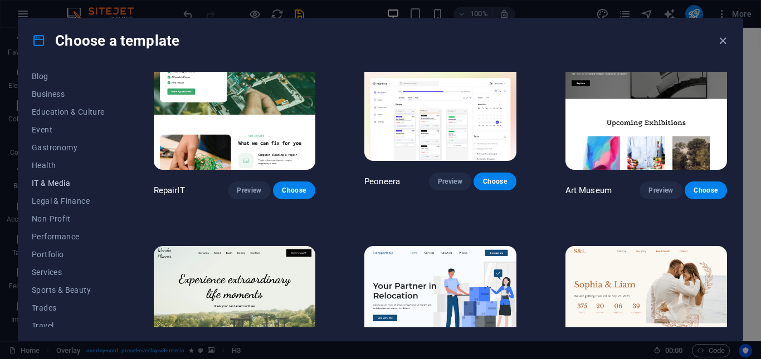
scroll to position [167, 0]
click at [35, 82] on button "Blog" at bounding box center [68, 74] width 73 height 18
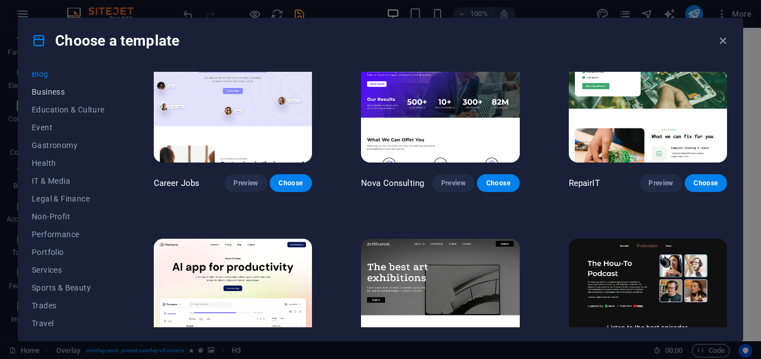
click at [40, 90] on span "Business" at bounding box center [68, 91] width 73 height 9
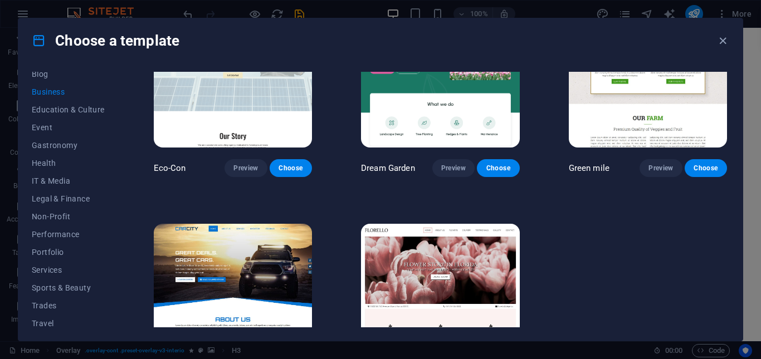
scroll to position [0, 0]
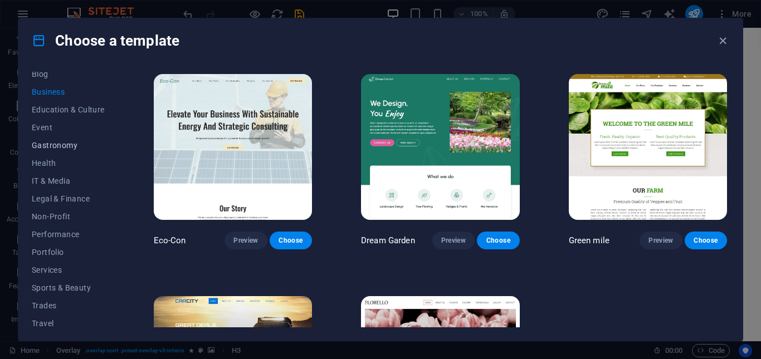
click at [75, 138] on button "Gastronomy" at bounding box center [68, 145] width 73 height 18
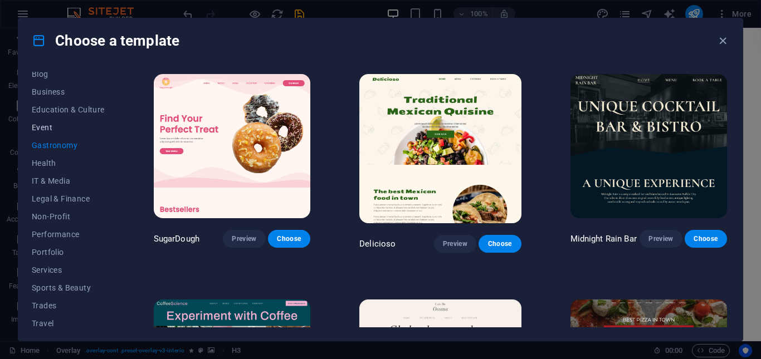
click at [60, 133] on button "Event" at bounding box center [68, 128] width 73 height 18
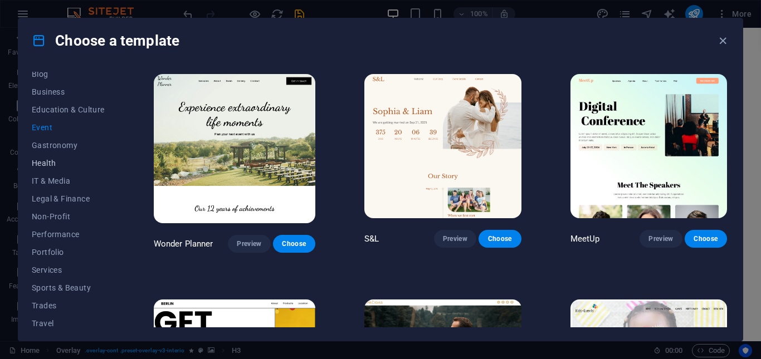
click at [57, 161] on span "Health" at bounding box center [68, 163] width 73 height 9
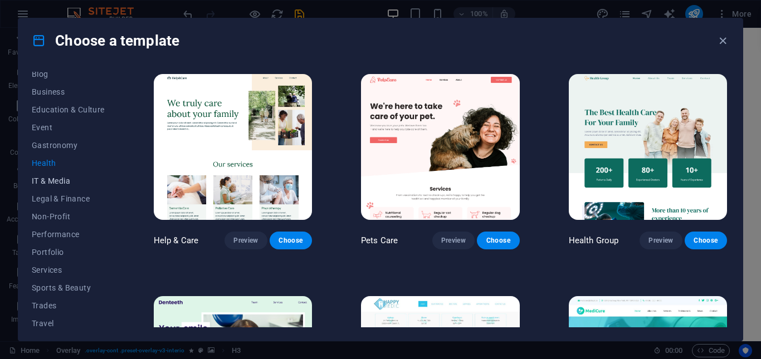
click at [62, 174] on button "IT & Media" at bounding box center [68, 181] width 73 height 18
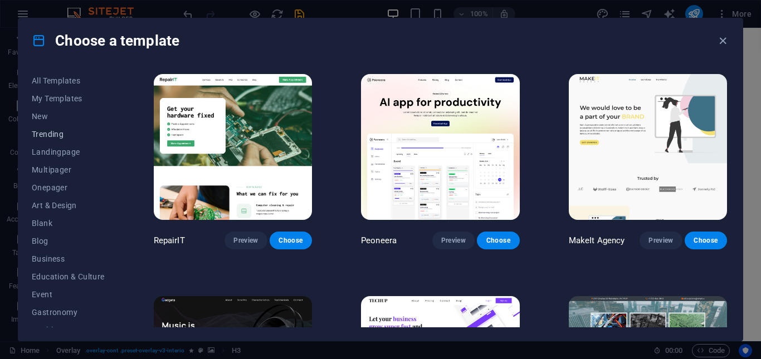
click at [56, 128] on button "Trending" at bounding box center [68, 134] width 73 height 18
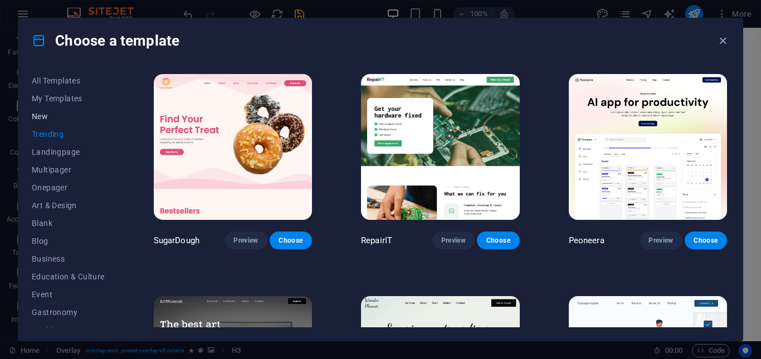
click at [50, 114] on span "New" at bounding box center [68, 116] width 73 height 9
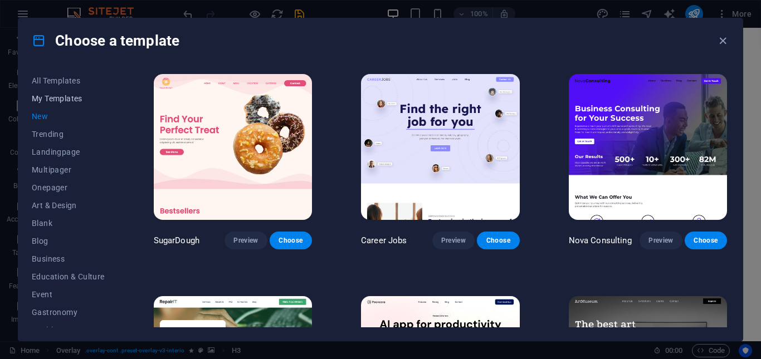
click at [49, 104] on button "My Templates" at bounding box center [68, 99] width 73 height 18
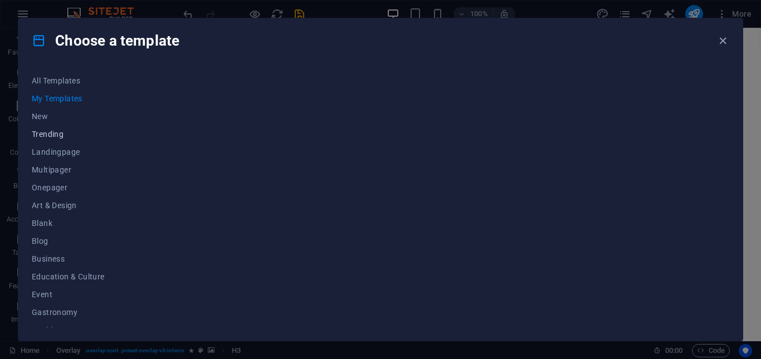
click at [60, 141] on button "Trending" at bounding box center [68, 134] width 73 height 18
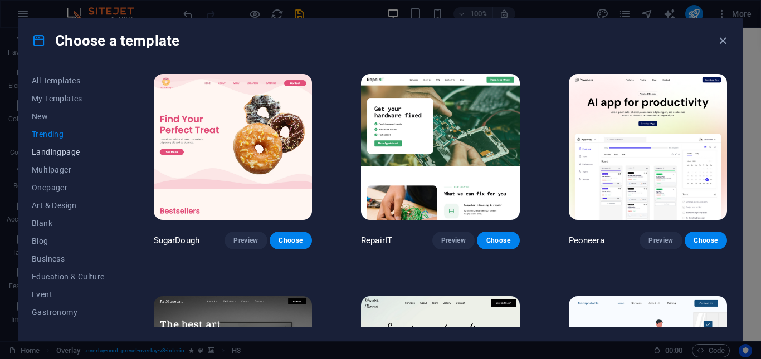
click at [58, 146] on button "Landingpage" at bounding box center [68, 152] width 73 height 18
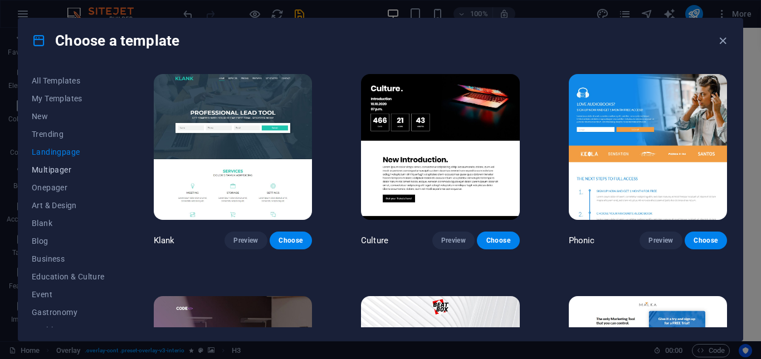
click at [37, 168] on span "Multipager" at bounding box center [68, 169] width 73 height 9
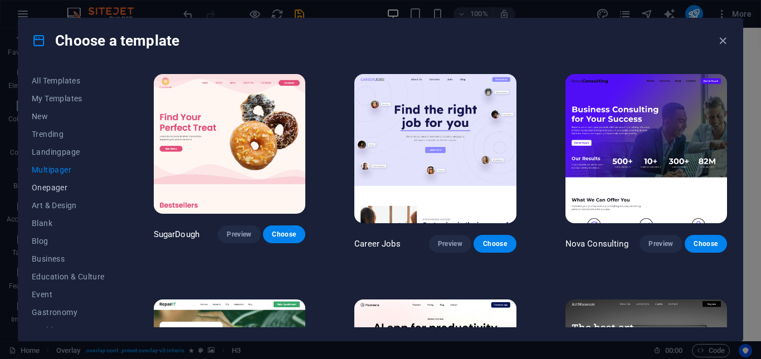
click at [53, 189] on span "Onepager" at bounding box center [68, 187] width 73 height 9
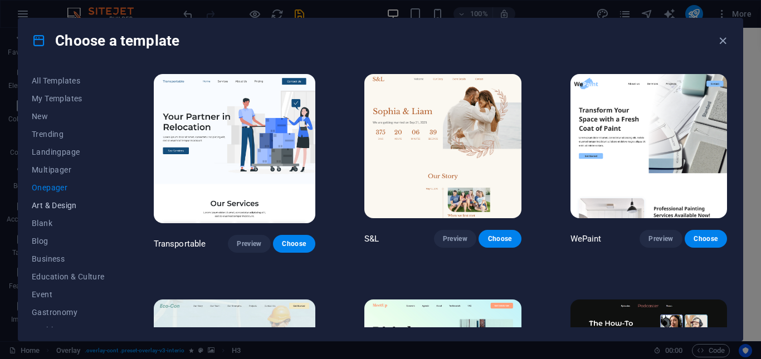
click at [58, 208] on span "Art & Design" at bounding box center [68, 205] width 73 height 9
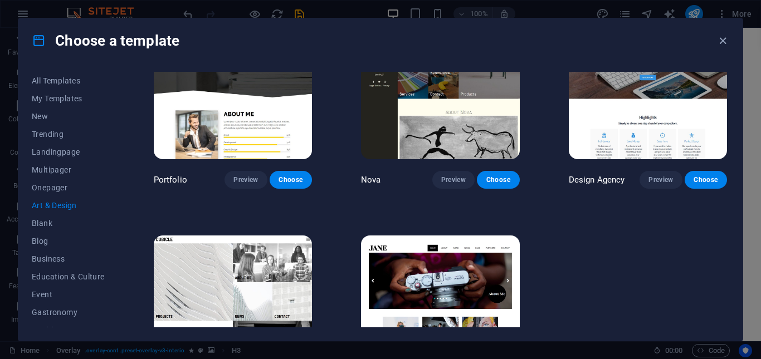
scroll to position [805, 0]
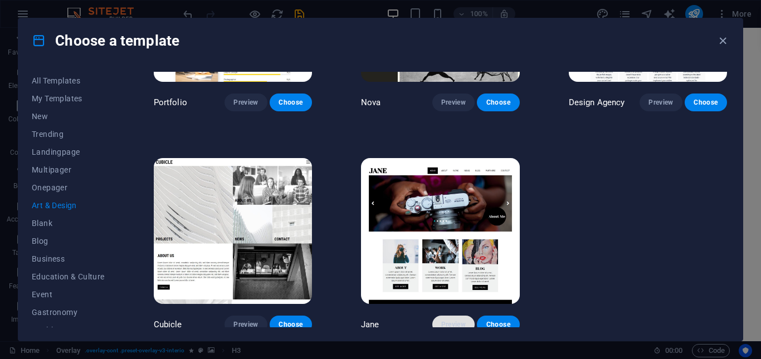
click at [452, 324] on button "Preview" at bounding box center [453, 325] width 42 height 18
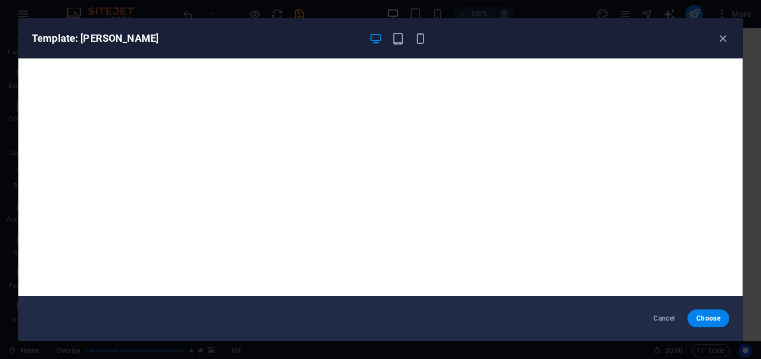
click at [734, 45] on div "Template: [PERSON_NAME]" at bounding box center [380, 38] width 724 height 40
click at [716, 45] on icon "button" at bounding box center [722, 38] width 13 height 13
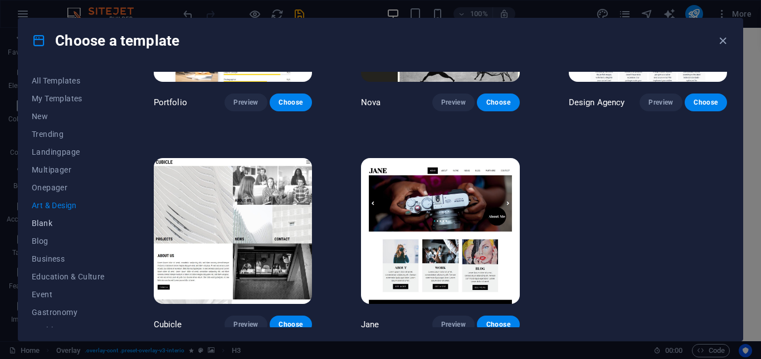
click at [54, 220] on span "Blank" at bounding box center [68, 223] width 73 height 9
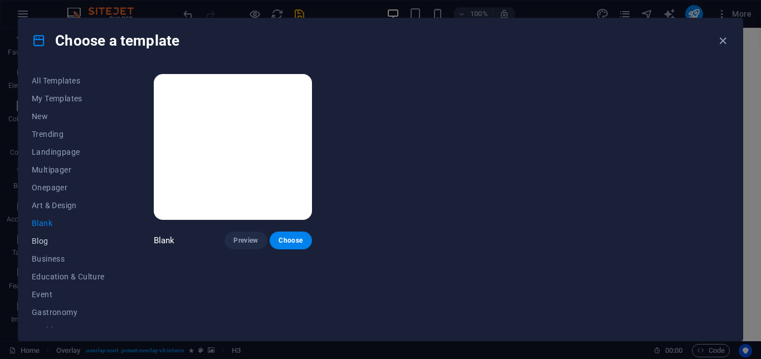
click at [47, 238] on span "Blog" at bounding box center [68, 241] width 73 height 9
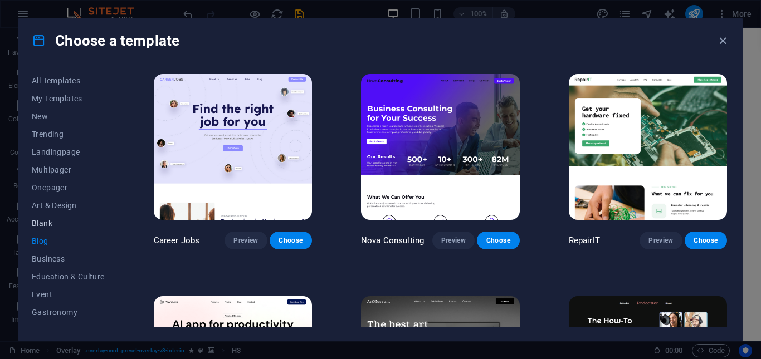
click at [48, 217] on button "Blank" at bounding box center [68, 223] width 73 height 18
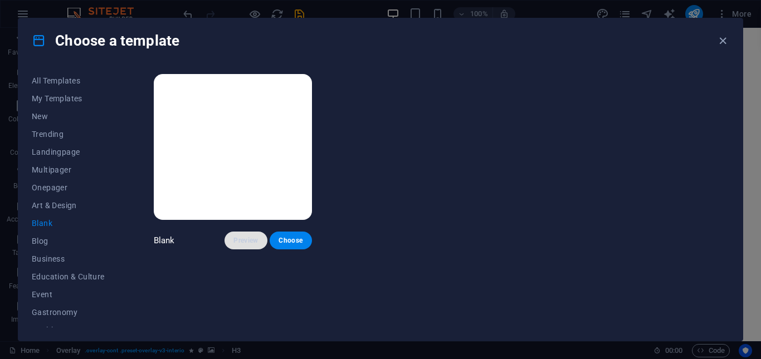
click at [238, 239] on span "Preview" at bounding box center [245, 240] width 24 height 9
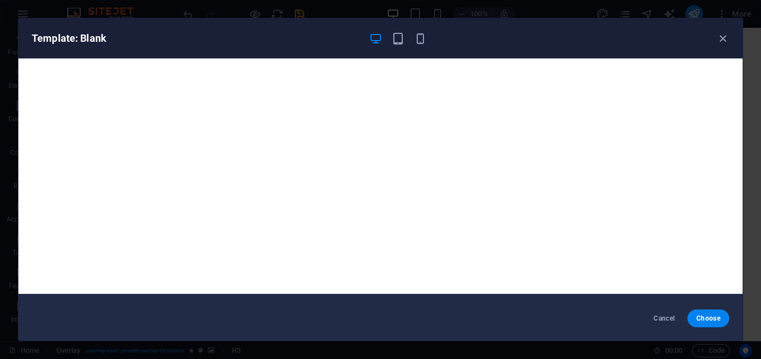
scroll to position [3, 0]
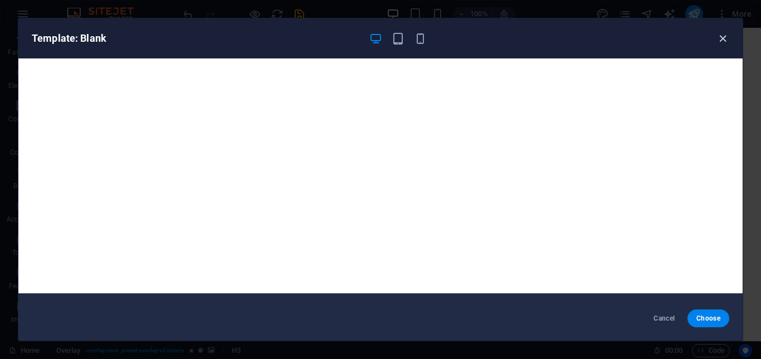
click at [725, 37] on icon "button" at bounding box center [722, 38] width 13 height 13
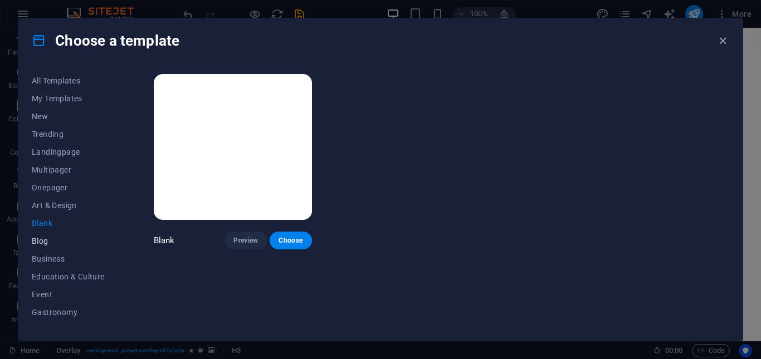
click at [55, 239] on span "Blog" at bounding box center [68, 241] width 73 height 9
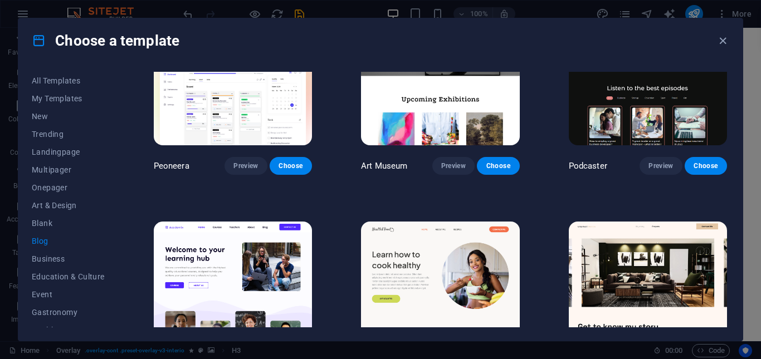
scroll to position [278, 0]
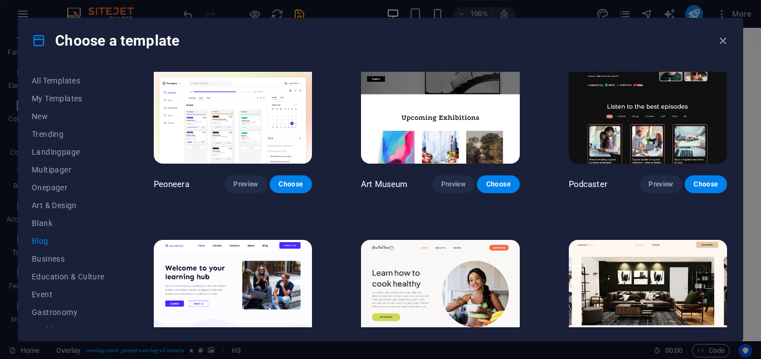
click at [405, 144] on img at bounding box center [440, 91] width 158 height 146
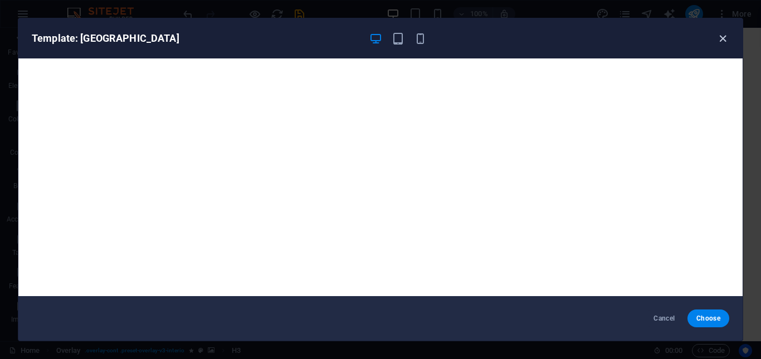
click at [718, 35] on icon "button" at bounding box center [722, 38] width 13 height 13
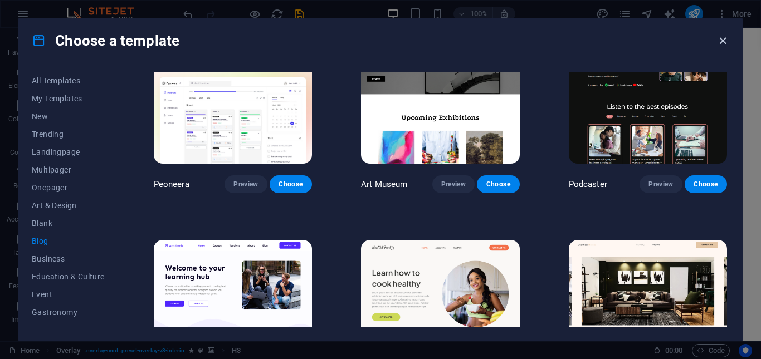
click at [720, 38] on icon "button" at bounding box center [722, 41] width 13 height 13
